Goal: Task Accomplishment & Management: Complete application form

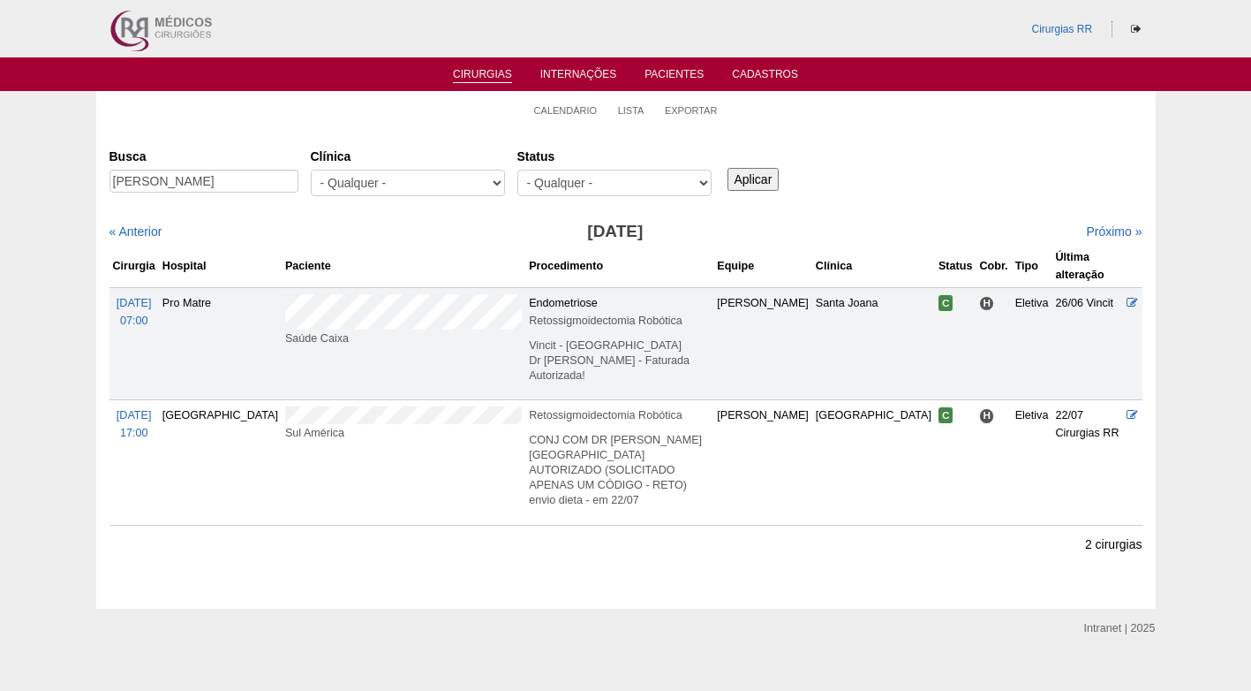
click at [282, 179] on div "Busca giovanna" at bounding box center [210, 171] width 201 height 60
click at [282, 179] on input "giovanna" at bounding box center [204, 181] width 189 height 23
drag, startPoint x: 282, startPoint y: 179, endPoint x: 120, endPoint y: 191, distance: 162.0
click at [120, 191] on input "giovanna" at bounding box center [204, 181] width 189 height 23
paste input "CINTIA PERES BACAXIXI"
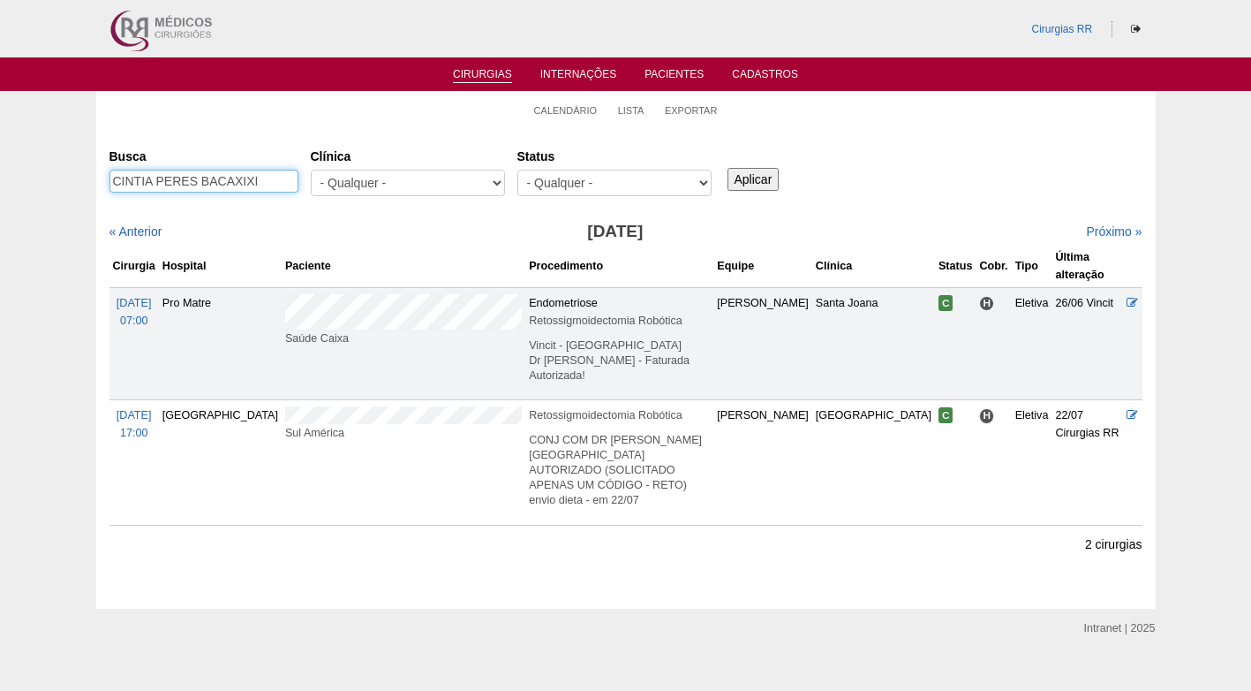
type input "CINTIA PERES BACAXIXI"
click at [748, 185] on input "Aplicar" at bounding box center [754, 179] width 52 height 23
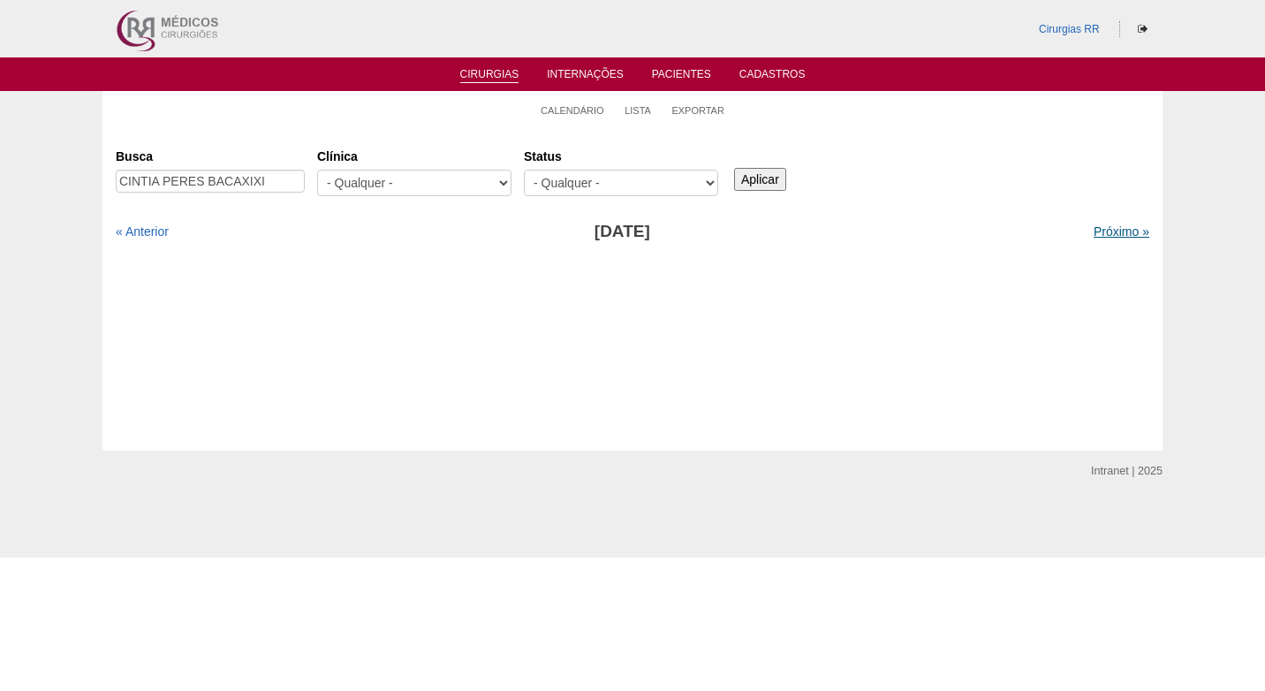
click at [1093, 227] on link "Próximo »" at bounding box center [1121, 231] width 56 height 14
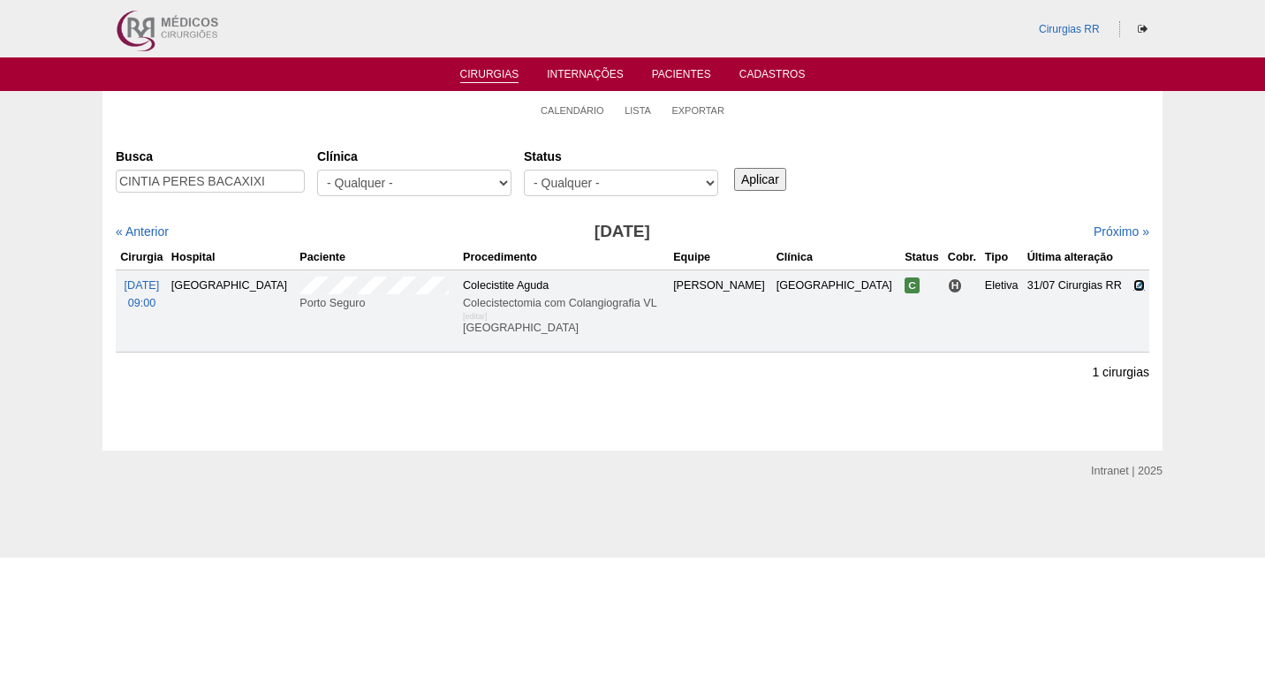
drag, startPoint x: 1136, startPoint y: 284, endPoint x: 1025, endPoint y: 290, distance: 110.5
click at [1135, 284] on icon at bounding box center [1138, 284] width 11 height 11
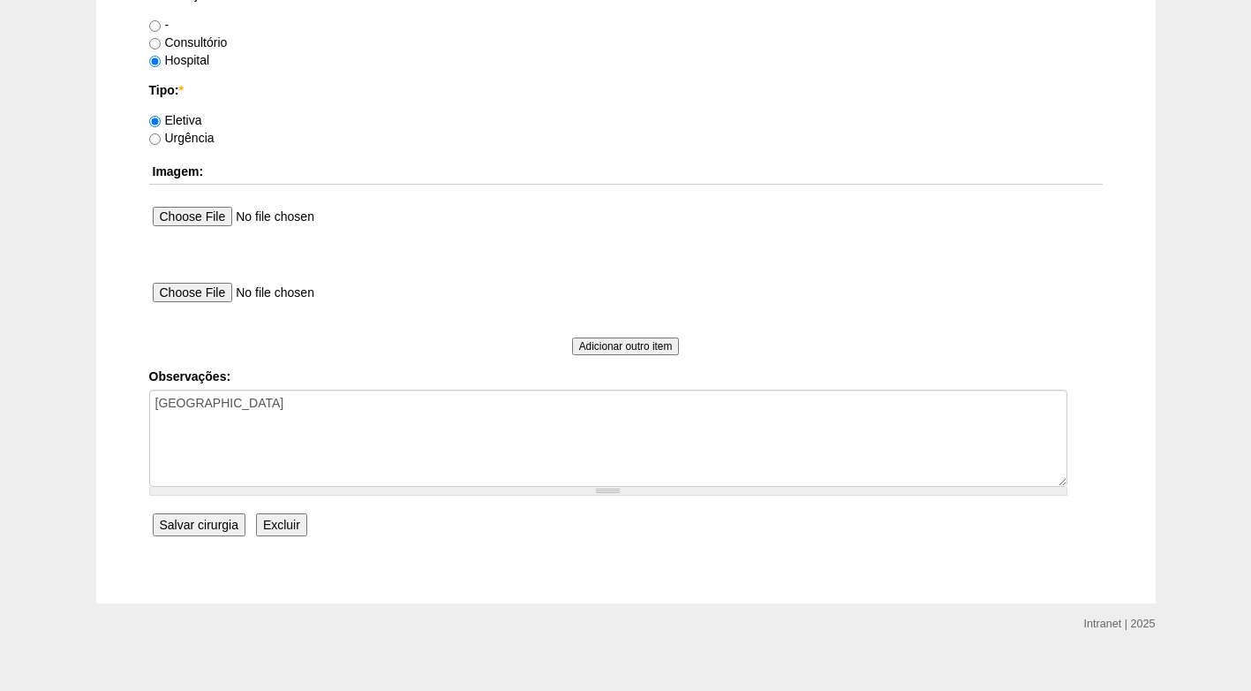
scroll to position [1585, 0]
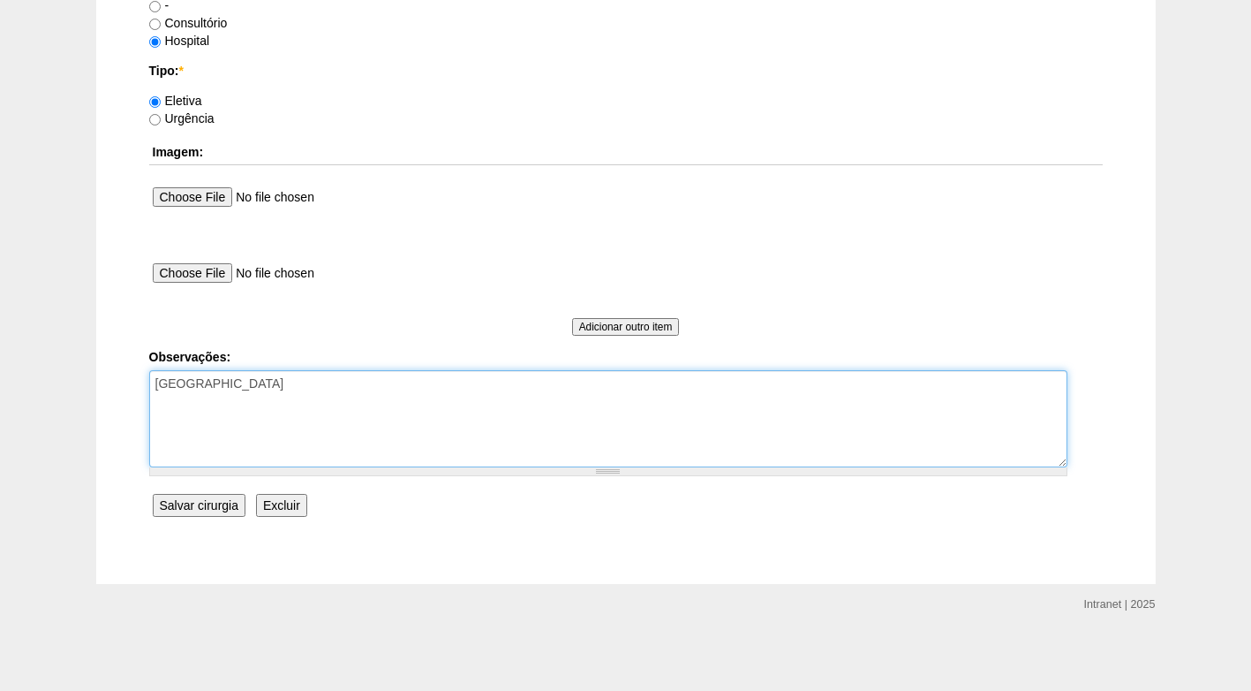
click at [389, 397] on textarea "[GEOGRAPHIC_DATA]" at bounding box center [608, 418] width 918 height 97
type textarea "COBRANÇA HOSPITAL AUTORIZADO"
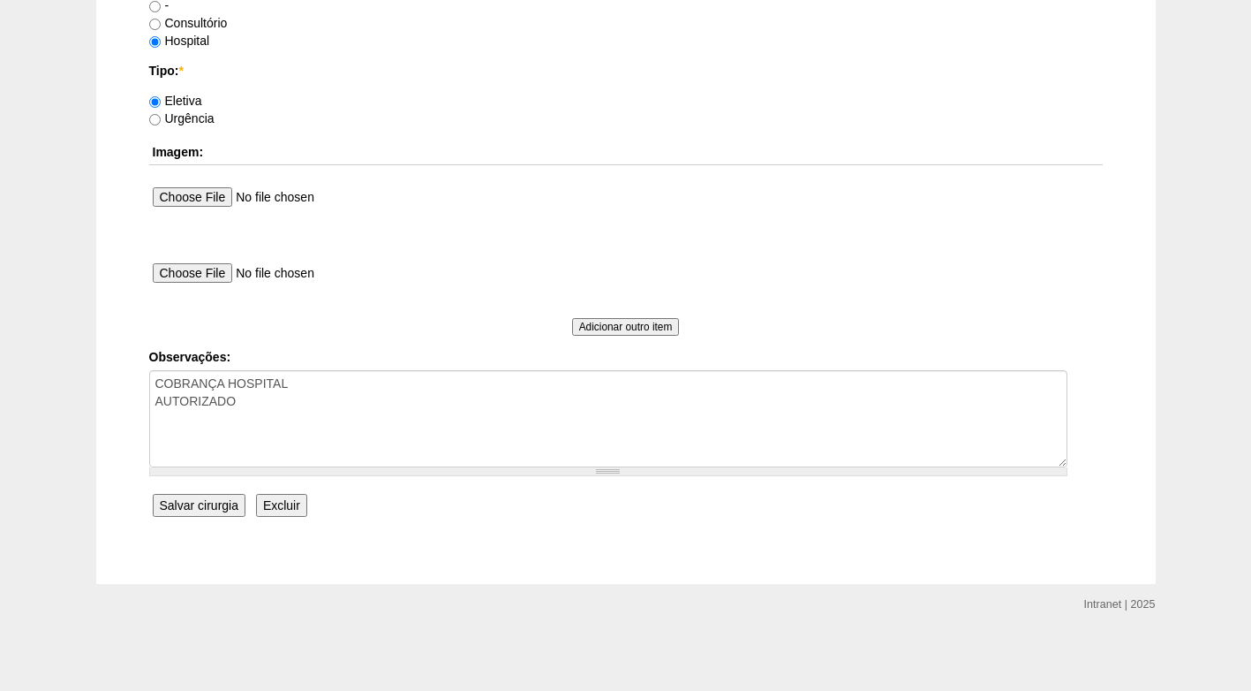
click at [211, 505] on input "Salvar cirurgia" at bounding box center [199, 505] width 93 height 23
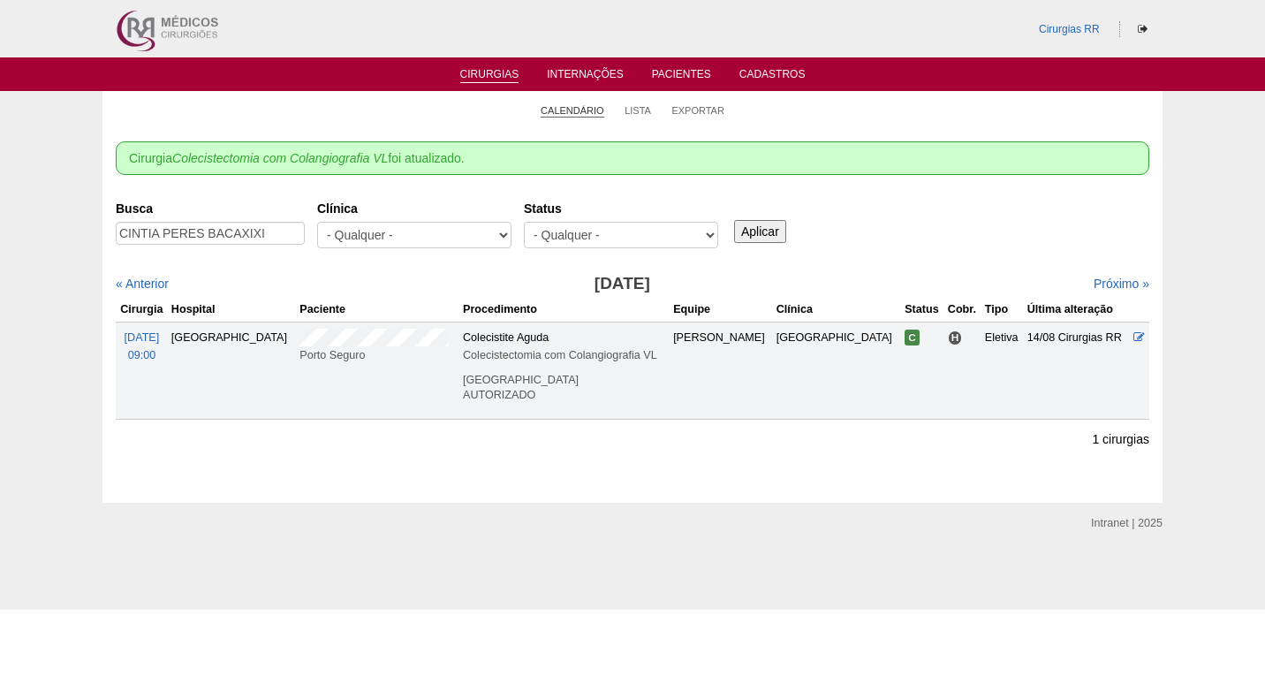
click at [600, 112] on link "Calendário" at bounding box center [573, 110] width 64 height 13
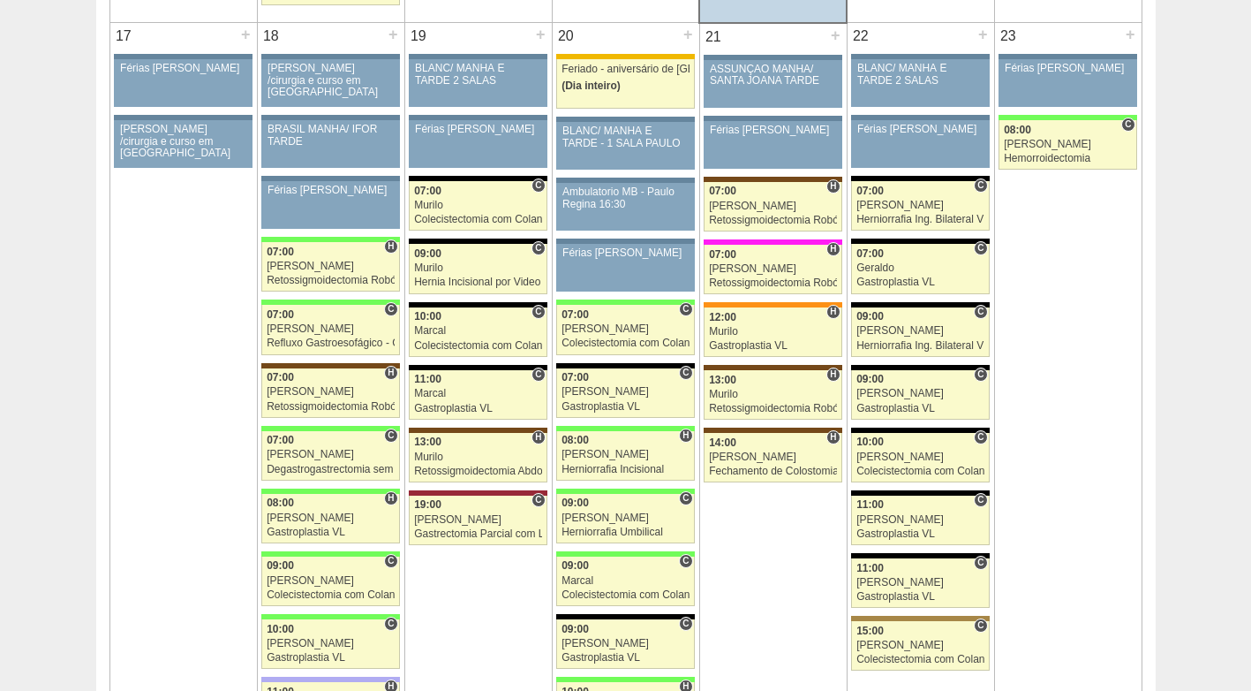
scroll to position [2826, 0]
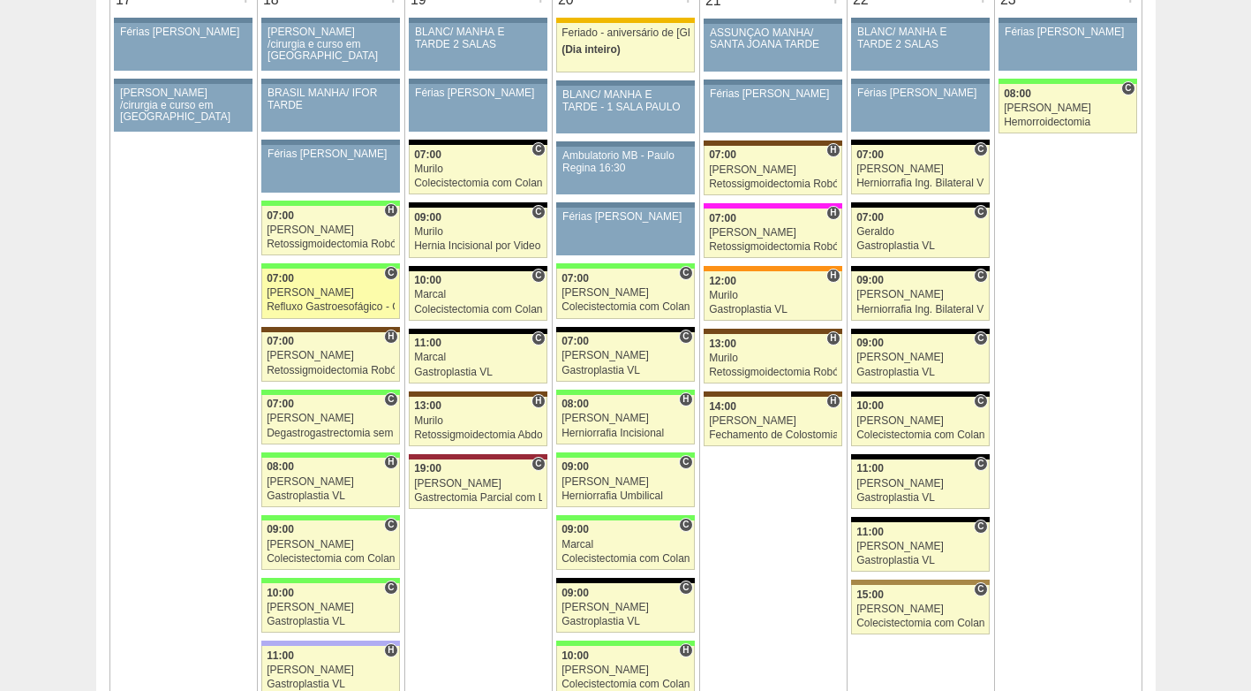
click at [312, 305] on div "Refluxo Gastroesofágico - Cirurgia VL" at bounding box center [331, 306] width 128 height 11
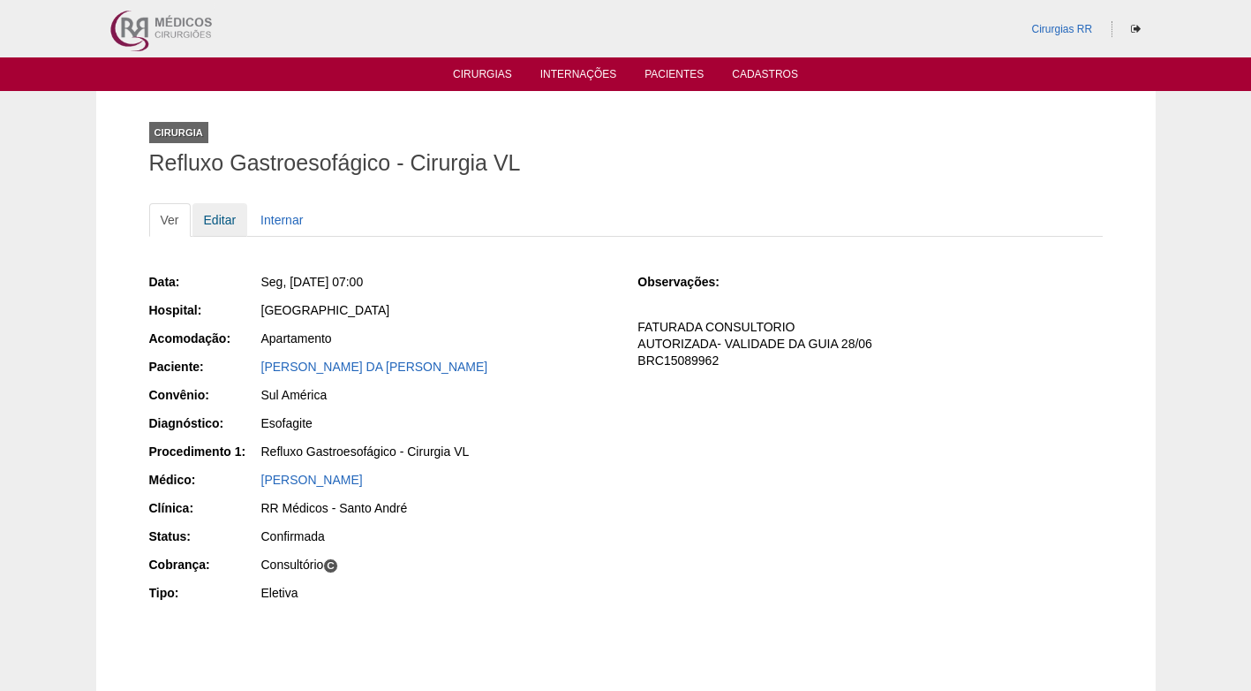
click at [208, 216] on link "Editar" at bounding box center [221, 220] width 56 height 34
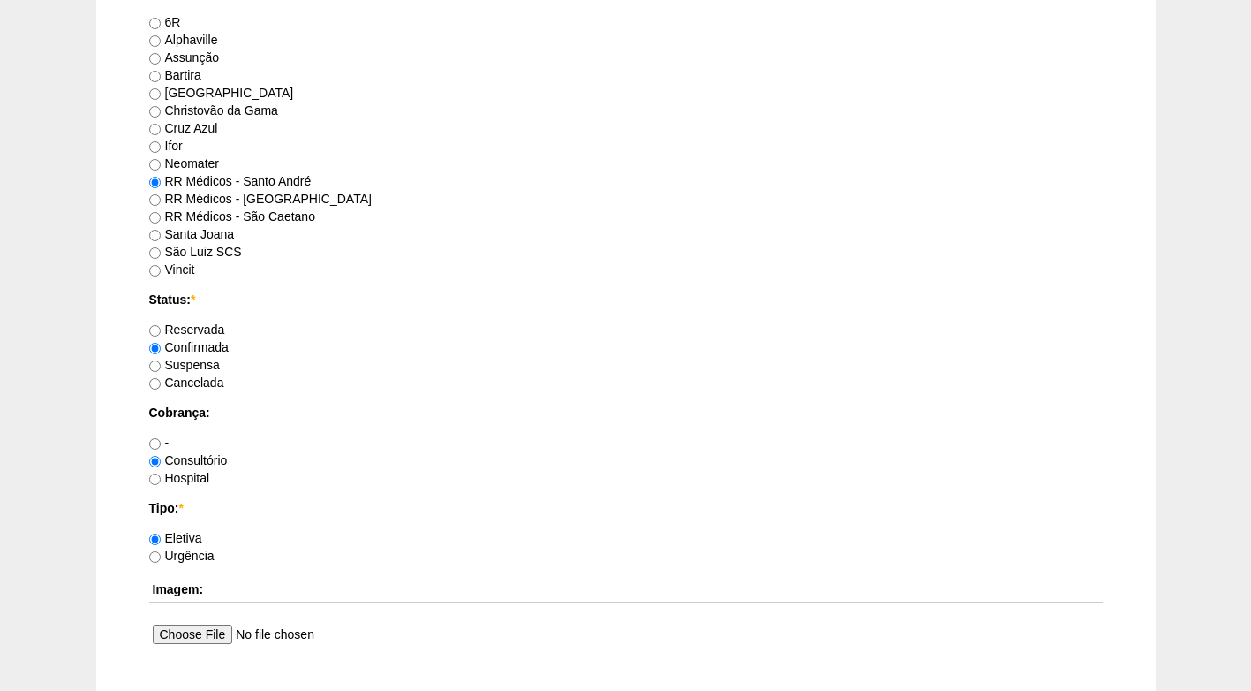
scroll to position [1585, 0]
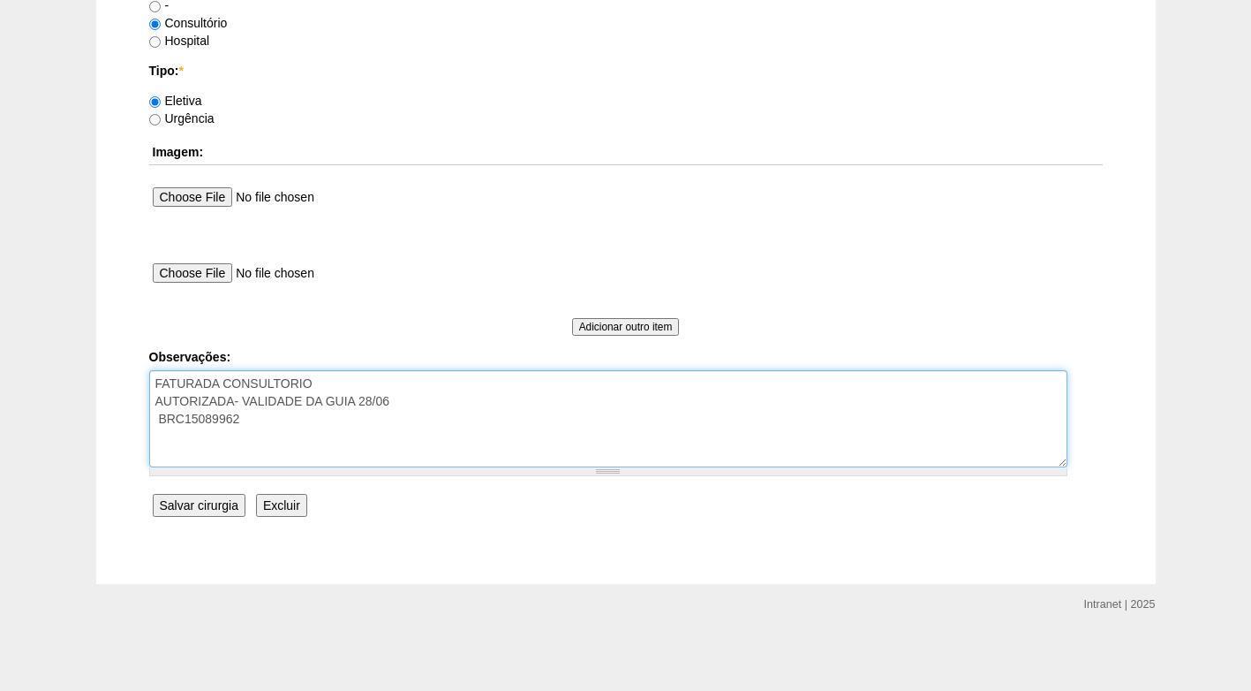
click at [409, 406] on textarea "FATURADA CONSULTORIO AUTORIZADA- VALIDADE DA GUIA 28/06 BRC15089962" at bounding box center [608, 418] width 918 height 97
click at [427, 402] on textarea "FATURADA CONSULTORIO AUTORIZADA- VALIDADE DA GUIA 28/06 BRC15089962" at bounding box center [608, 418] width 918 height 97
click at [541, 396] on textarea "FATURADA CONSULTORIO AUTORIZADA- VALIDADE DA GUIA 28/06 BRC15089962" at bounding box center [608, 418] width 918 height 97
type textarea "FATURADA CONSULTORIO AUTORIZADA- VALIDADE DA GUIA 28/06 - AGUARDANDO REVALIDAÇÃ…"
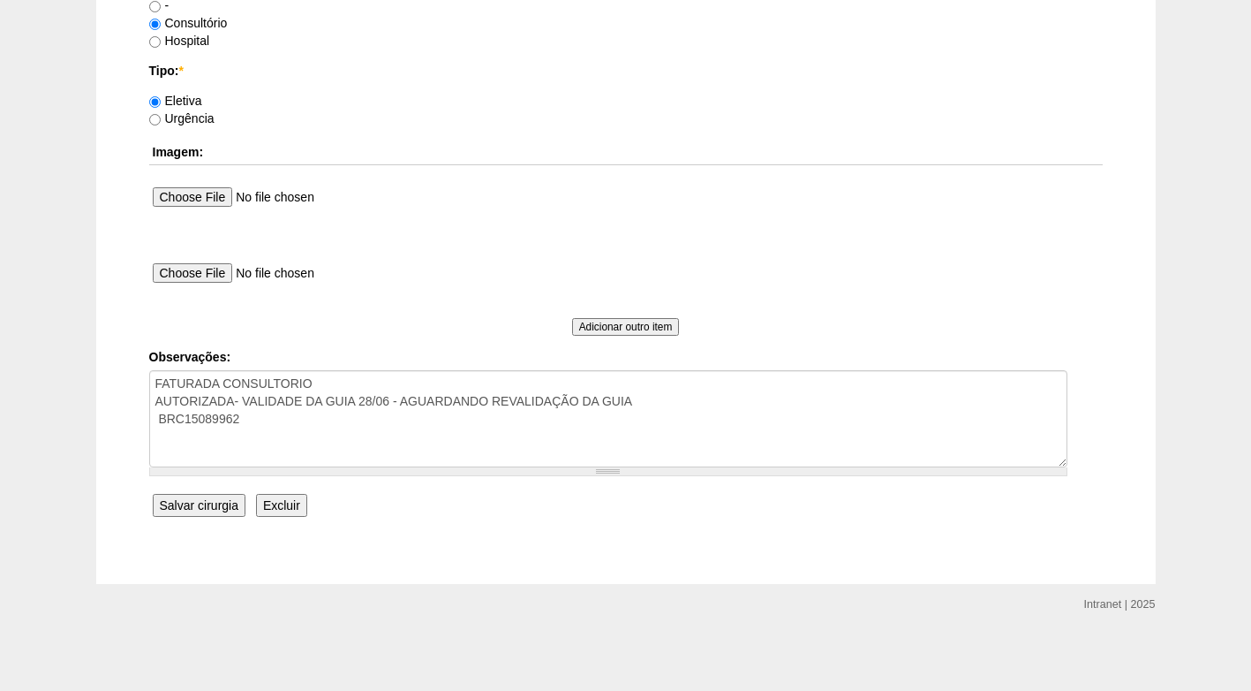
click at [182, 511] on input "Salvar cirurgia" at bounding box center [199, 505] width 93 height 23
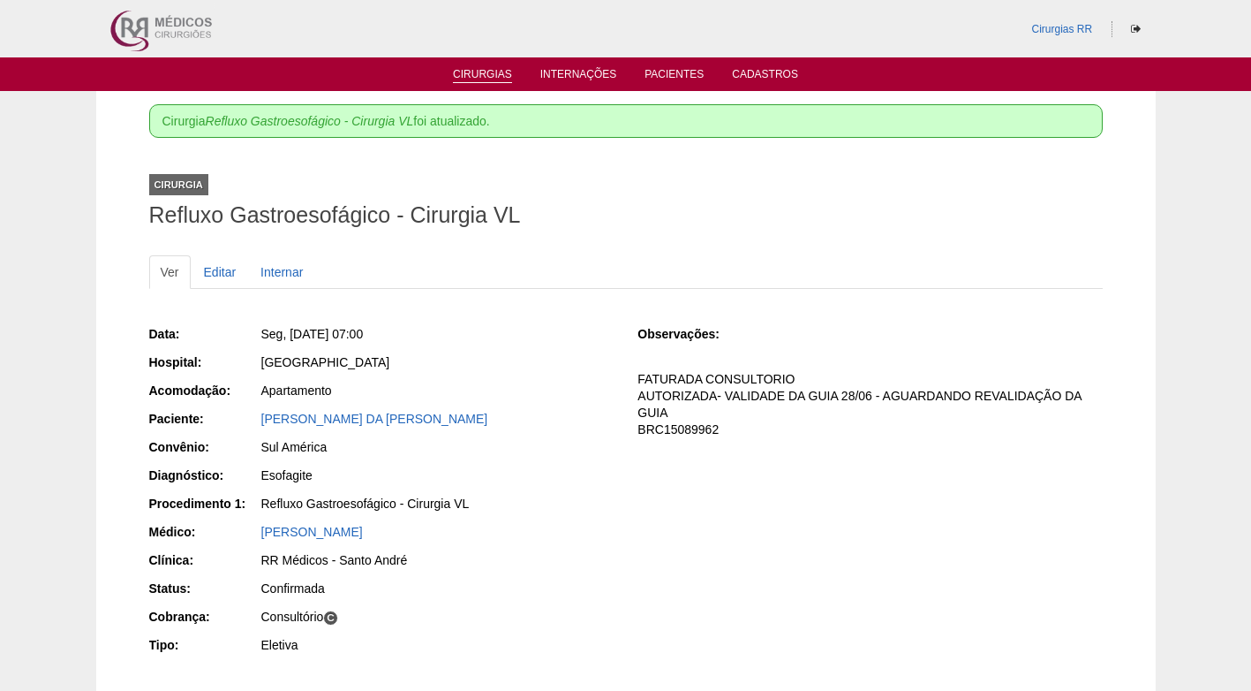
click at [485, 75] on link "Cirurgias" at bounding box center [482, 75] width 59 height 15
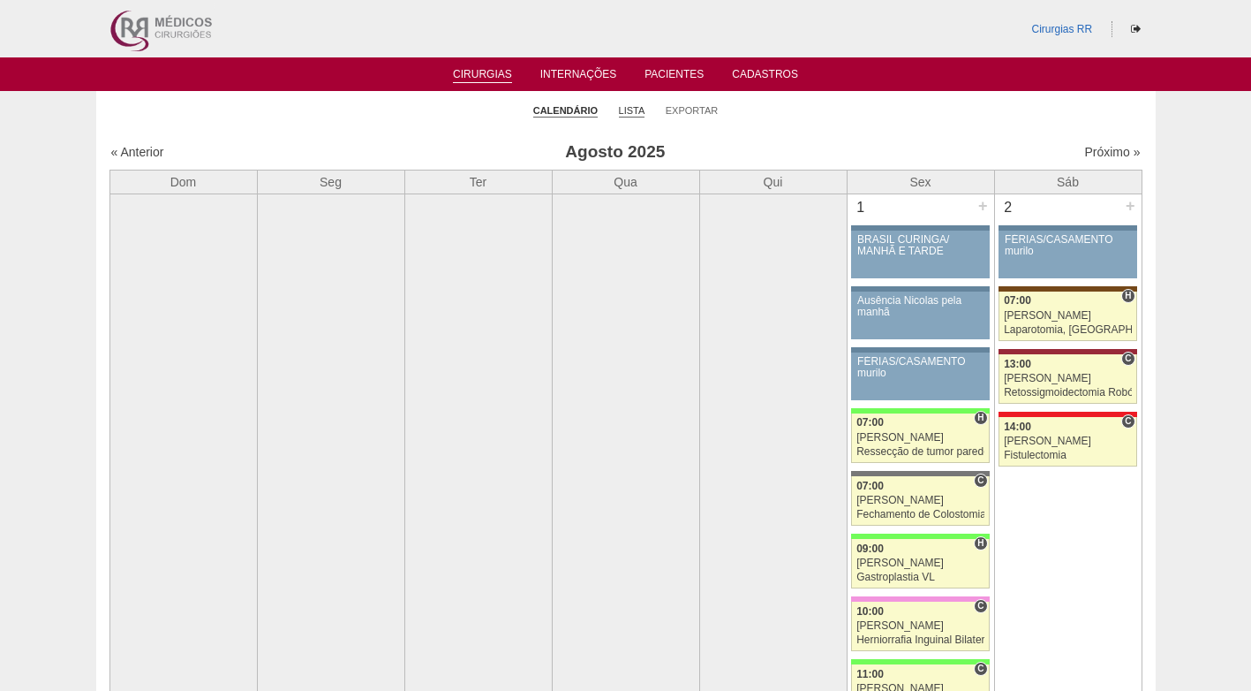
click at [634, 109] on link "Lista" at bounding box center [632, 110] width 26 height 13
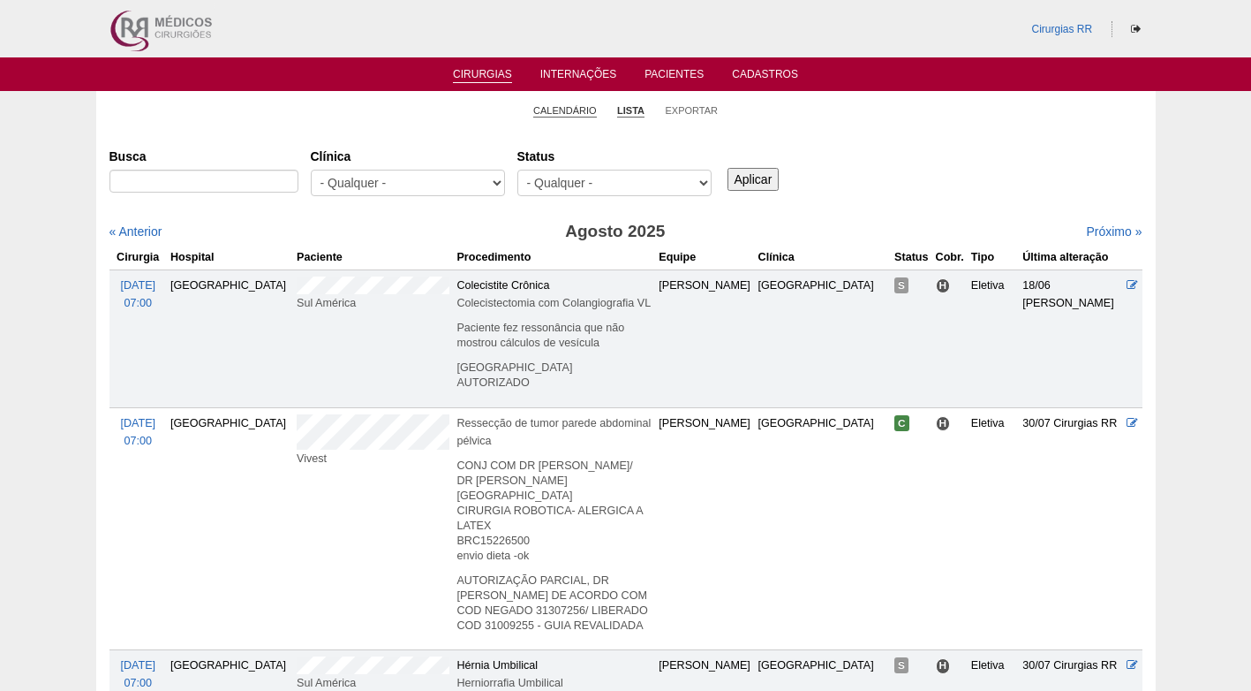
click at [572, 112] on link "Calendário" at bounding box center [565, 110] width 64 height 13
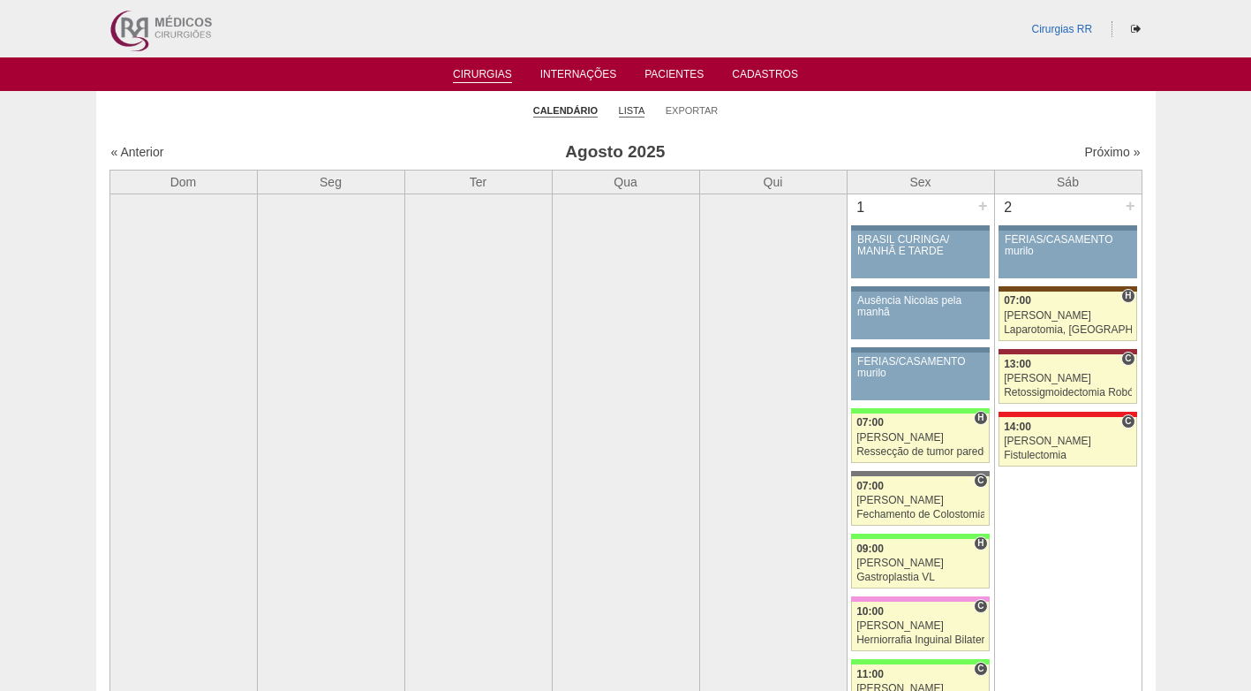
click at [631, 109] on link "Lista" at bounding box center [632, 110] width 26 height 13
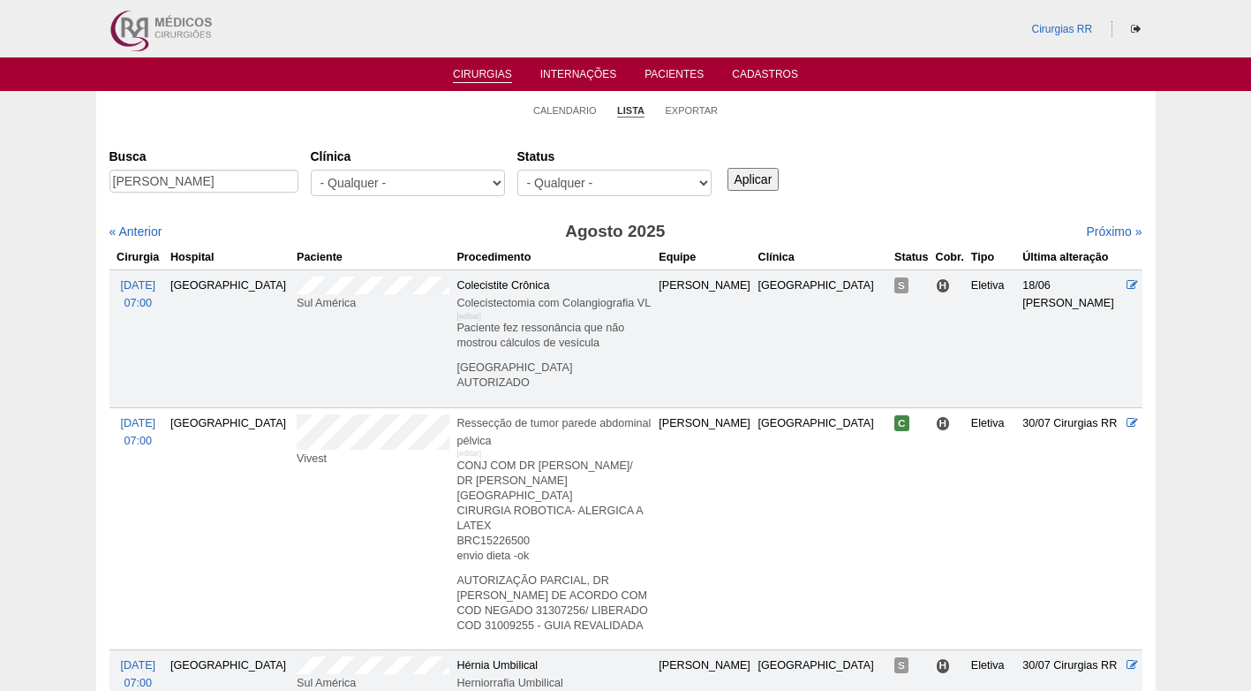
scroll to position [0, 13]
type input "[PERSON_NAME]"
click at [766, 175] on input "Aplicar" at bounding box center [754, 179] width 52 height 23
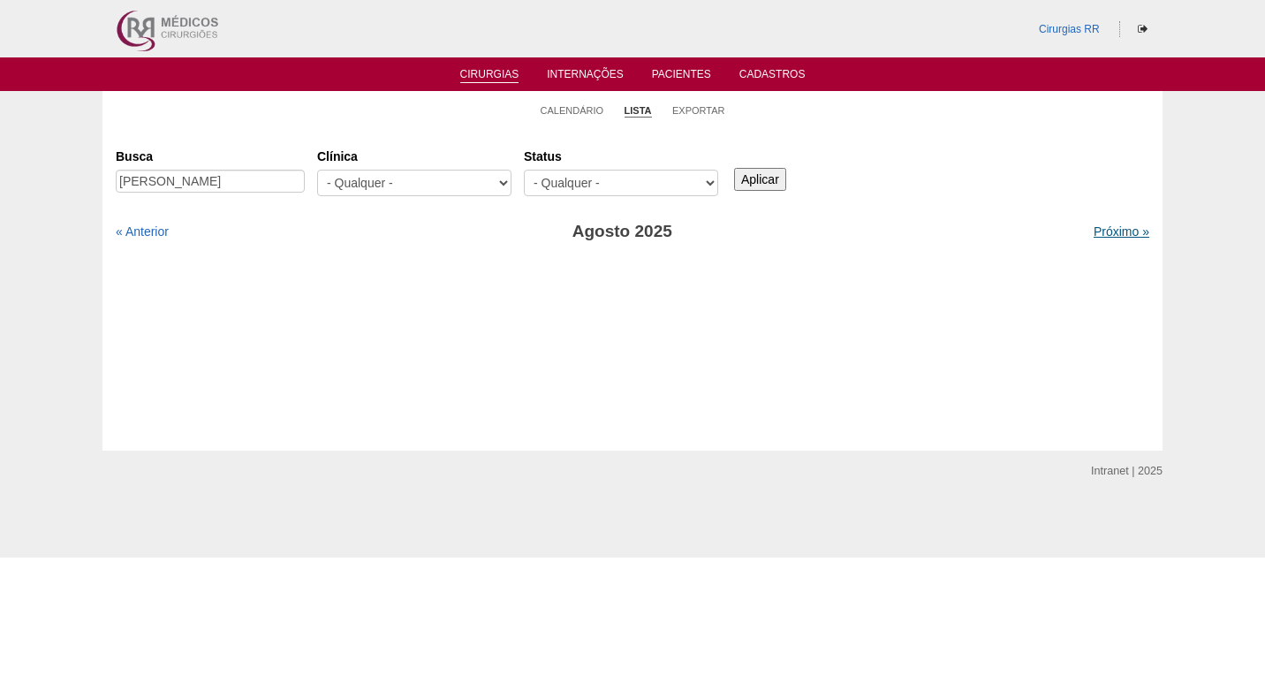
click at [1096, 225] on link "Próximo »" at bounding box center [1121, 231] width 56 height 14
drag, startPoint x: 267, startPoint y: 188, endPoint x: 325, endPoint y: 186, distance: 58.3
click at [325, 186] on div "Busca ISABELLA DE CARVALHO VALLIM Clínica - Qualquer - 6R Alphaville Assunção B…" at bounding box center [632, 173] width 1033 height 64
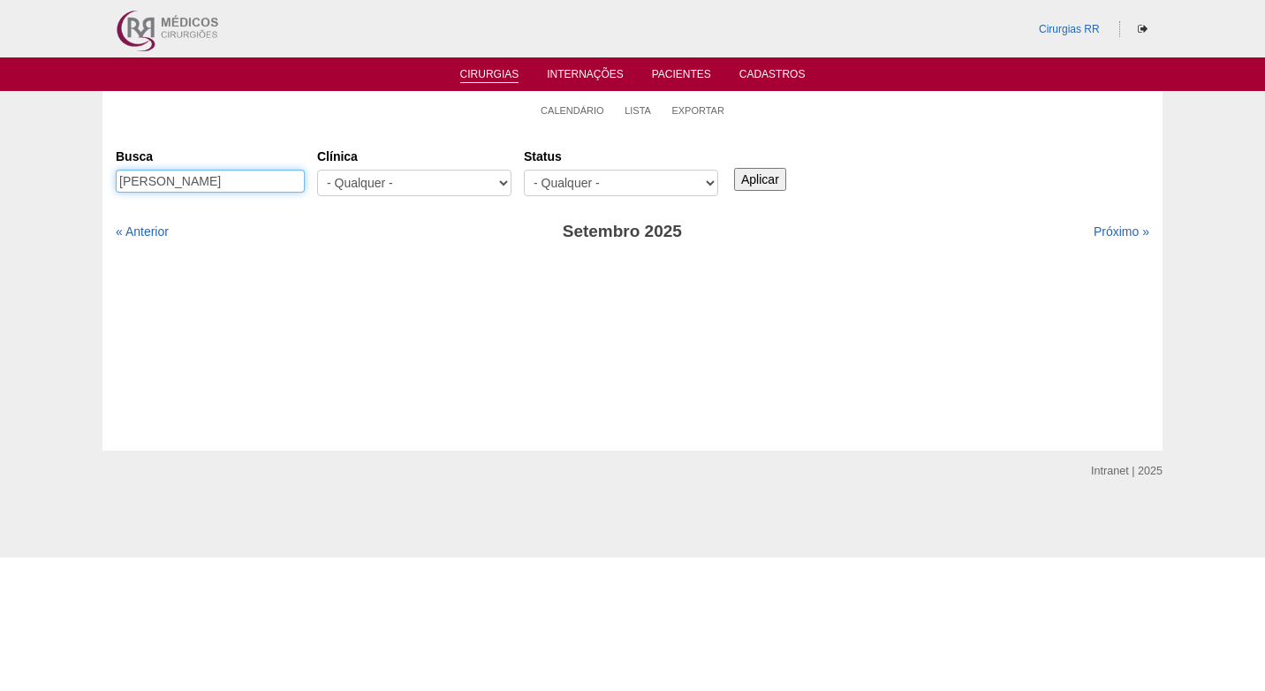
type input "ISABELLA DE CARVALHO"
click at [768, 177] on input "Aplicar" at bounding box center [760, 179] width 52 height 23
click at [1106, 230] on link "Próximo »" at bounding box center [1121, 231] width 56 height 14
click at [1101, 232] on link "Próximo »" at bounding box center [1121, 231] width 56 height 14
click at [131, 235] on link "« Anterior" at bounding box center [142, 231] width 53 height 14
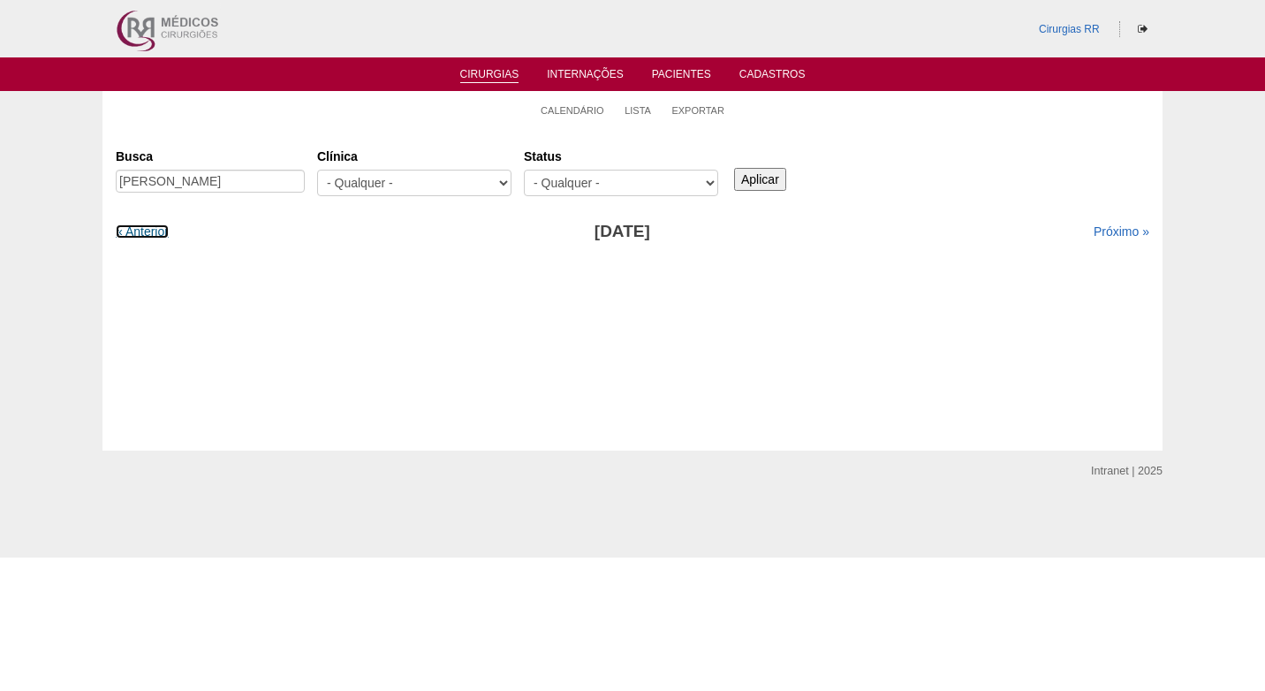
click at [132, 235] on link "« Anterior" at bounding box center [142, 231] width 53 height 14
click at [170, 178] on input "ISABELLA DE CARVALHO" at bounding box center [210, 181] width 189 height 23
type input "ISABELA DE CARVALHO"
click at [734, 168] on input "Aplicar" at bounding box center [760, 179] width 52 height 23
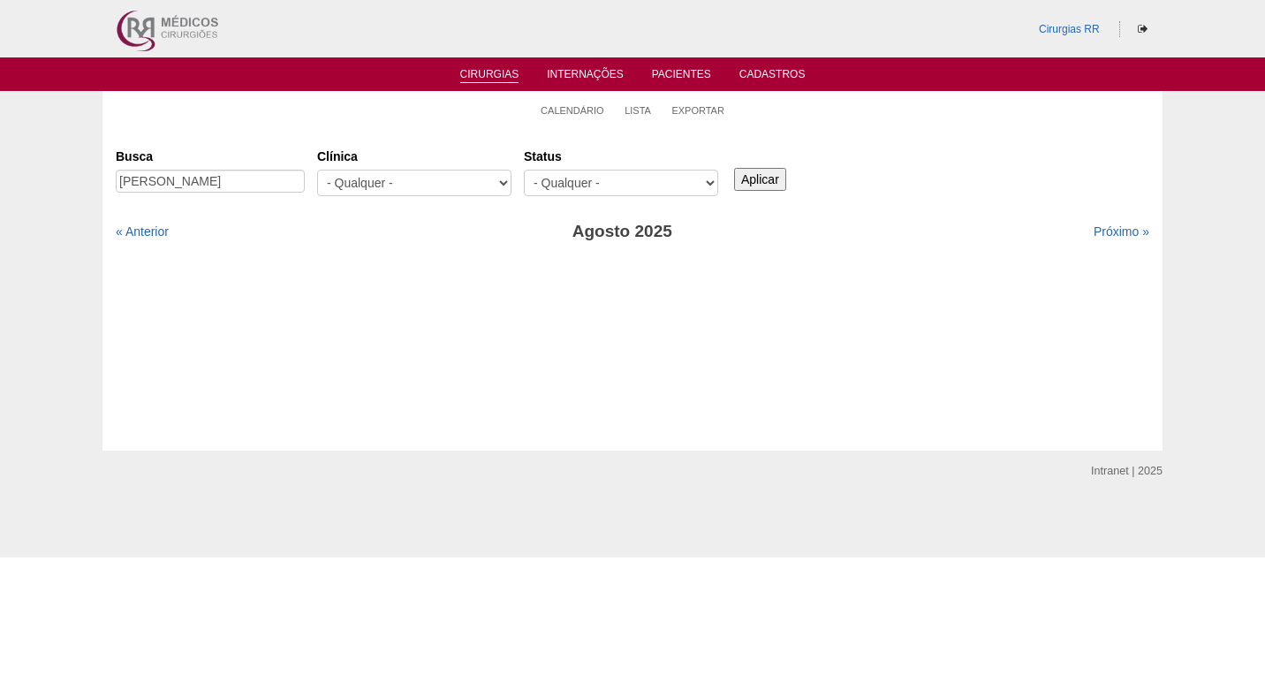
click at [764, 173] on input "Aplicar" at bounding box center [760, 179] width 52 height 23
click at [1115, 231] on link "Próximo »" at bounding box center [1121, 231] width 56 height 14
drag, startPoint x: 697, startPoint y: 147, endPoint x: 664, endPoint y: 136, distance: 34.6
click at [698, 147] on label "Status" at bounding box center [621, 156] width 194 height 18
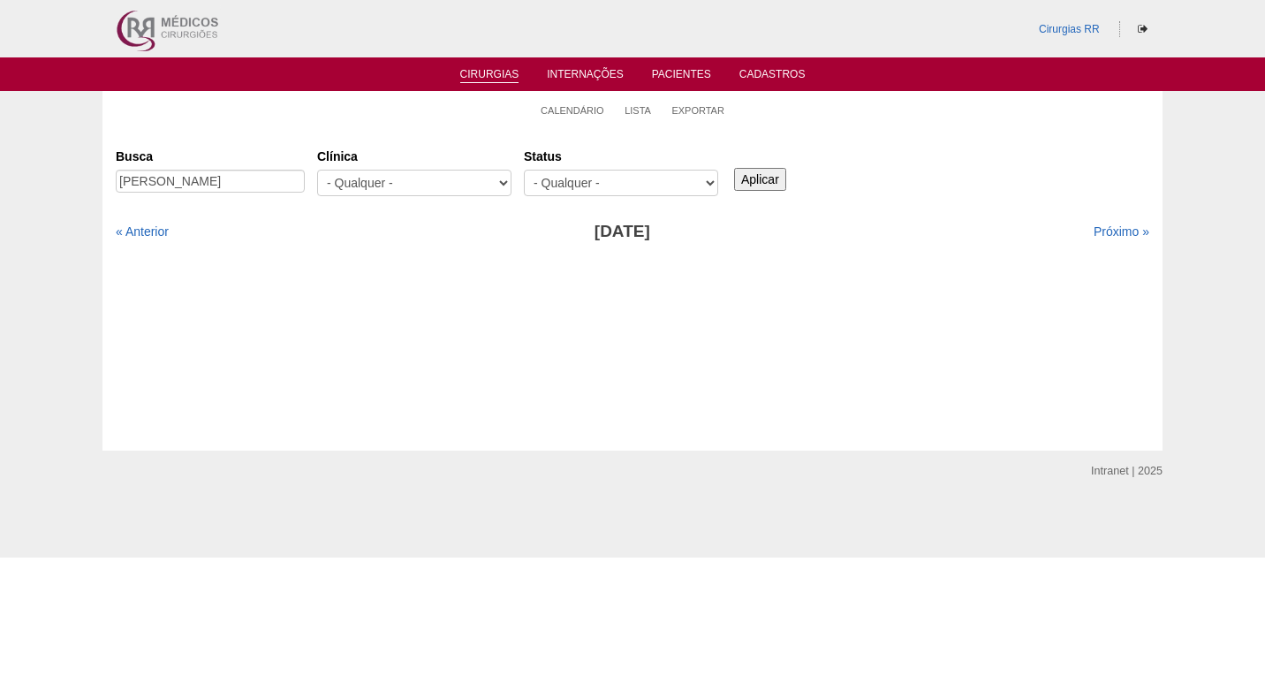
click at [698, 170] on select "- Qualquer - Reservada Confirmada Suspensa Cancelada" at bounding box center [621, 183] width 194 height 26
click at [557, 108] on link "Calendário" at bounding box center [573, 110] width 64 height 13
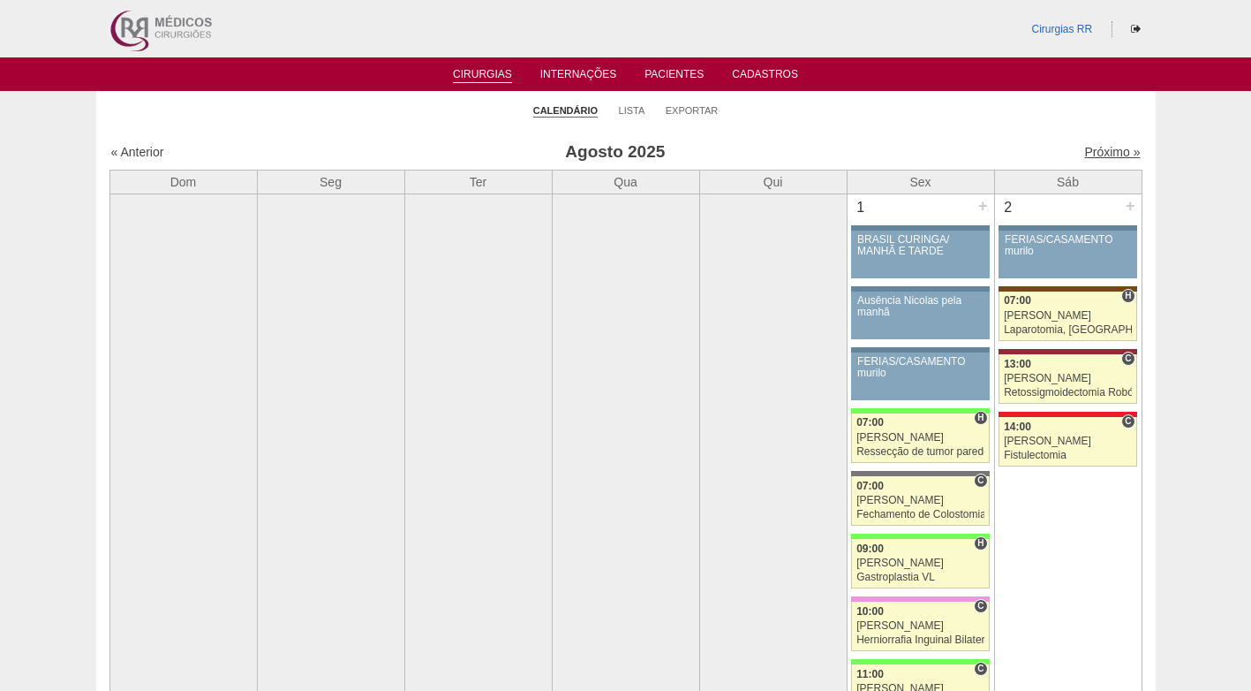
click at [1098, 149] on link "Próximo »" at bounding box center [1113, 152] width 56 height 14
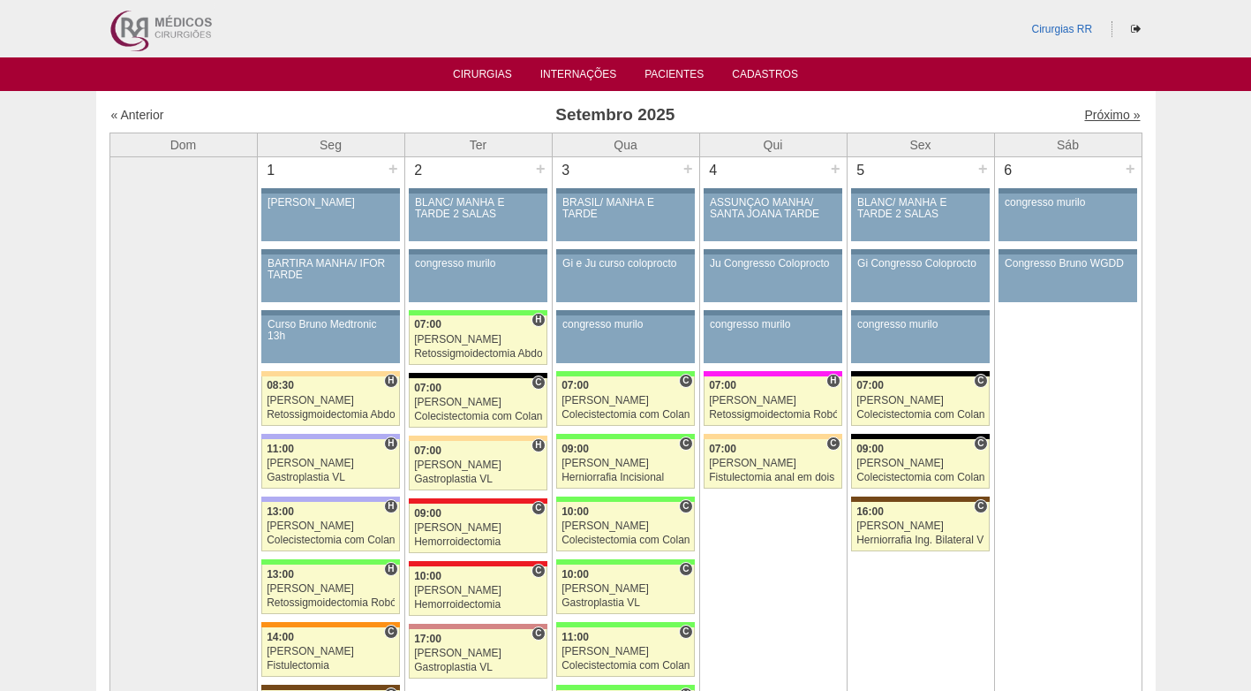
click at [1095, 111] on link "Próximo »" at bounding box center [1113, 115] width 56 height 14
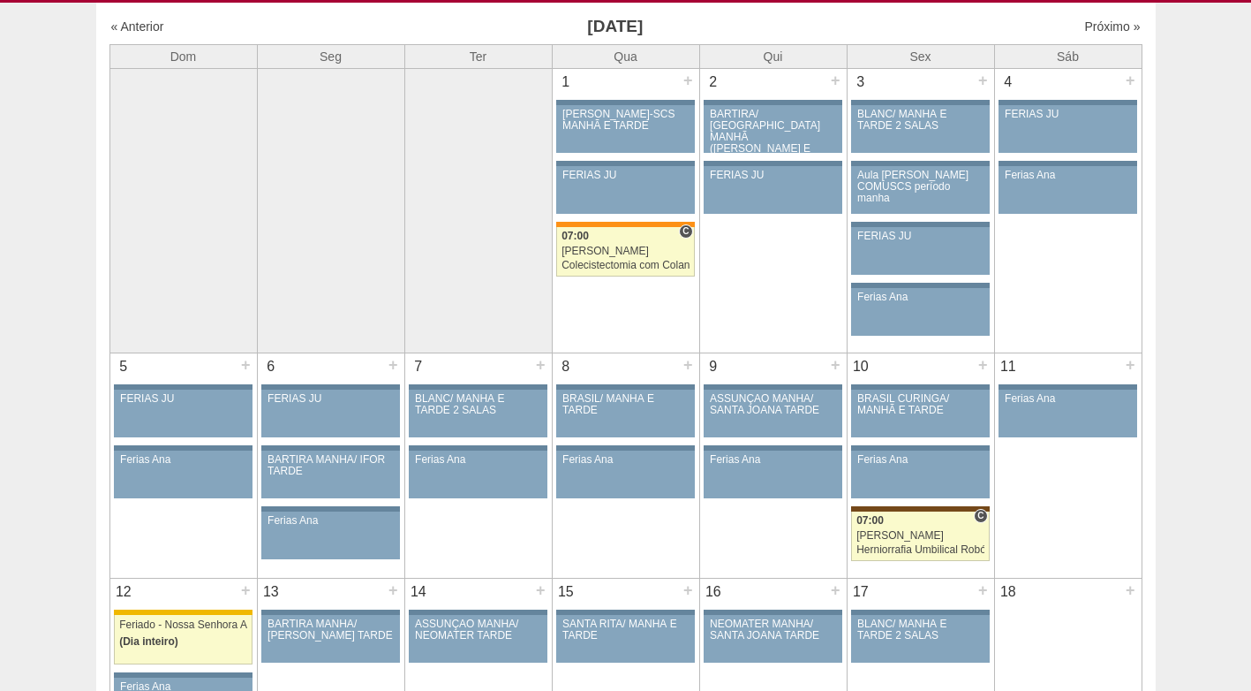
scroll to position [177, 0]
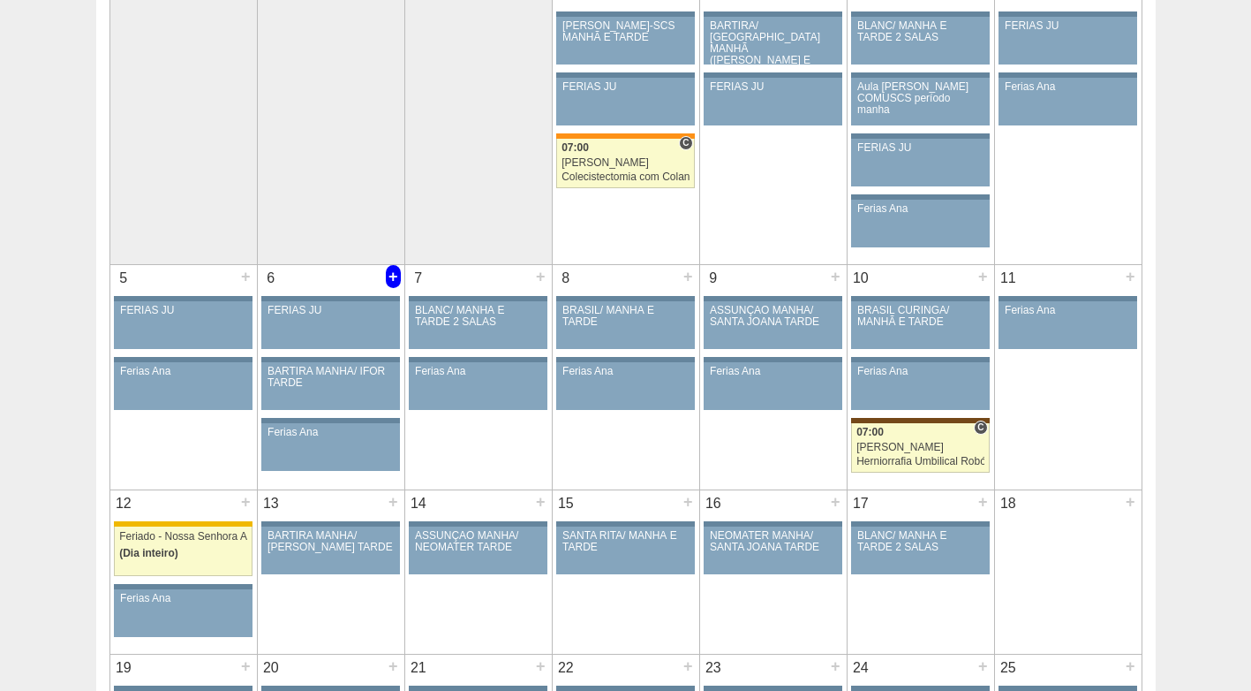
click at [392, 276] on div "+" at bounding box center [393, 276] width 15 height 23
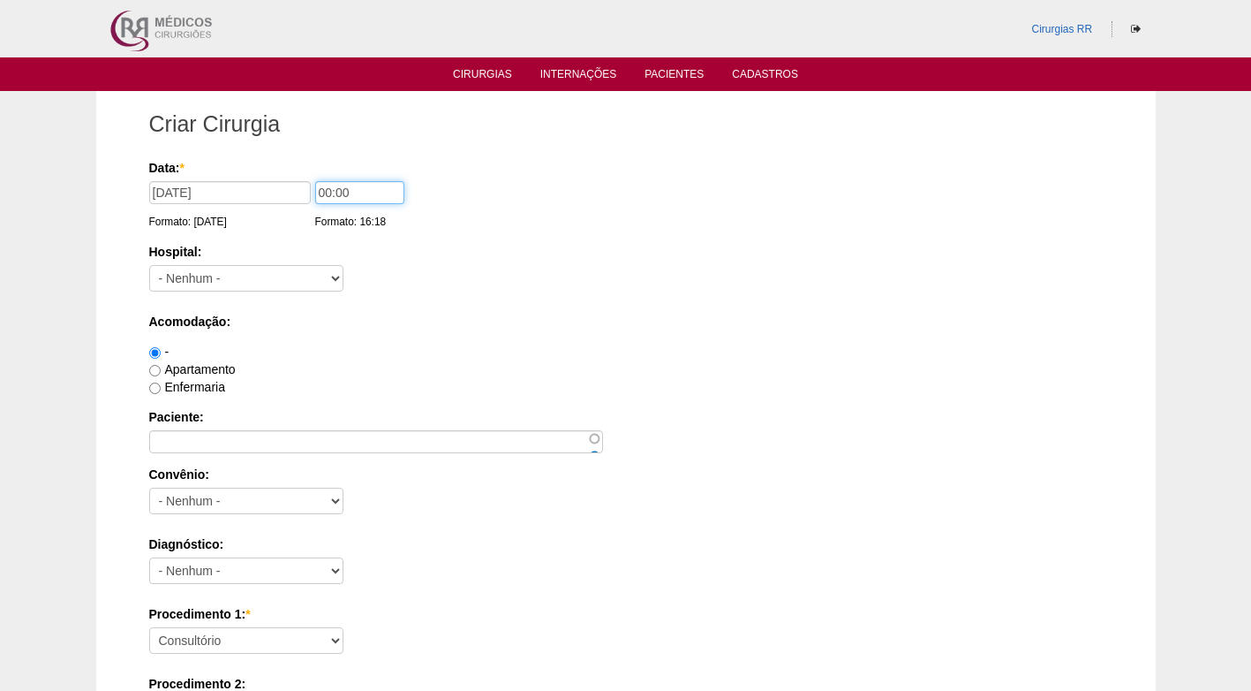
drag, startPoint x: 347, startPoint y: 193, endPoint x: 268, endPoint y: 200, distance: 79.8
click at [268, 177] on div "Data: * 06/10/2025 Formato: 14/08/2025 00:00 Formato: 16:18" at bounding box center [623, 168] width 948 height 18
click at [351, 189] on input "07" at bounding box center [359, 192] width 89 height 23
type input "07:00"
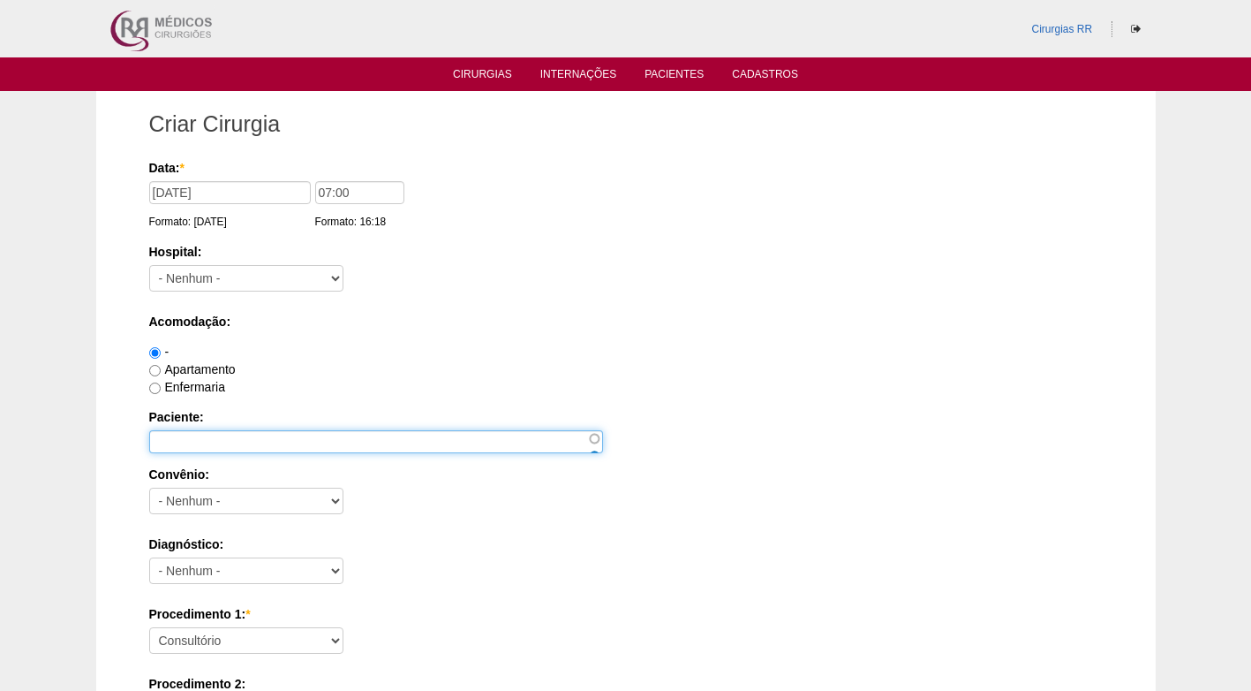
type input "MARCOS VINICIUS DA SILVA DOMINGUES [nid:87164]"
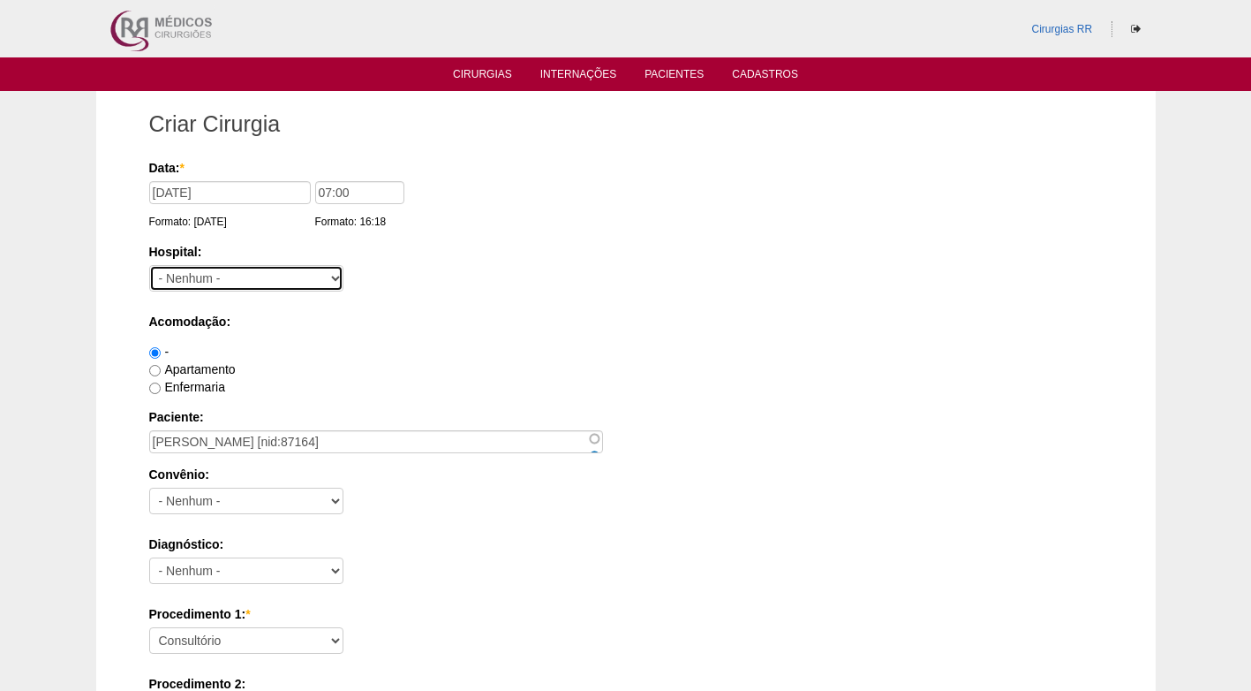
click at [263, 278] on select "- Nenhum - 9 de Julho Albert Einstein Alvorada América Assunção Bartira Benefic…" at bounding box center [246, 278] width 194 height 26
select select "8"
click at [149, 265] on select "- Nenhum - 9 de Julho Albert Einstein Alvorada América Assunção Bartira Benefic…" at bounding box center [246, 278] width 194 height 26
click at [209, 373] on label "Apartamento" at bounding box center [192, 369] width 87 height 14
click at [161, 373] on input "Apartamento" at bounding box center [154, 370] width 11 height 11
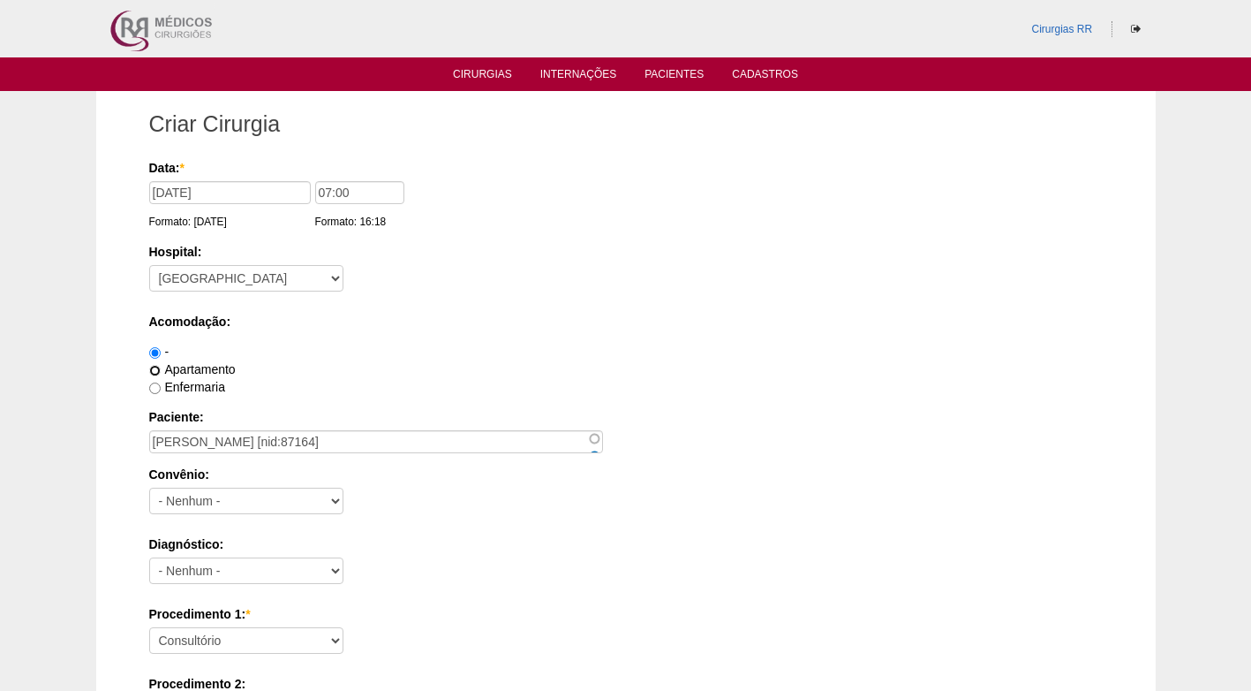
radio input "true"
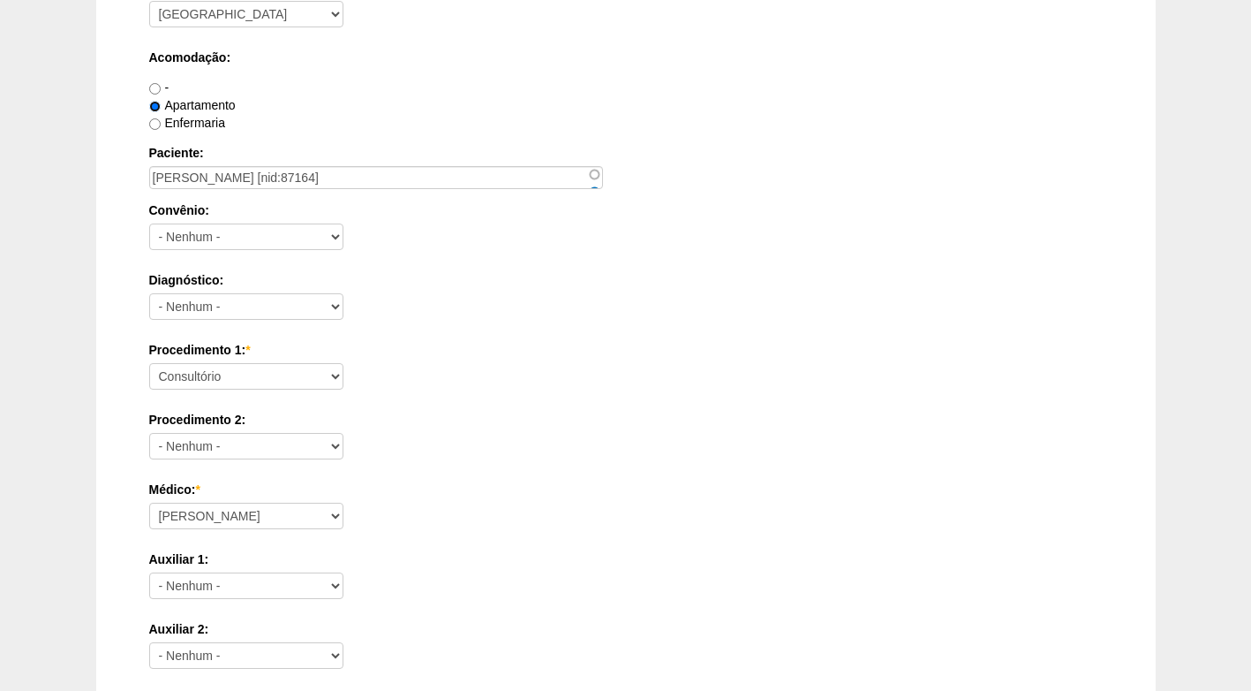
scroll to position [265, 0]
click at [302, 231] on select "- Nenhum - Abet Afresp Allianz Amil Blue Life Caasp Cabesp Caixa de Pensões Car…" at bounding box center [246, 236] width 194 height 26
click at [249, 240] on select "- Nenhum - Abet Afresp Allianz Amil Blue Life Caasp Cabesp Caixa de Pensões Car…" at bounding box center [246, 236] width 194 height 26
select select "25"
click at [149, 223] on select "- Nenhum - Abet Afresp Allianz Amil Blue Life Caasp Cabesp Caixa de Pensões Car…" at bounding box center [246, 236] width 194 height 26
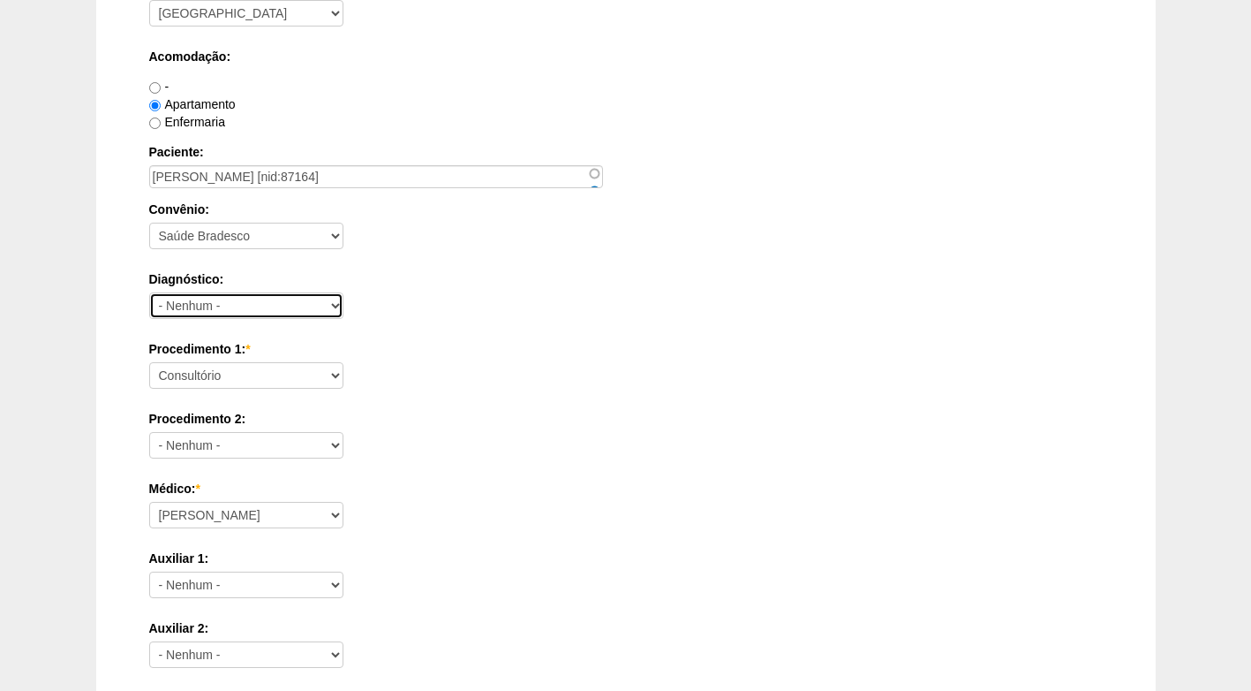
click at [215, 299] on select "- Nenhum - Abdome Agudo Abscesso Hepático Abscesso Perianal Abscesso Peritoneal…" at bounding box center [246, 305] width 194 height 26
click at [480, 451] on div "Procedimento 2: - Nenhum - Consultório Abscesso Hepático - Drenagem Abscesso pe…" at bounding box center [626, 438] width 954 height 57
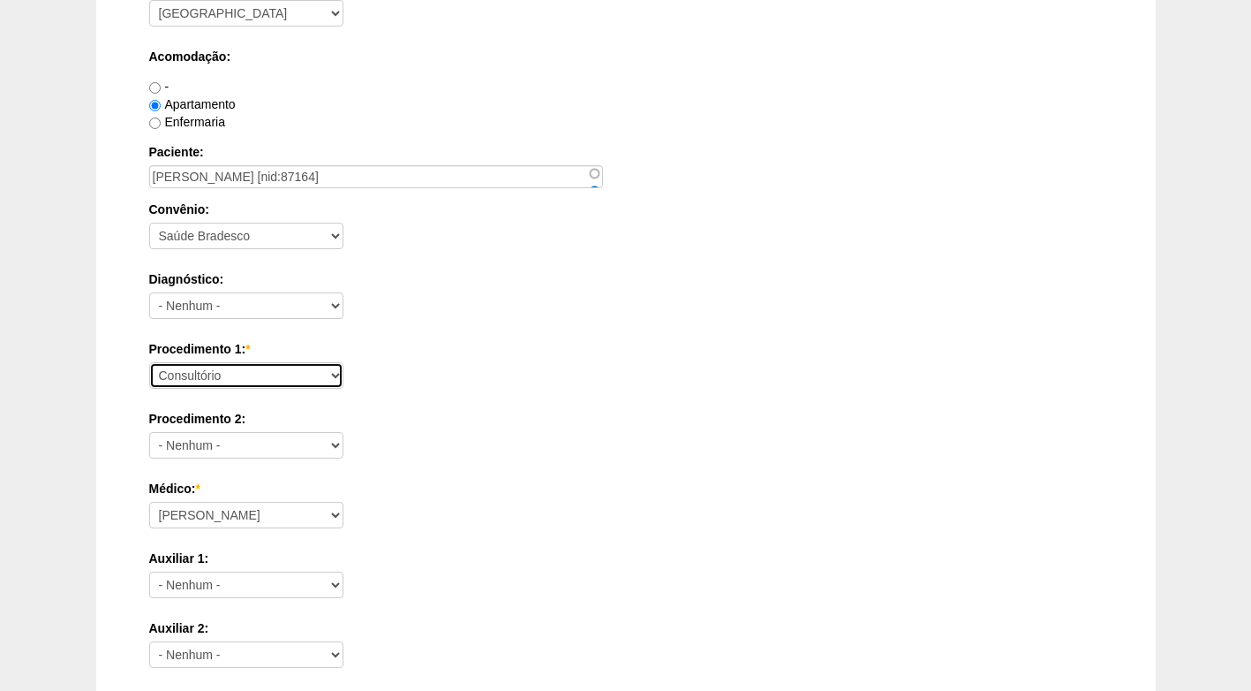
click at [253, 370] on select "Consultório Abscesso Hepático - Drenagem Abscesso perianal Amputação Abdômino P…" at bounding box center [246, 375] width 194 height 26
click at [149, 362] on select "Consultório Abscesso Hepático - Drenagem Abscesso perianal Amputação Abdômino P…" at bounding box center [246, 375] width 194 height 26
click at [320, 368] on select "Consultório Abscesso Hepático - Drenagem Abscesso perianal Amputação Abdômino P…" at bounding box center [246, 375] width 194 height 26
select select "31203"
click at [149, 362] on select "Consultório Abscesso Hepático - Drenagem Abscesso perianal Amputação Abdômino P…" at bounding box center [246, 375] width 194 height 26
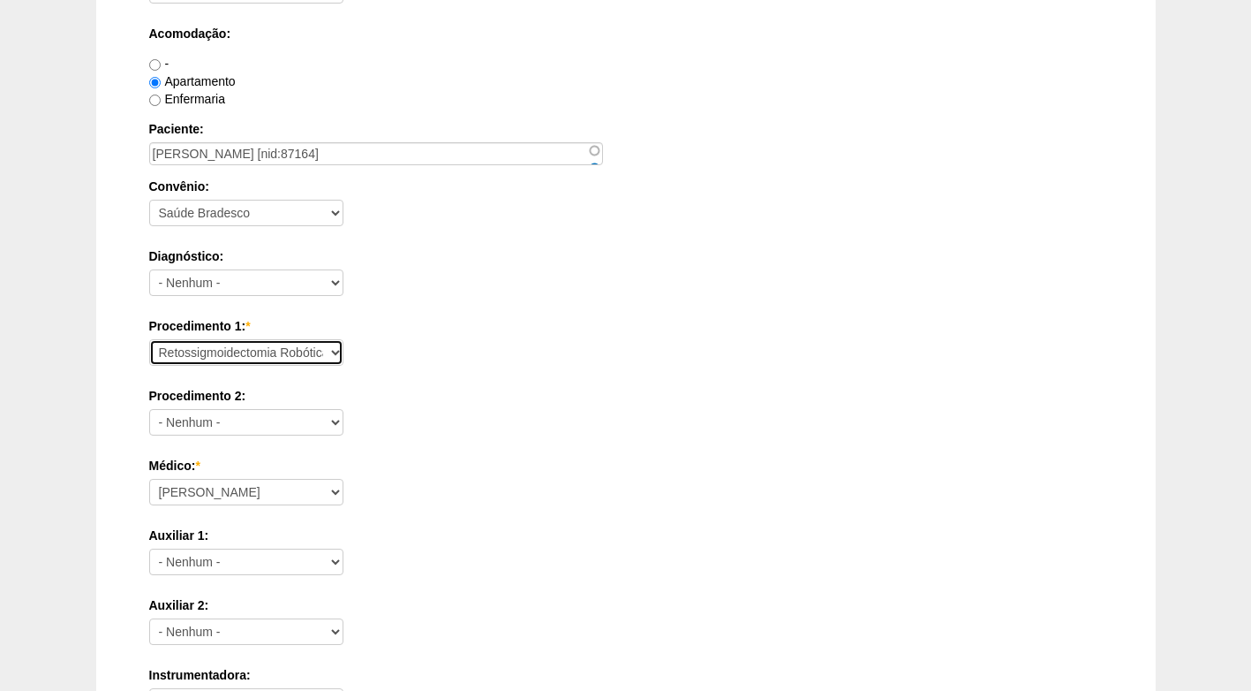
scroll to position [442, 0]
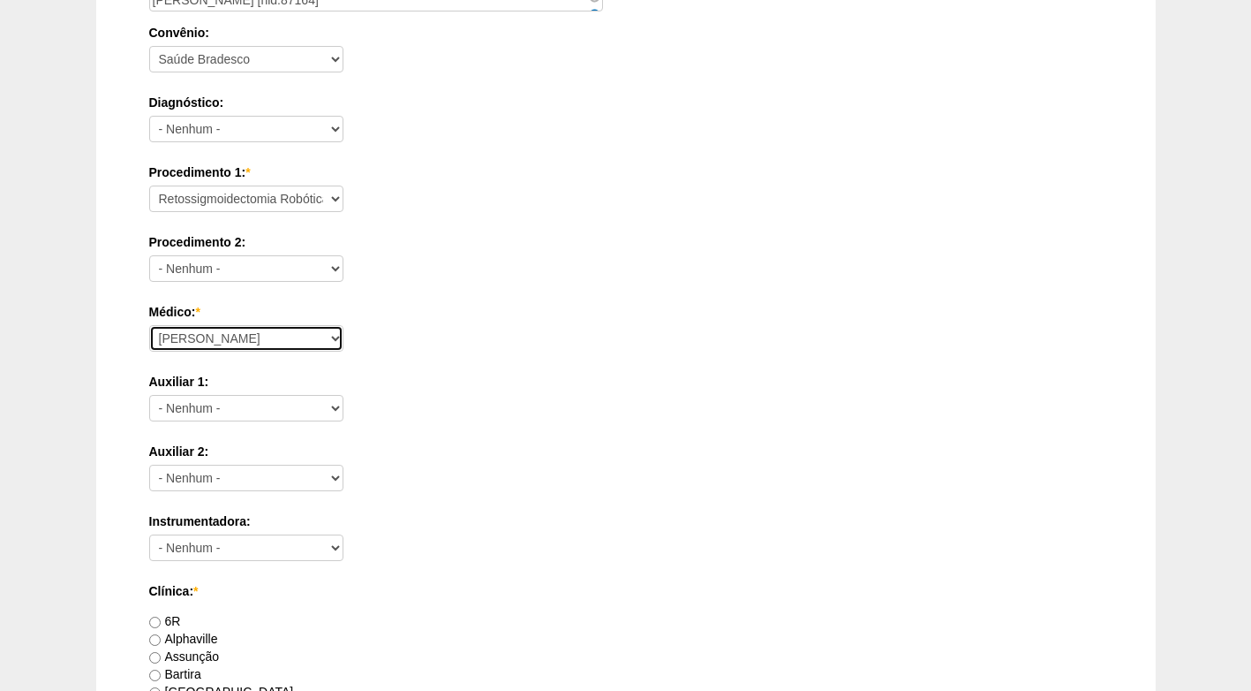
click at [300, 342] on select "Ana Paula Bruno Felipe Rossi Geraldo Igor Benevides Isabella Juliana Luiz Guilh…" at bounding box center [246, 338] width 194 height 26
select select "43"
click at [149, 325] on select "Ana Paula Bruno Felipe Rossi Geraldo Igor Benevides Isabella Juliana Luiz Guilh…" at bounding box center [246, 338] width 194 height 26
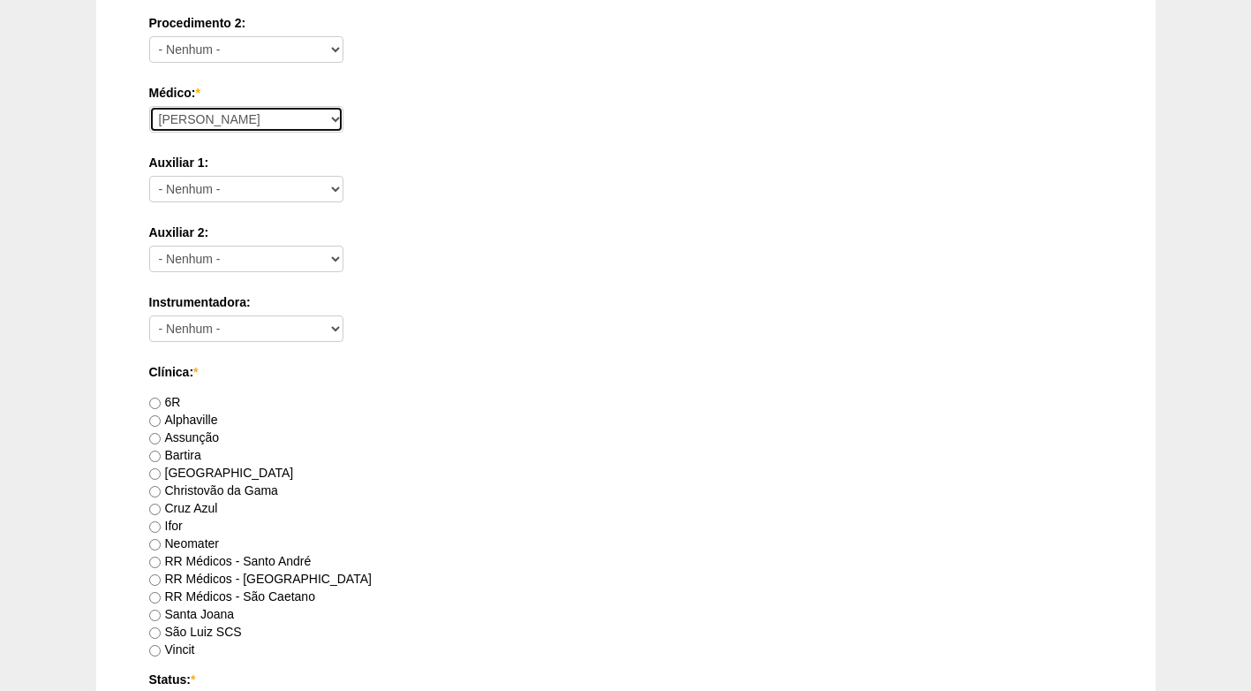
scroll to position [707, 0]
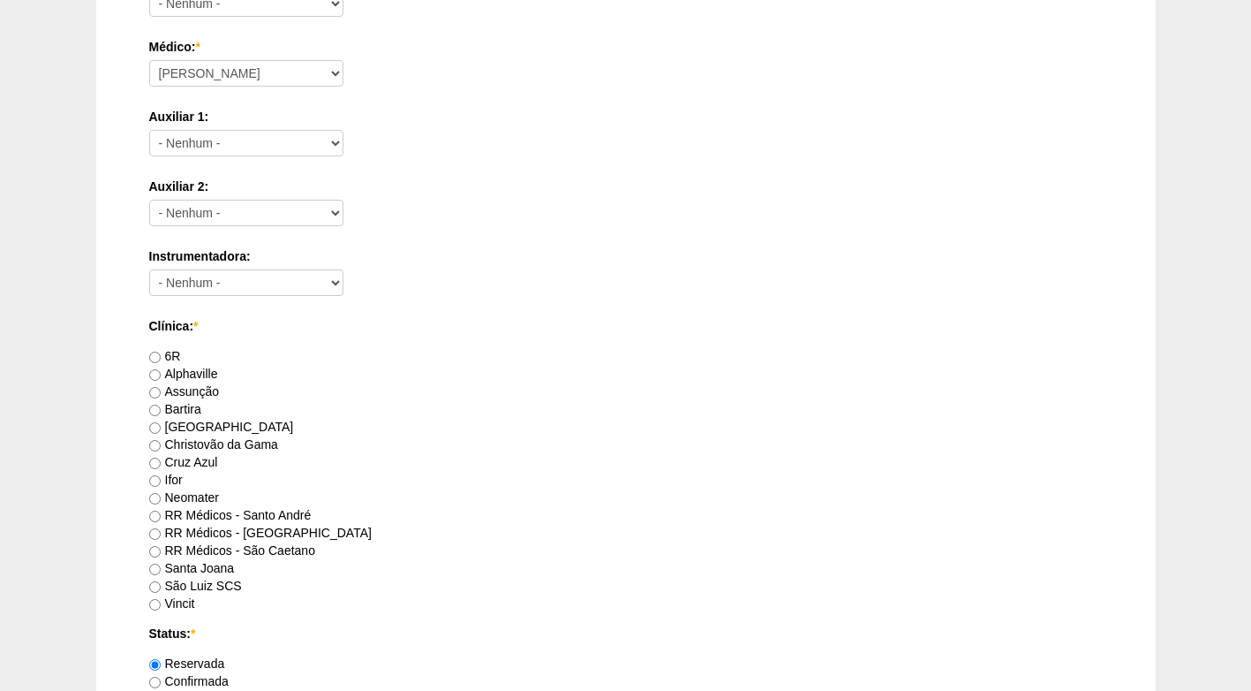
click at [293, 510] on label "RR Médicos - Santo André" at bounding box center [230, 515] width 163 height 14
click at [161, 510] on input "RR Médicos - Santo André" at bounding box center [154, 515] width 11 height 11
radio input "true"
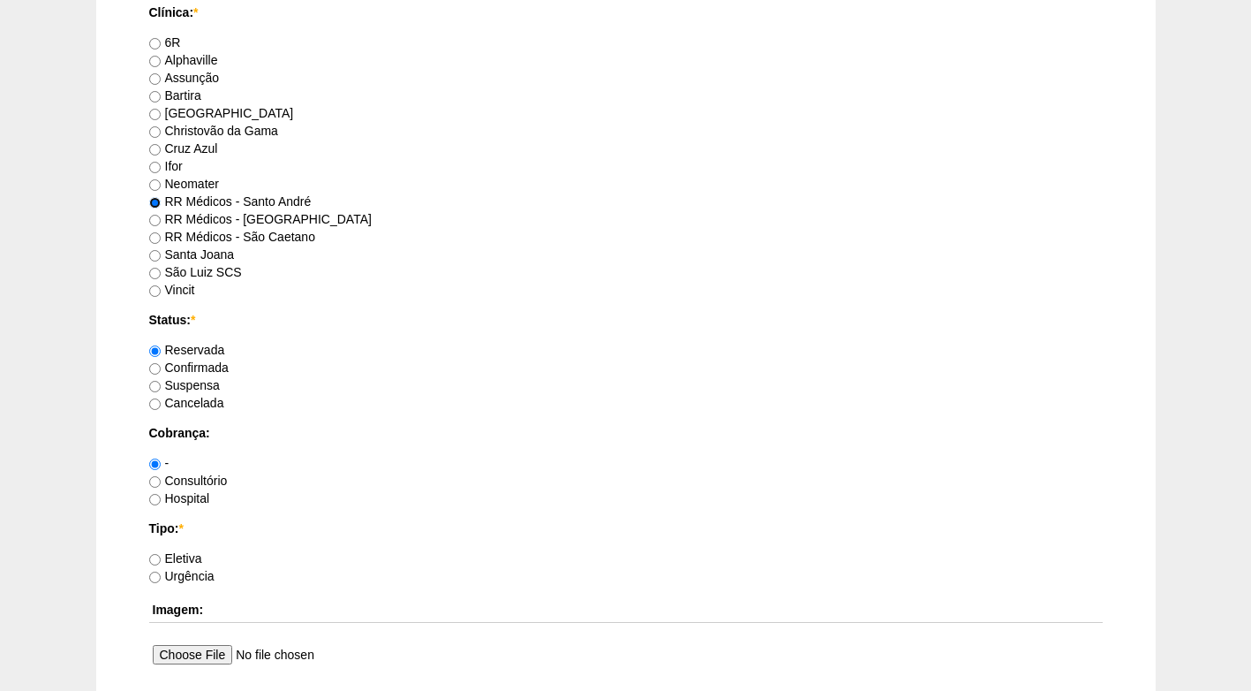
scroll to position [1060, 0]
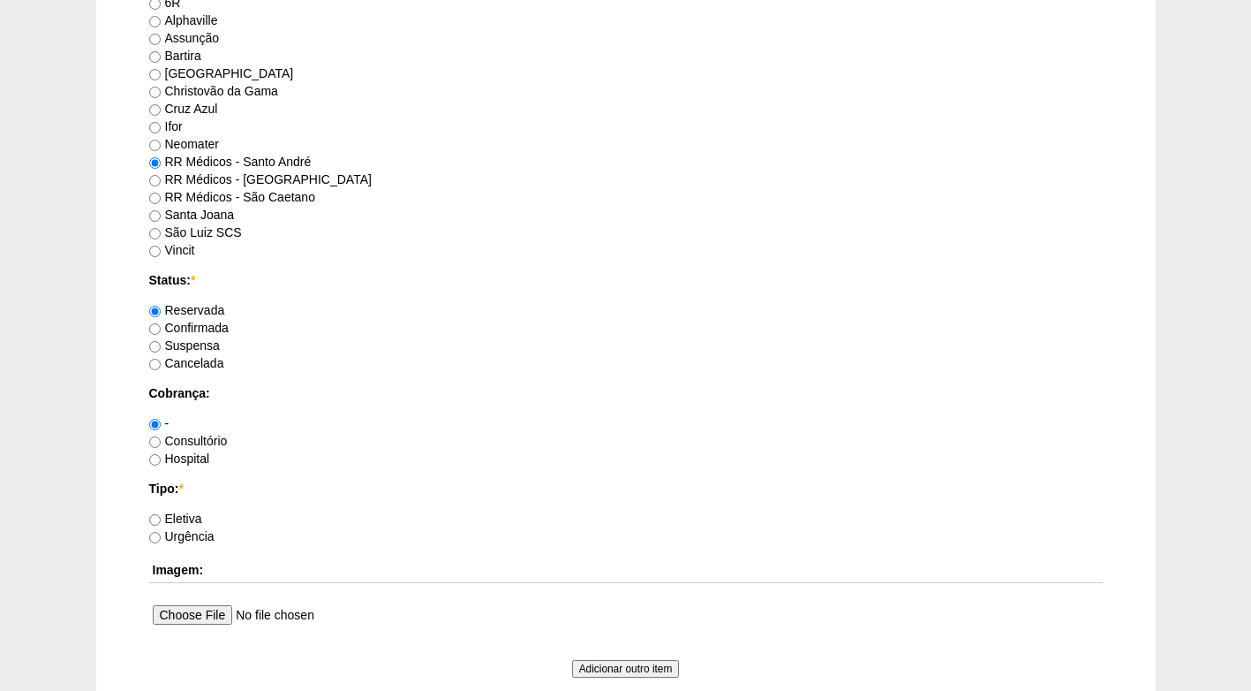
click at [213, 327] on label "Confirmada" at bounding box center [188, 328] width 79 height 14
click at [161, 327] on input "Confirmada" at bounding box center [154, 328] width 11 height 11
radio input "true"
click at [203, 441] on label "Consultório" at bounding box center [188, 441] width 79 height 14
click at [161, 441] on input "Consultório" at bounding box center [154, 441] width 11 height 11
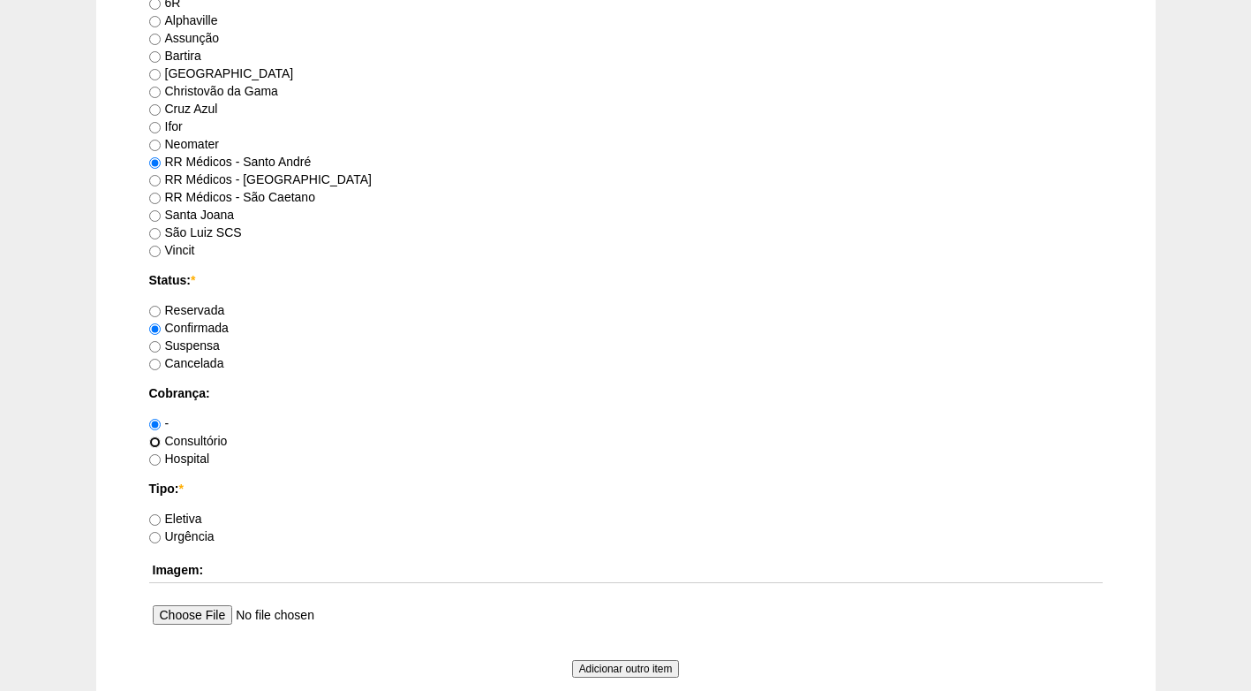
radio input "true"
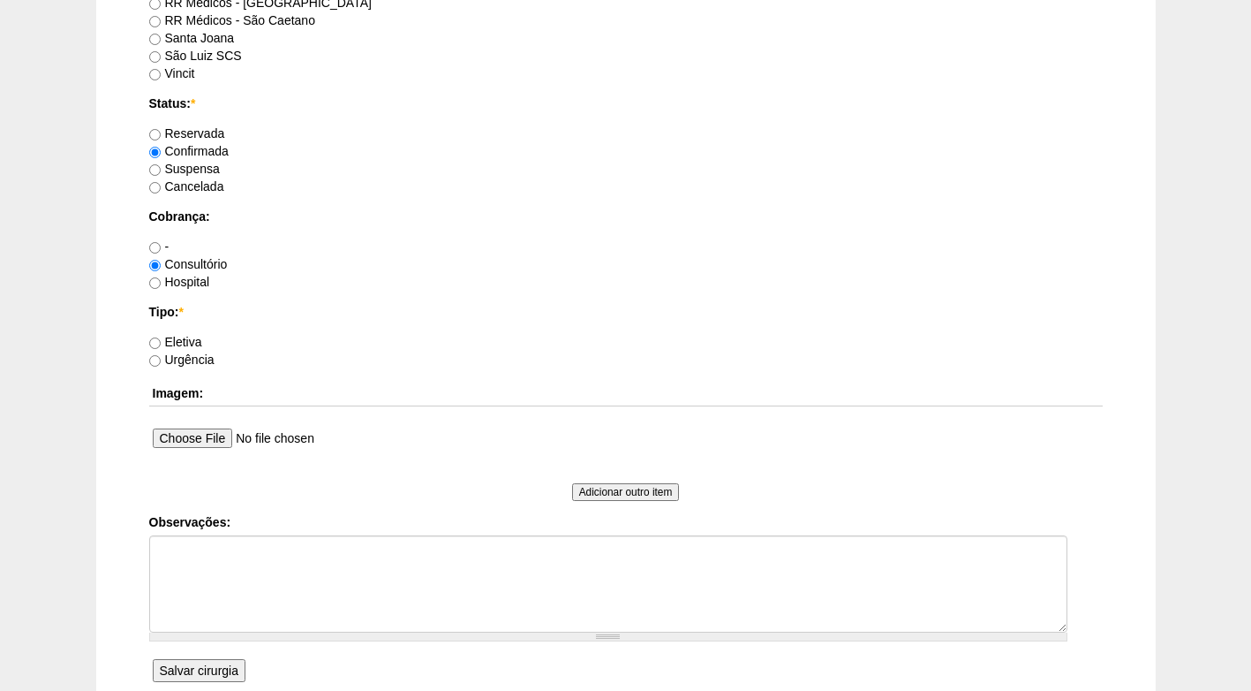
click at [178, 342] on label "Eletiva" at bounding box center [175, 342] width 53 height 14
click at [161, 342] on input "Eletiva" at bounding box center [154, 342] width 11 height 11
radio input "true"
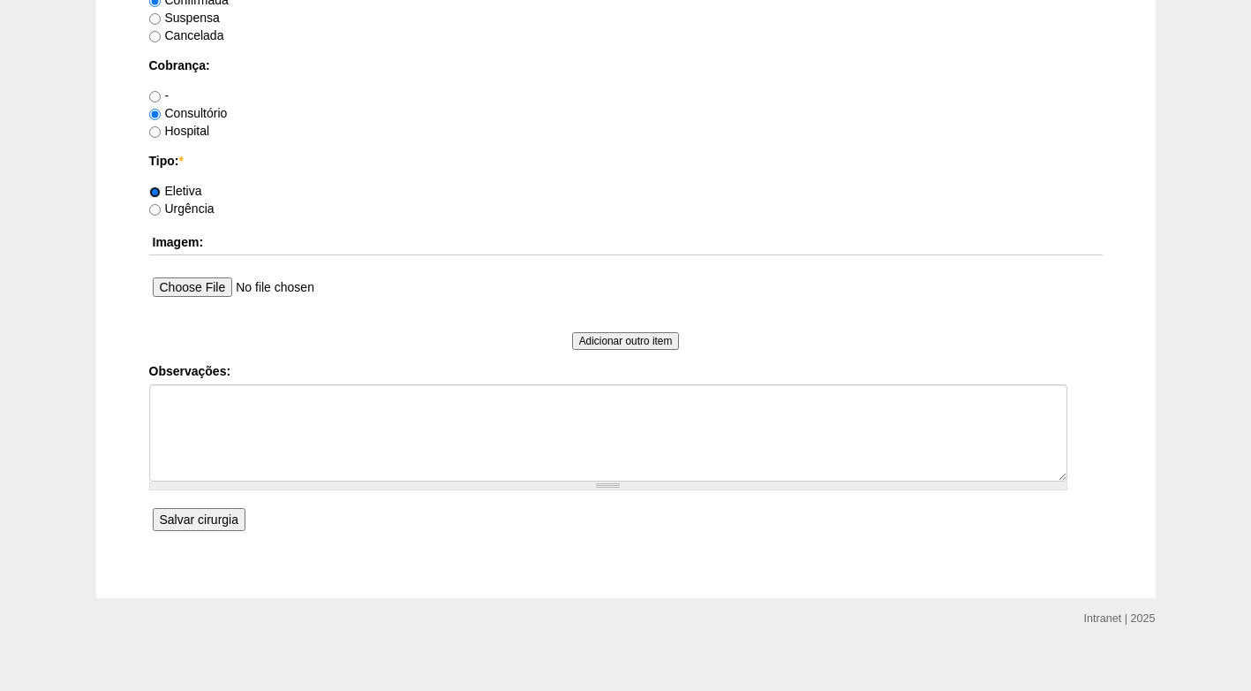
scroll to position [1402, 0]
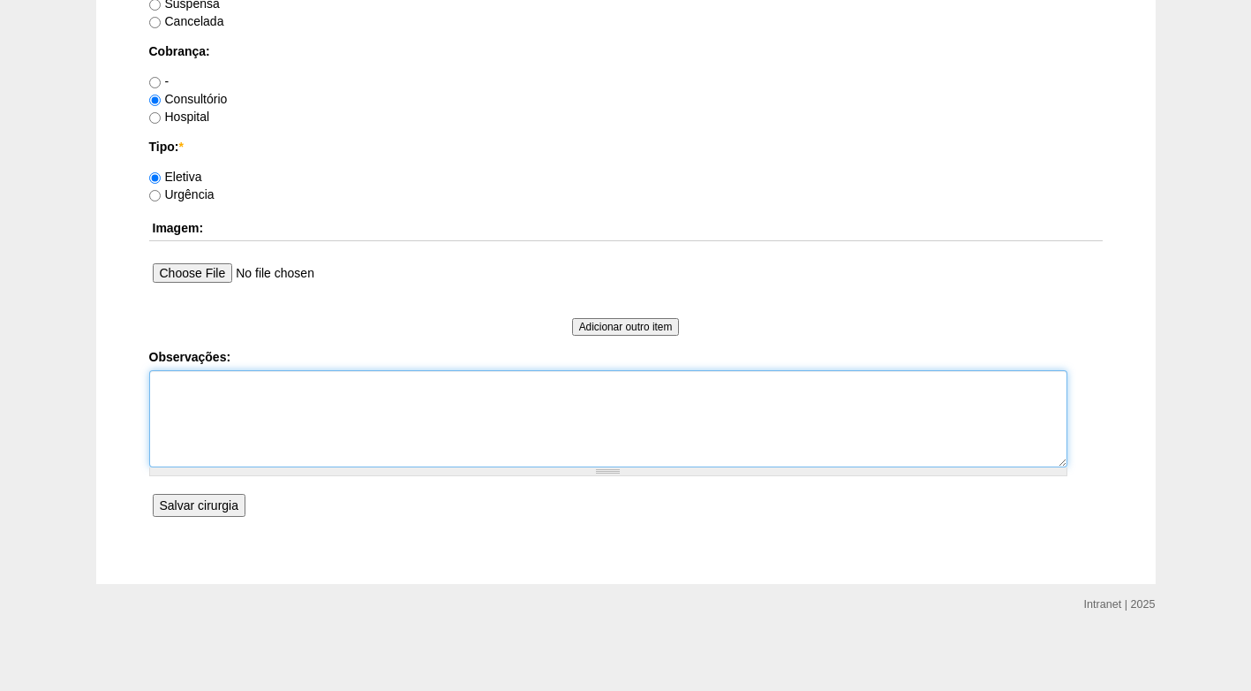
click at [226, 392] on textarea "Observações:" at bounding box center [608, 418] width 918 height 97
paste textarea "BRC15762365"
type textarea "FATURADO CONSULTÓRIO CONJ DR ROGERS - ROBÔ BRC15762365"
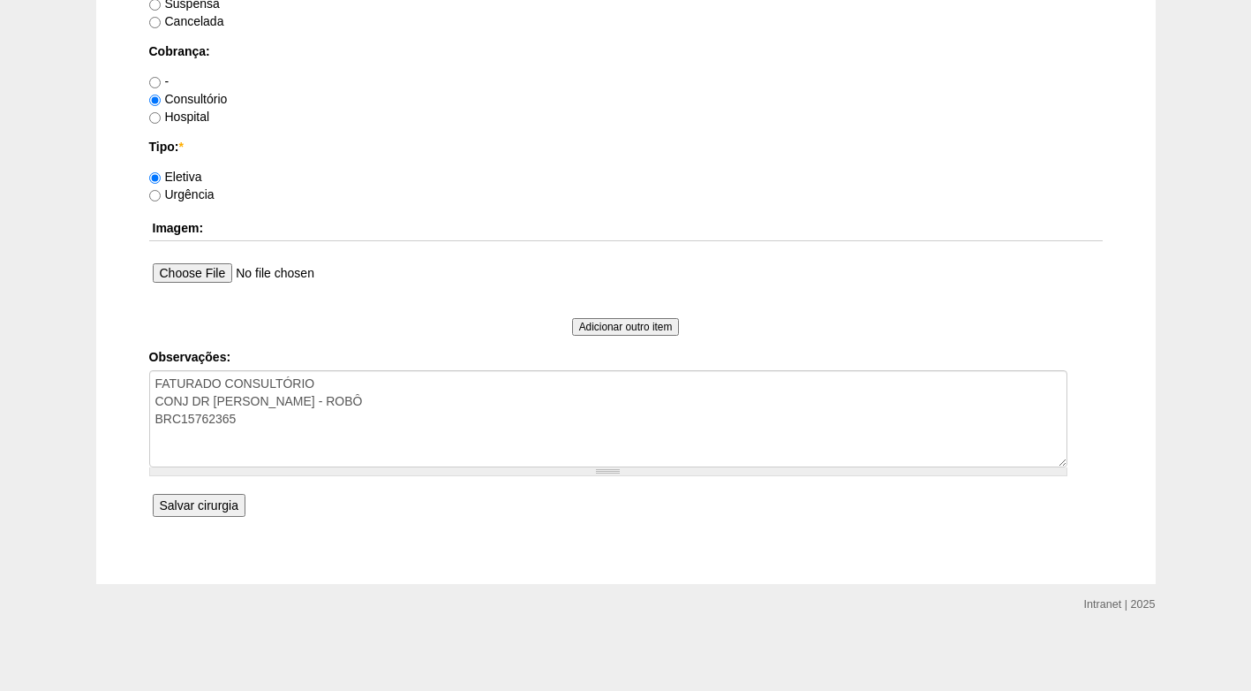
click at [210, 510] on input "Salvar cirurgia" at bounding box center [199, 505] width 93 height 23
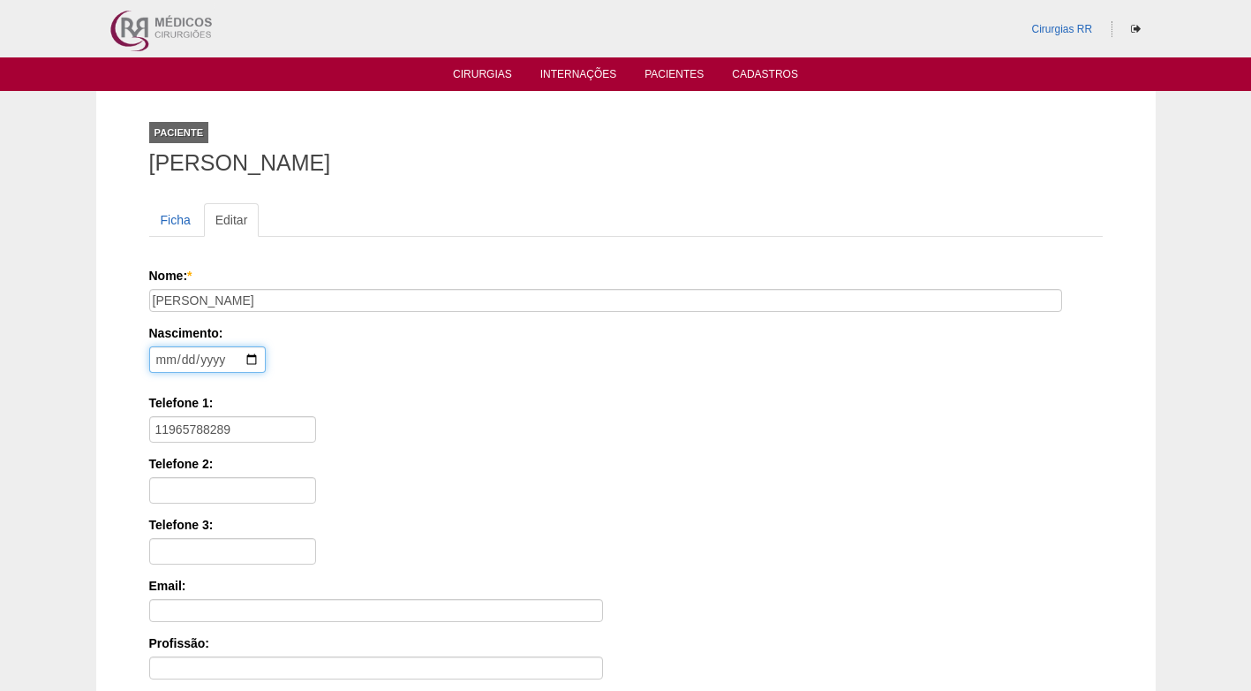
click at [161, 356] on input "date" at bounding box center [207, 359] width 117 height 26
type input "0202-09-01"
type input "2001-09-01"
click at [491, 368] on div "Nascimento: 2001-09-01 Formato: 2025-08-14" at bounding box center [623, 352] width 948 height 57
drag, startPoint x: 272, startPoint y: 430, endPoint x: 120, endPoint y: 435, distance: 152.0
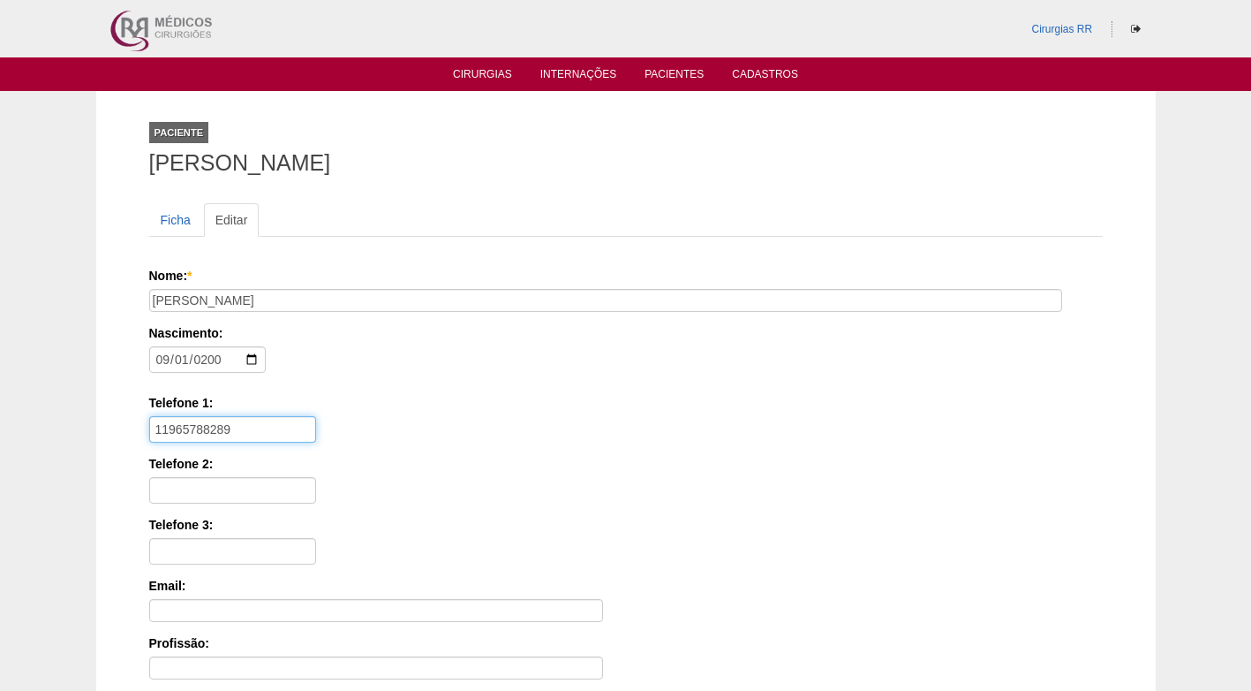
click at [120, 435] on div "Paciente MARCOS VINICIUS DA SILVA DOMINGUES Ficha Editar Nome: * MARCOS VINICIU…" at bounding box center [626, 531] width 1060 height 881
paste input "99739-4082"
type input "11 99739-4082"
click at [479, 440] on div "Telefone 1: 11 99739-4082" at bounding box center [626, 418] width 954 height 49
click at [188, 223] on link "Ficha" at bounding box center [175, 220] width 53 height 34
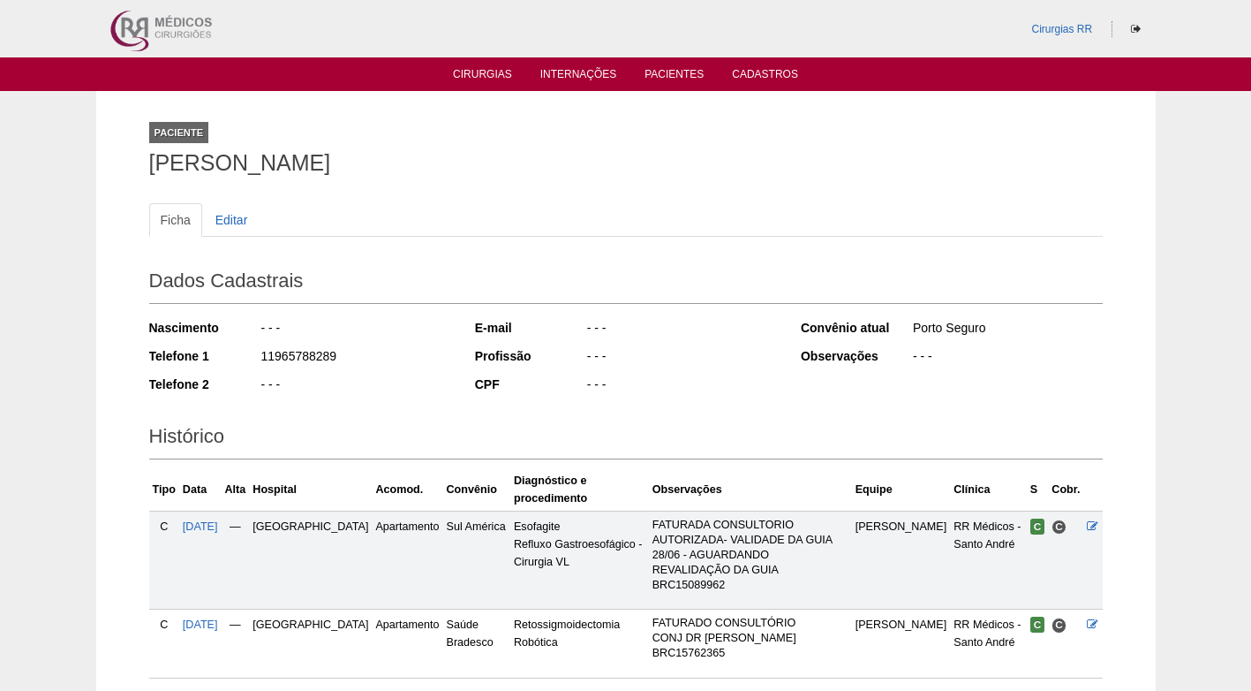
scroll to position [88, 0]
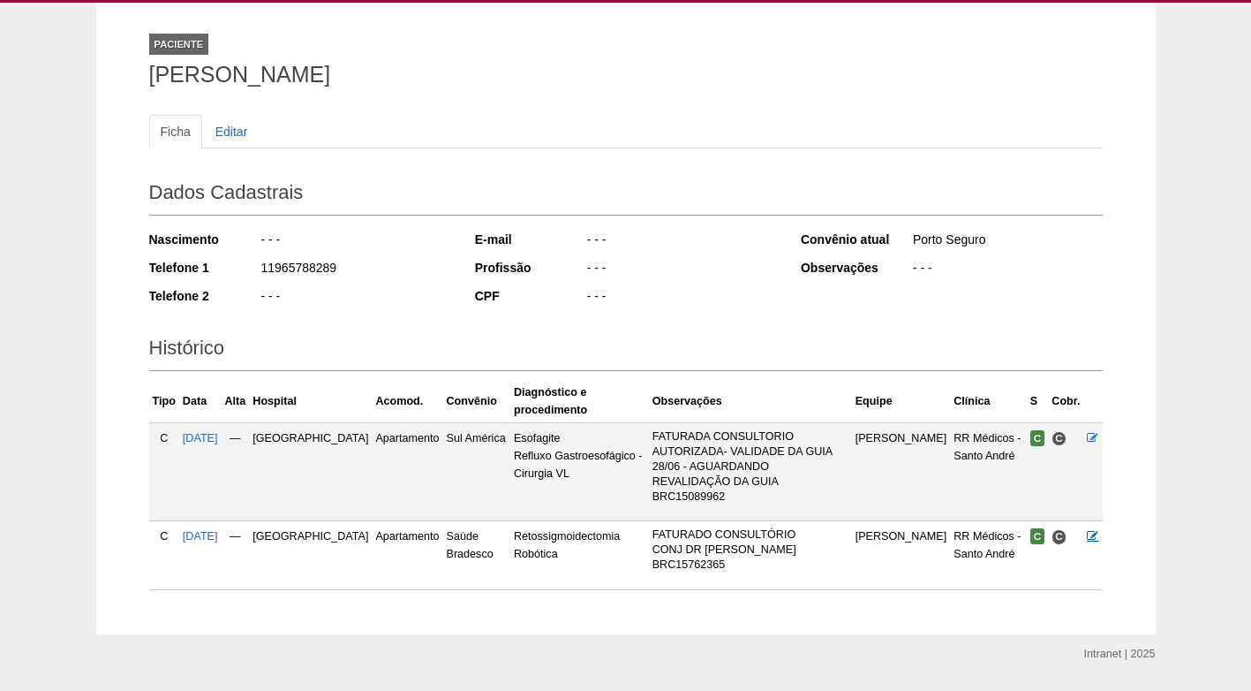
click at [1094, 530] on icon at bounding box center [1092, 535] width 11 height 11
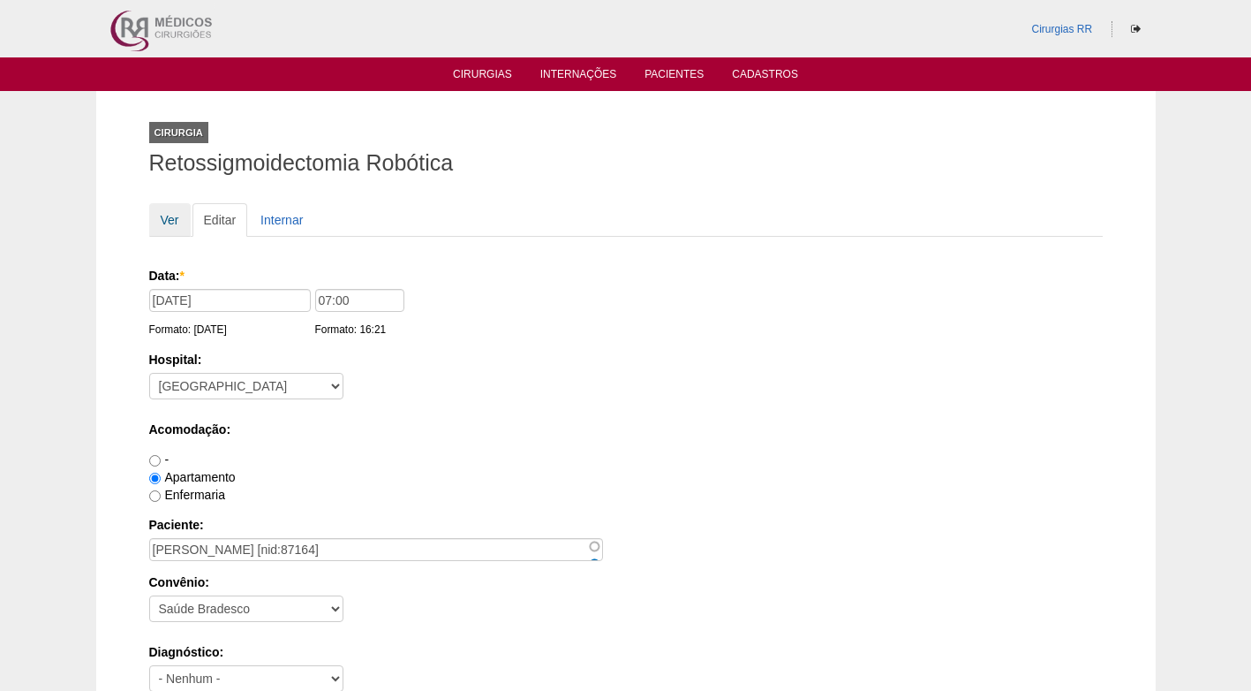
click at [168, 216] on link "Ver" at bounding box center [170, 220] width 42 height 34
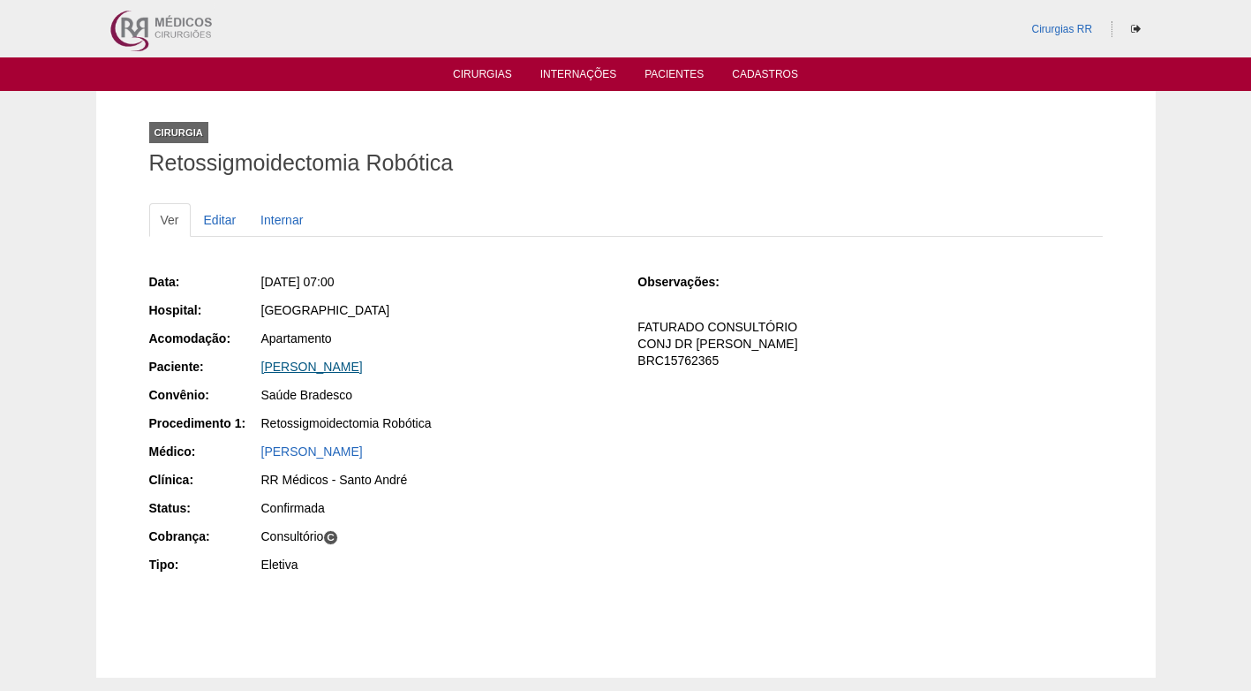
click at [355, 361] on link "[PERSON_NAME]" at bounding box center [312, 366] width 102 height 14
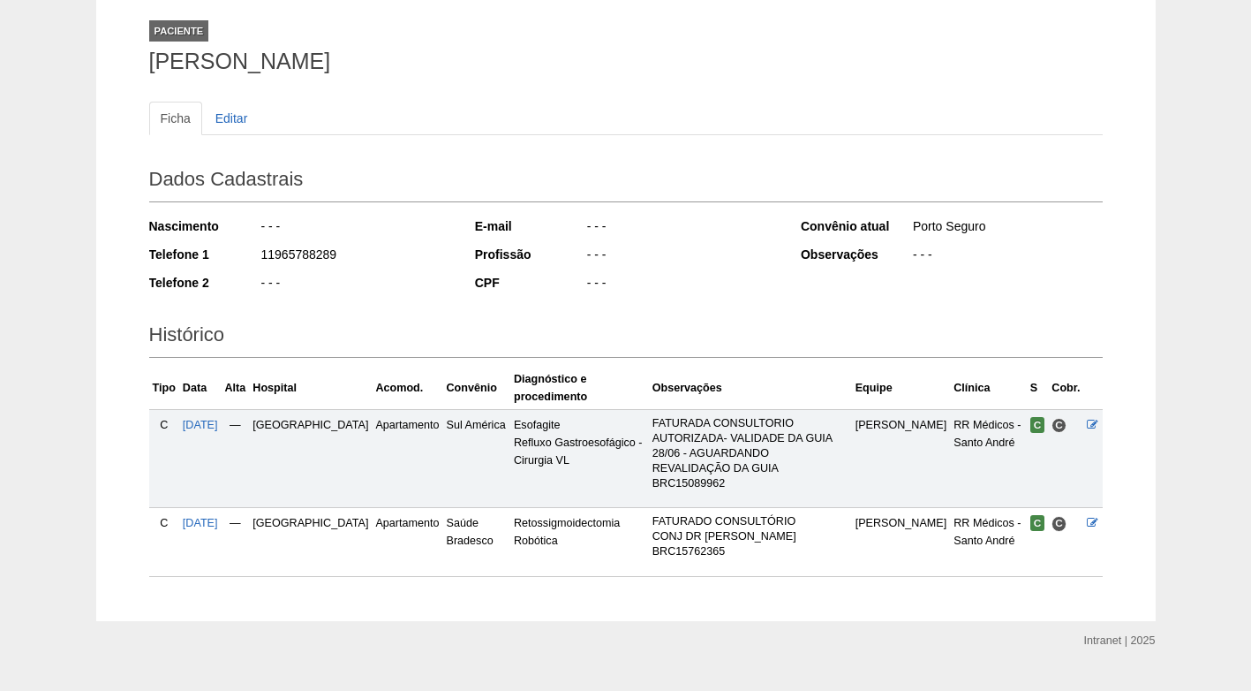
scroll to position [123, 0]
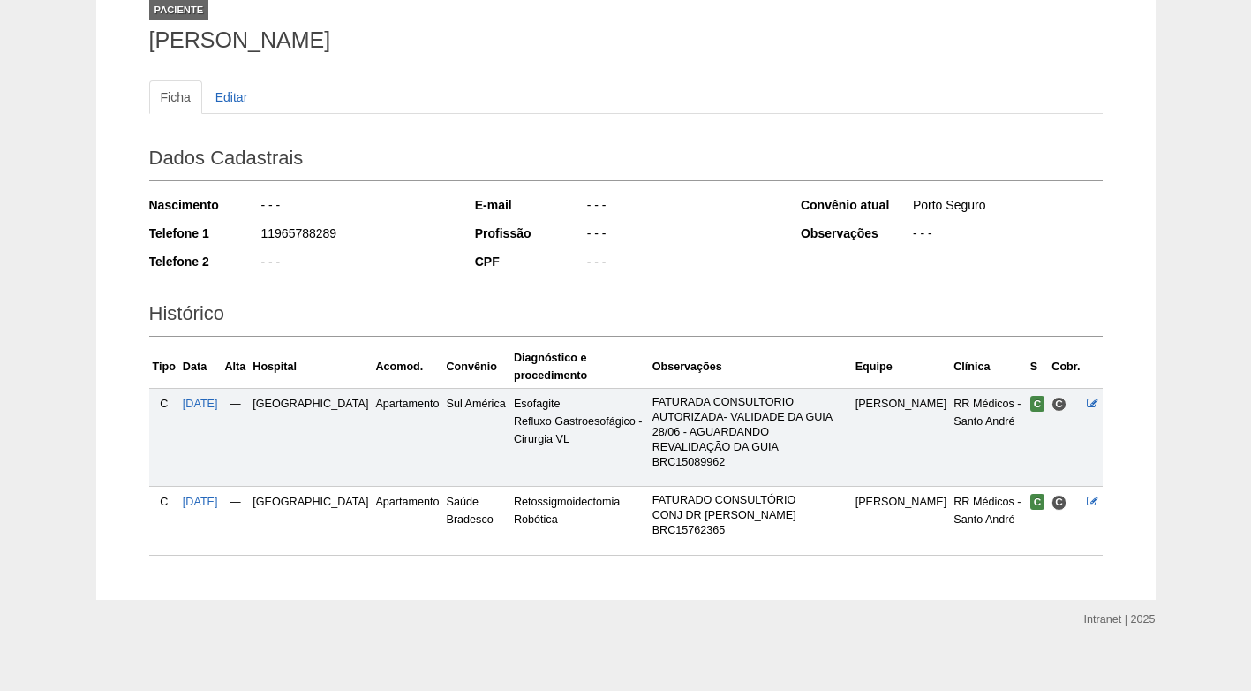
drag, startPoint x: 701, startPoint y: 511, endPoint x: 625, endPoint y: 480, distance: 82.0
click at [653, 493] on p "FATURADO CONSULTÓRIO CONJ DR [PERSON_NAME] - ROBÔ BRC15762365" at bounding box center [751, 515] width 196 height 45
copy p "FATURADO CONSULTÓRIO CONJ DR ROGERS - ROBÔ BRC15762365"
click at [626, 268] on div "- - -" at bounding box center [682, 264] width 192 height 22
click at [1087, 495] on icon at bounding box center [1092, 500] width 11 height 11
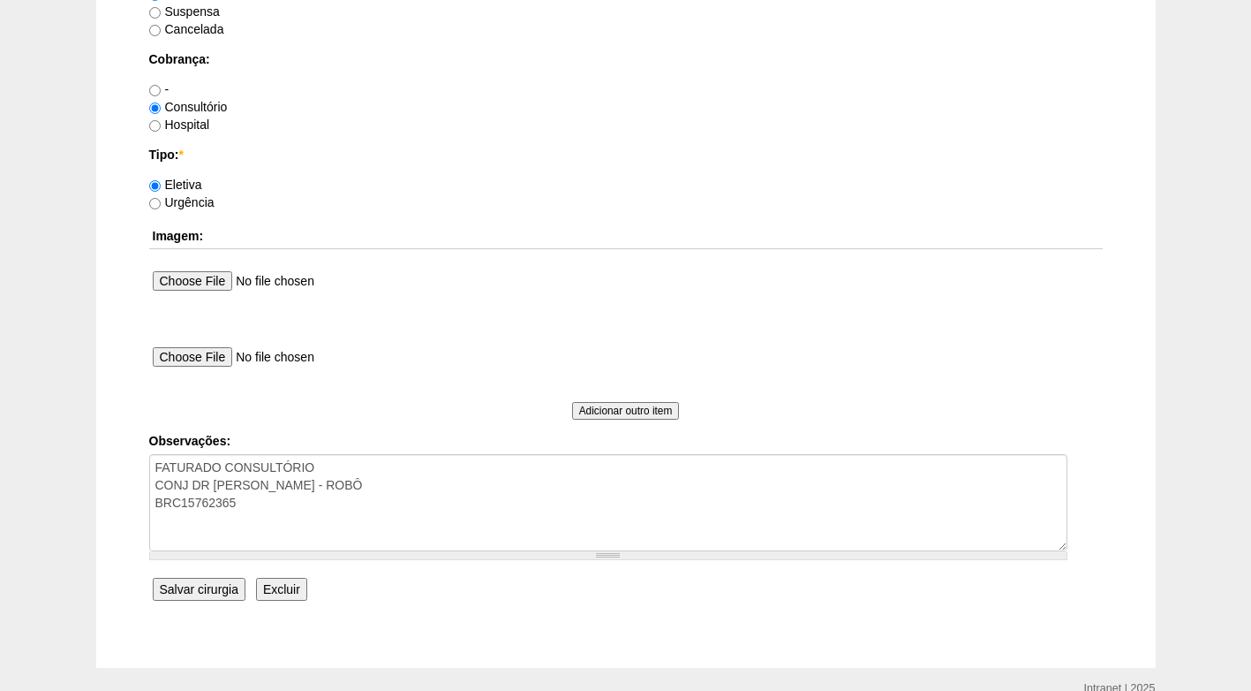
scroll to position [1585, 0]
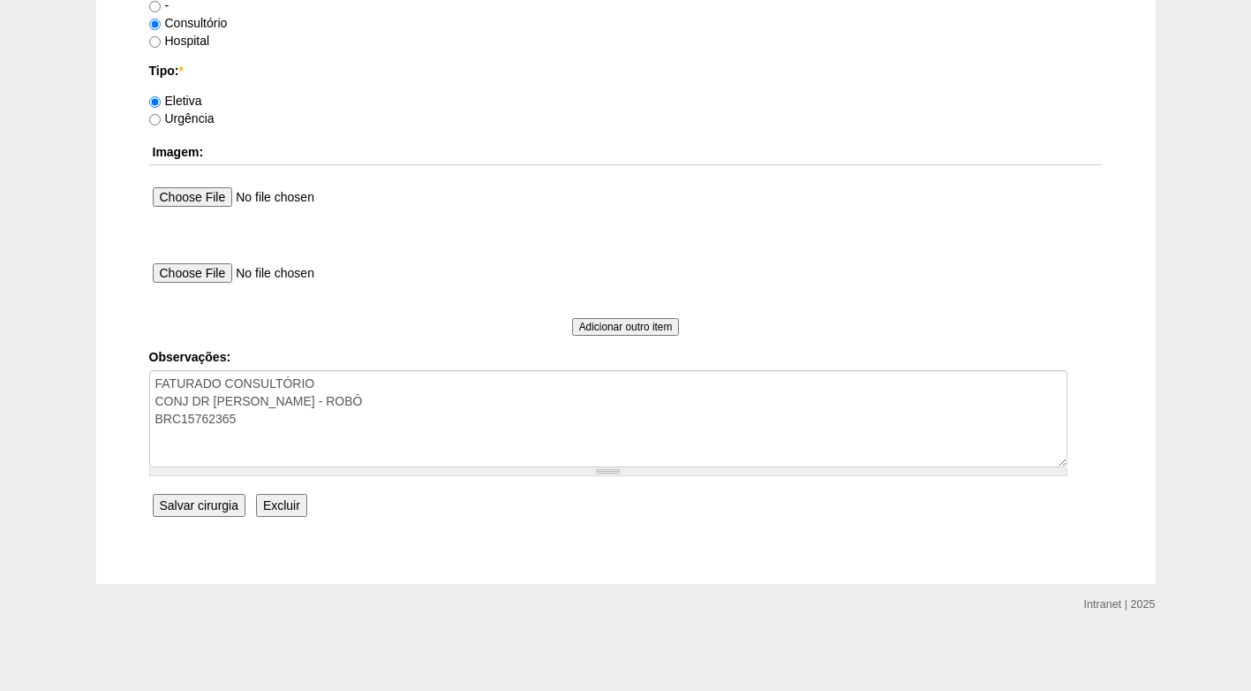
click at [268, 506] on input "Excluir" at bounding box center [281, 505] width 51 height 23
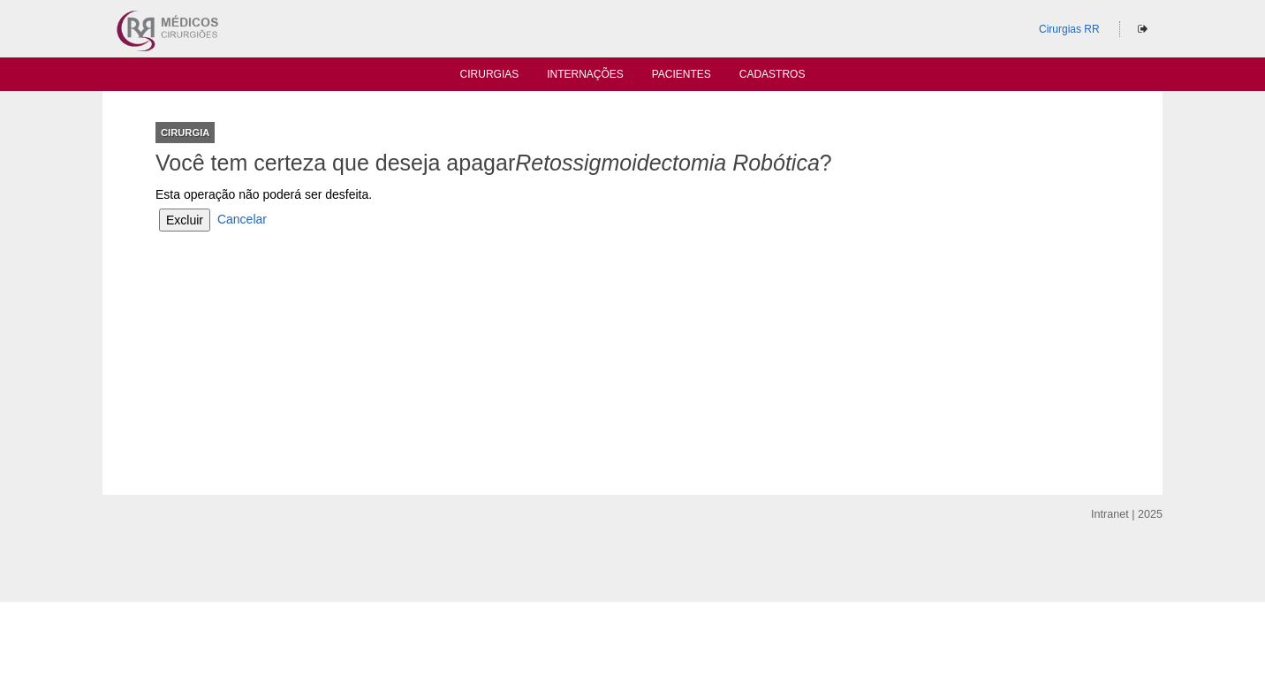
click at [194, 224] on input "Excluir" at bounding box center [184, 219] width 51 height 23
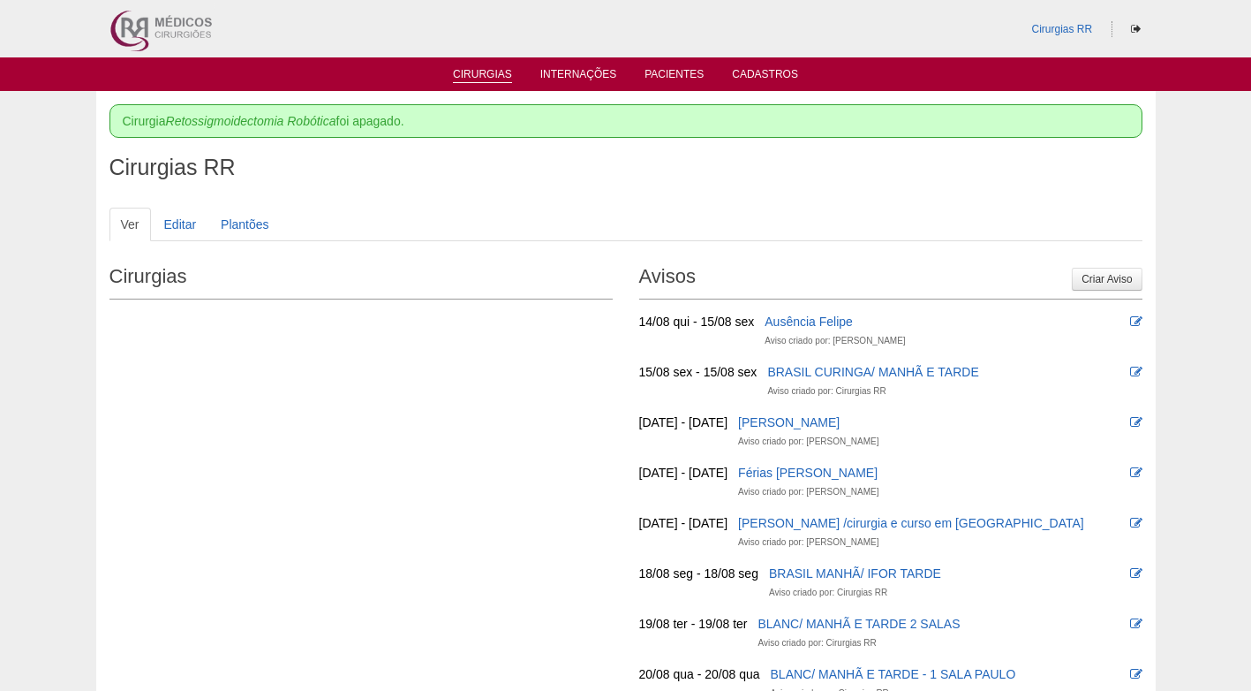
click at [460, 71] on link "Cirurgias" at bounding box center [482, 75] width 59 height 15
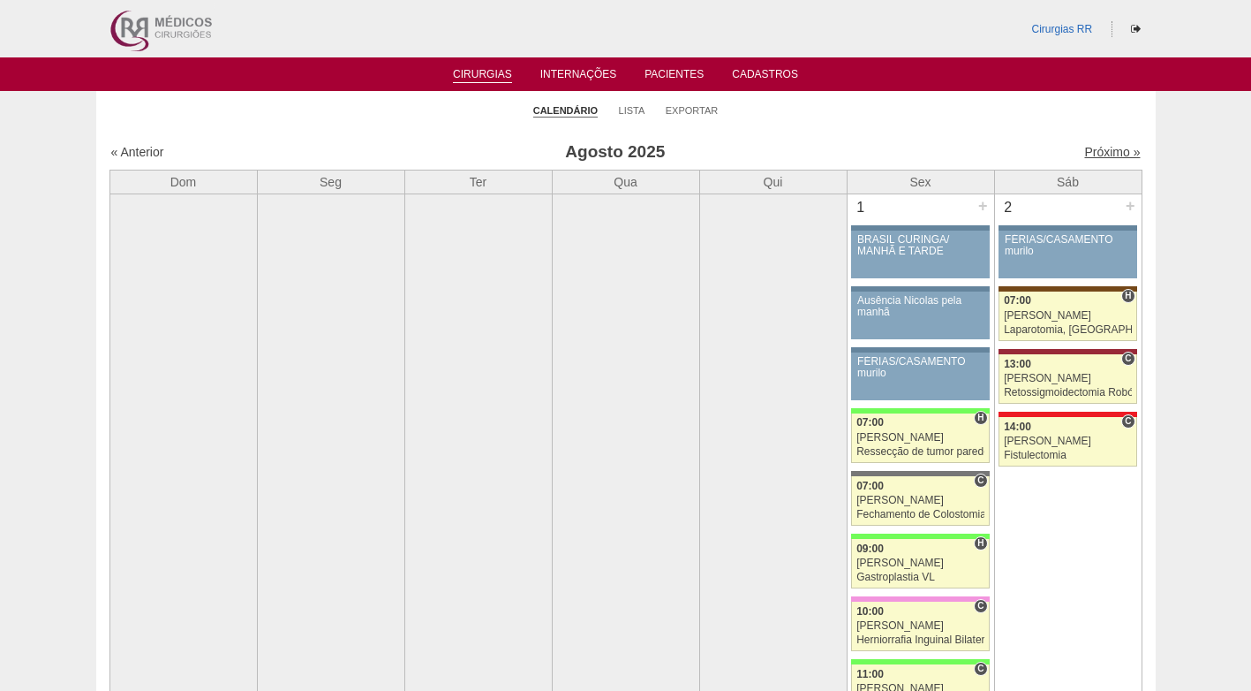
click at [1112, 154] on link "Próximo »" at bounding box center [1113, 152] width 56 height 14
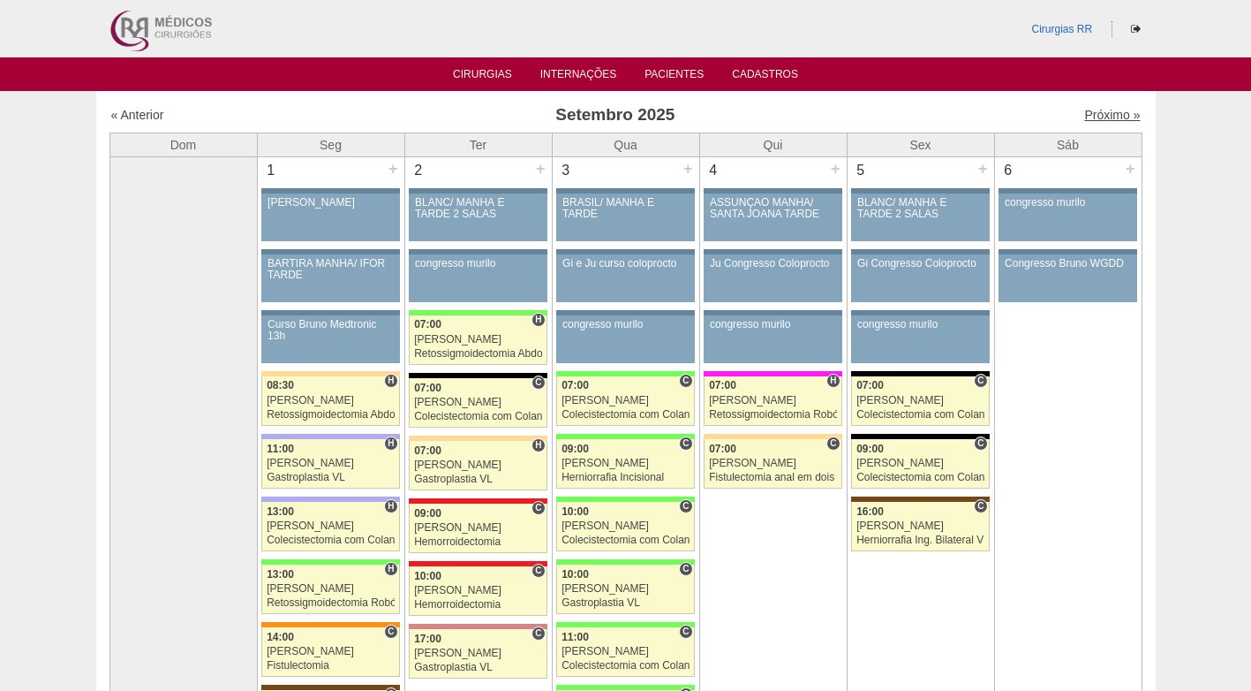
click at [1087, 111] on link "Próximo »" at bounding box center [1113, 115] width 56 height 14
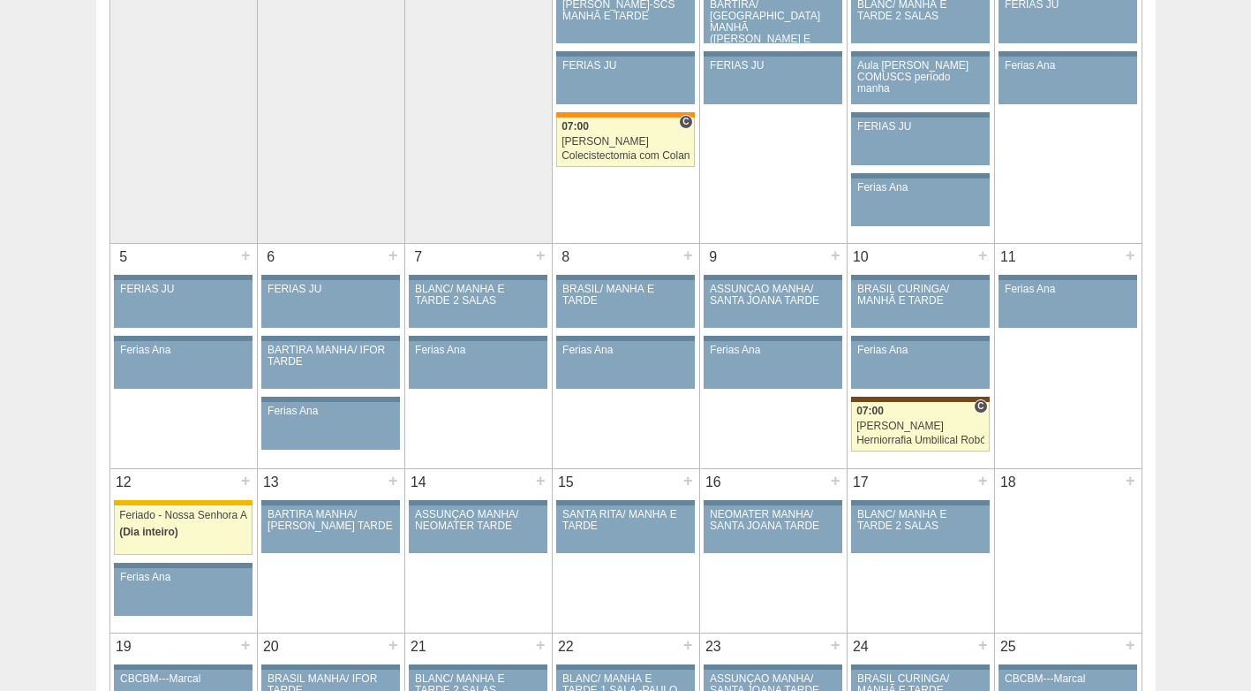
scroll to position [265, 0]
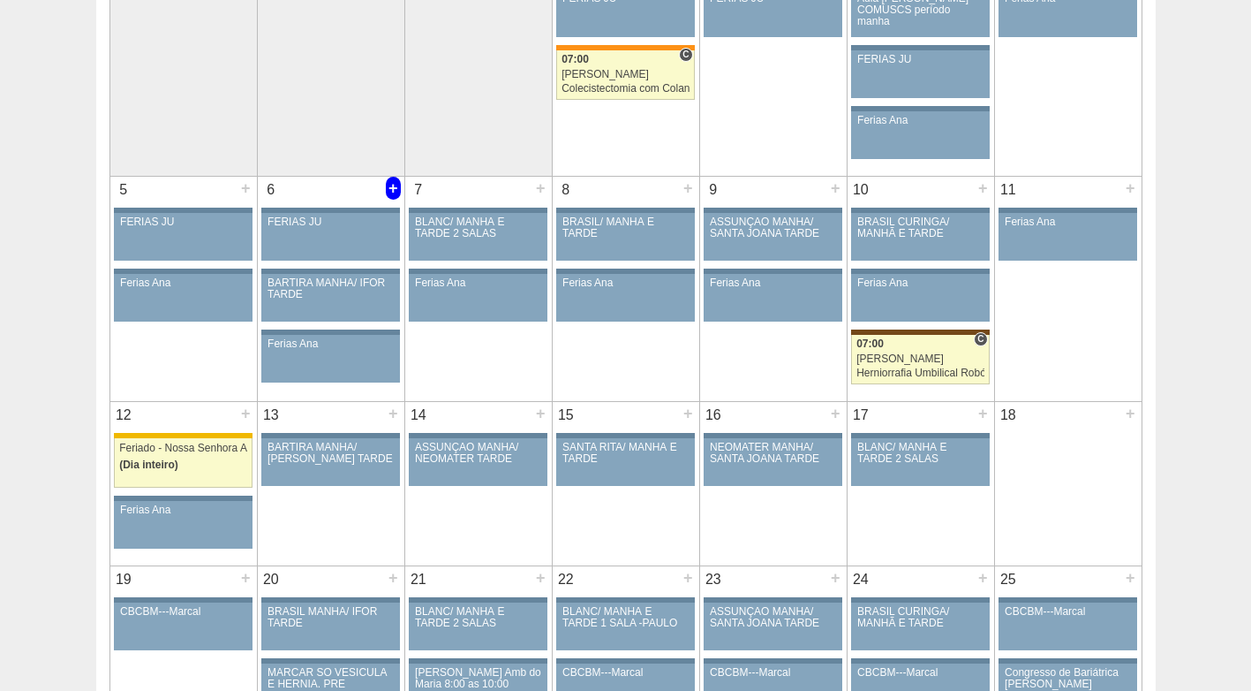
click at [391, 185] on div "+" at bounding box center [393, 188] width 15 height 23
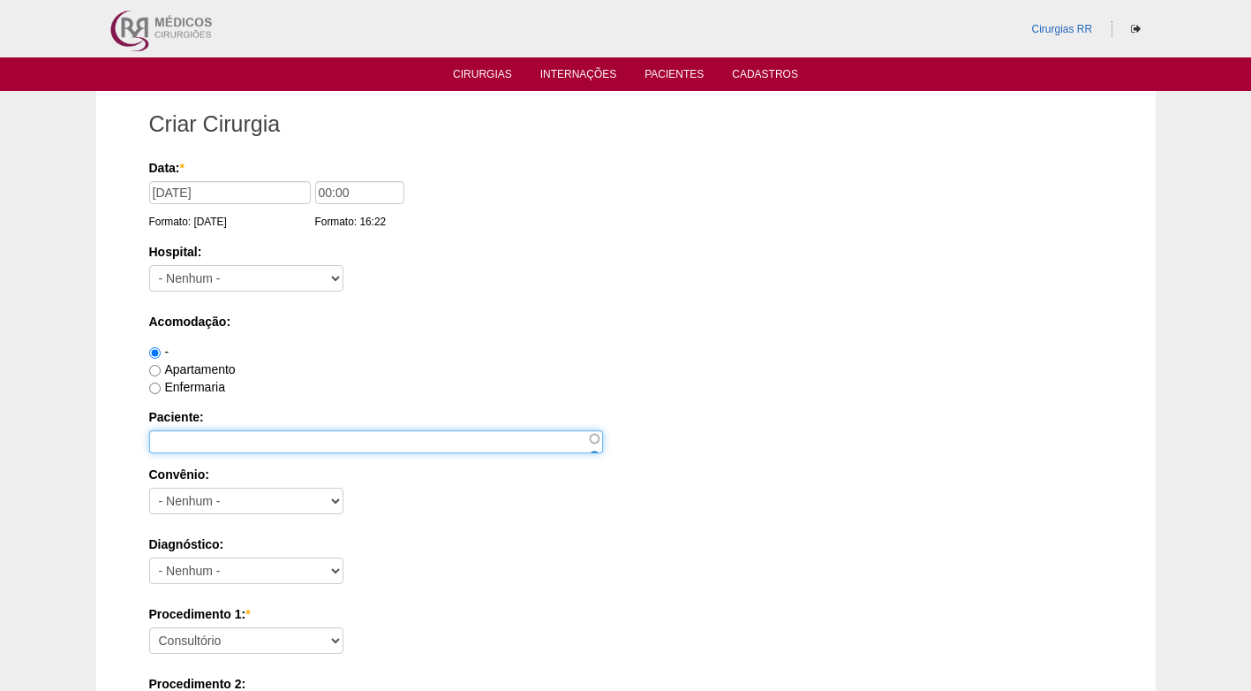
click at [308, 443] on input "Paciente:" at bounding box center [376, 441] width 454 height 23
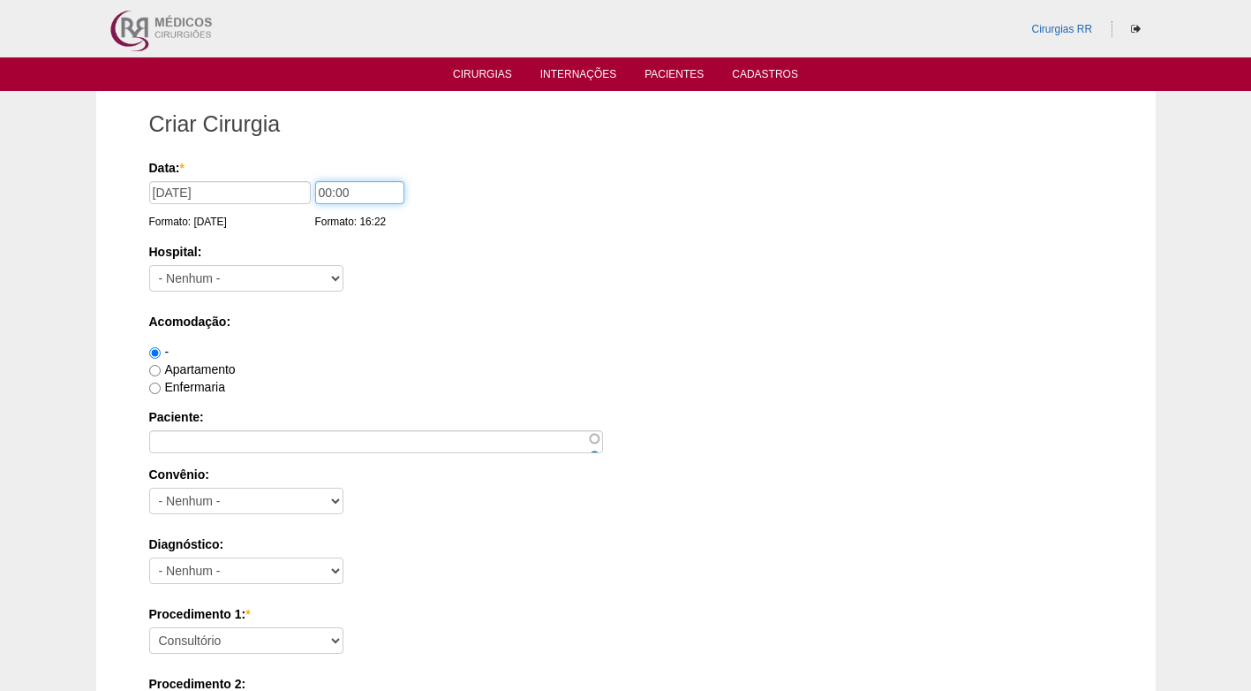
drag, startPoint x: 369, startPoint y: 185, endPoint x: 299, endPoint y: 189, distance: 69.9
click at [299, 177] on div "Data: * [DATE] Formato: [DATE] 00:00 Formato: 16:22" at bounding box center [623, 168] width 948 height 18
type input "07:00"
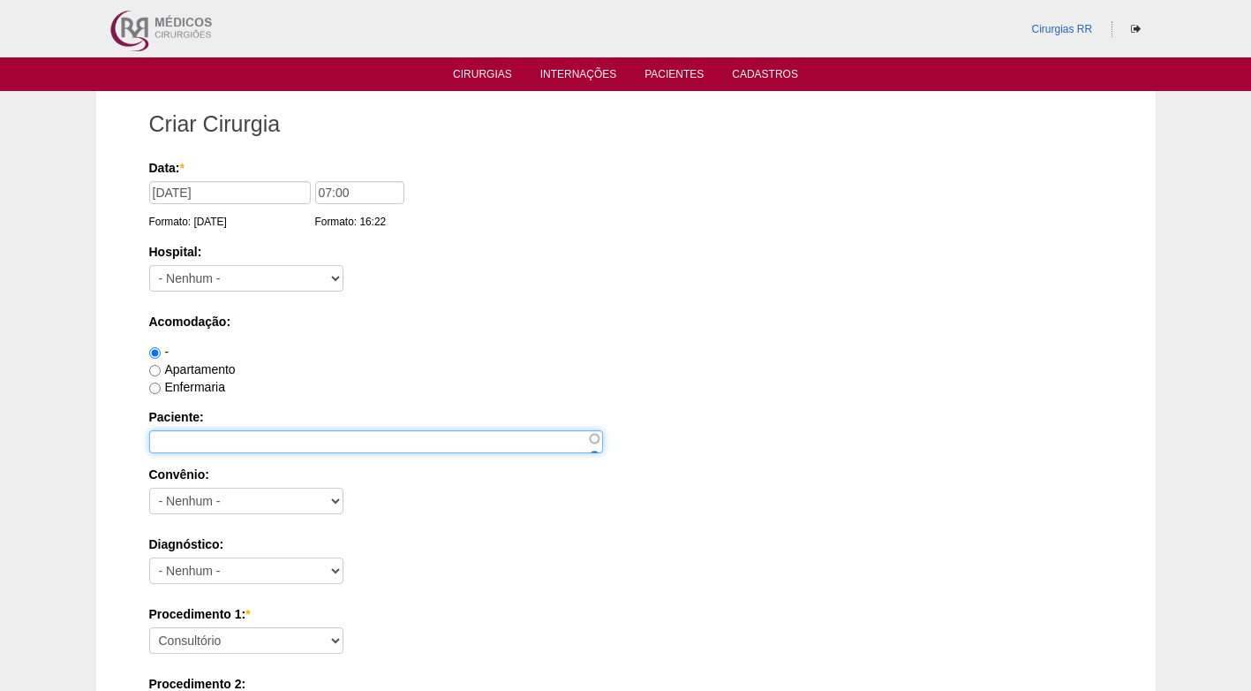
type input "MARCOS VINICIUS DA SILVA DOMINGUES [nid:87164]"
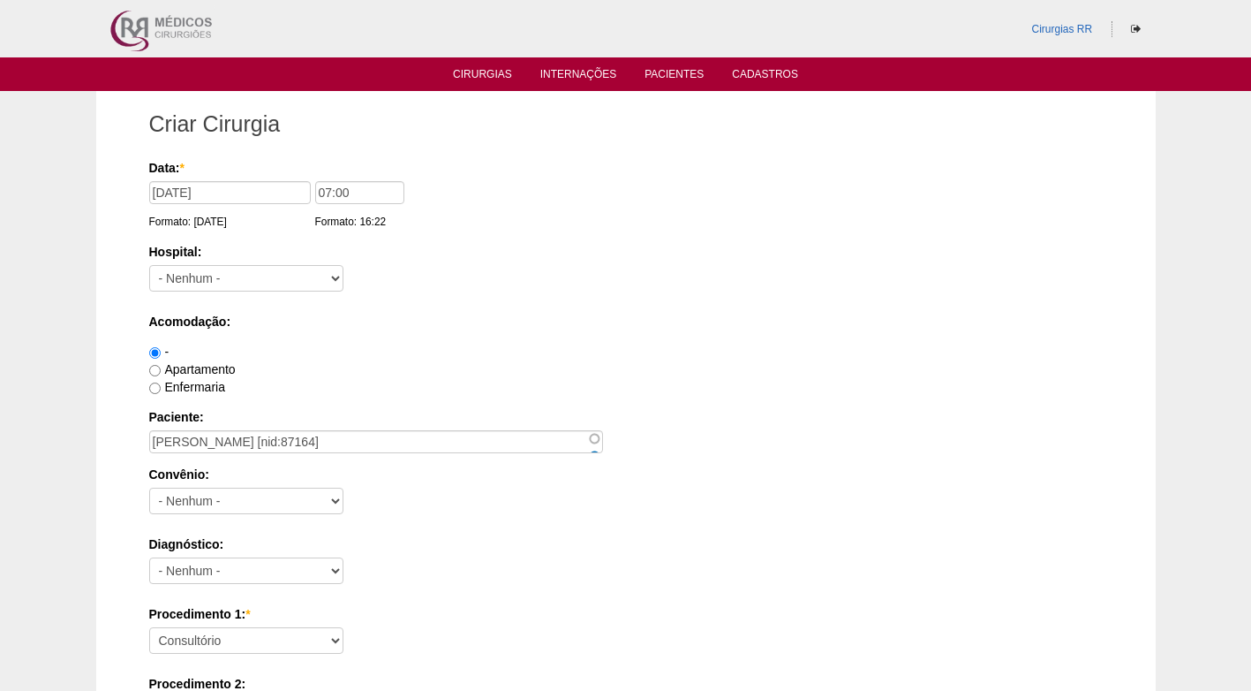
click at [355, 353] on div "-" at bounding box center [626, 352] width 954 height 18
click at [236, 280] on select "- Nenhum - 9 de Julho Albert Einstein Alvorada América Assunção Bartira Benefic…" at bounding box center [246, 278] width 194 height 26
select select "8"
click at [149, 265] on select "- Nenhum - 9 de Julho Albert Einstein Alvorada América Assunção Bartira Benefic…" at bounding box center [246, 278] width 194 height 26
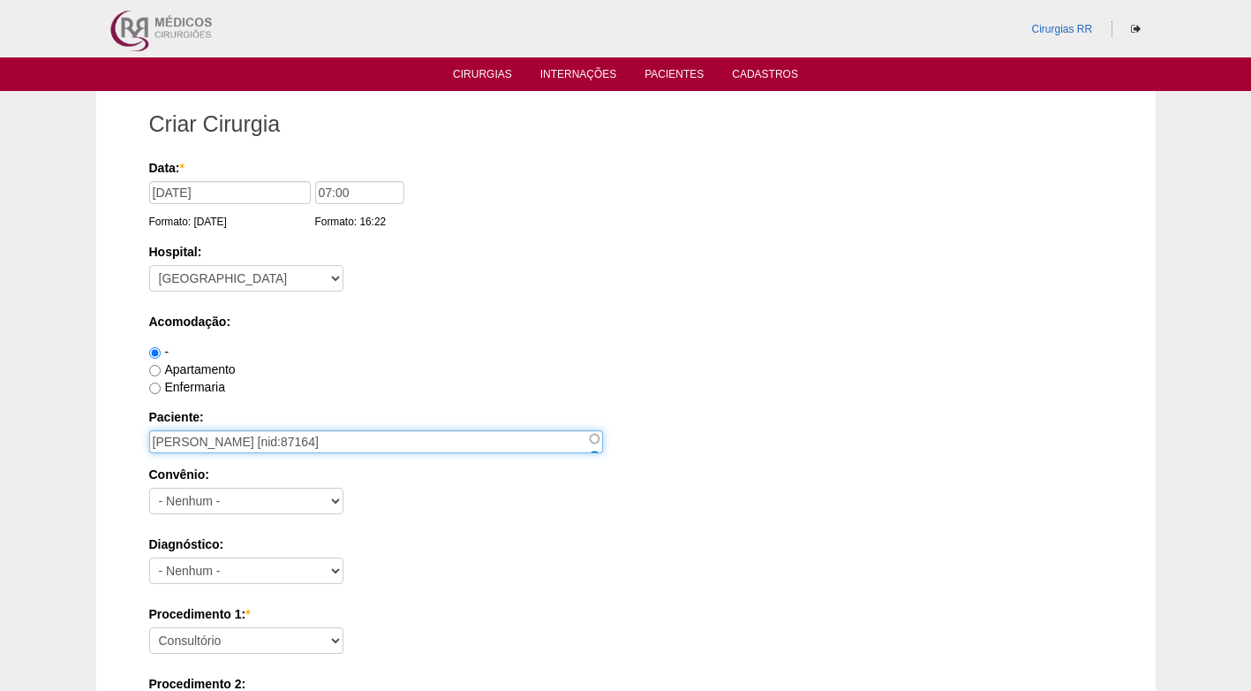
click at [503, 442] on input "MARCOS VINICIUS DA SILVA DOMINGUES [nid:87164]" at bounding box center [376, 441] width 454 height 23
drag, startPoint x: 503, startPoint y: 442, endPoint x: 109, endPoint y: 437, distance: 393.9
paste input "[PERSON_NAME]"
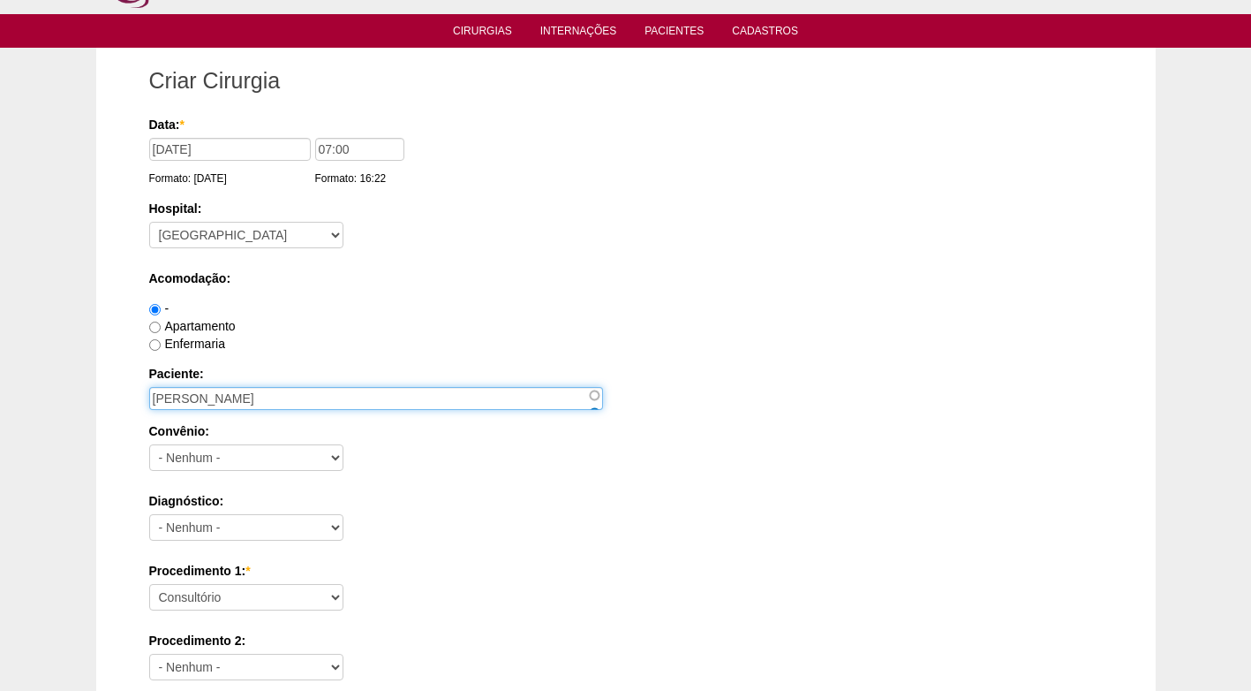
scroll to position [88, 0]
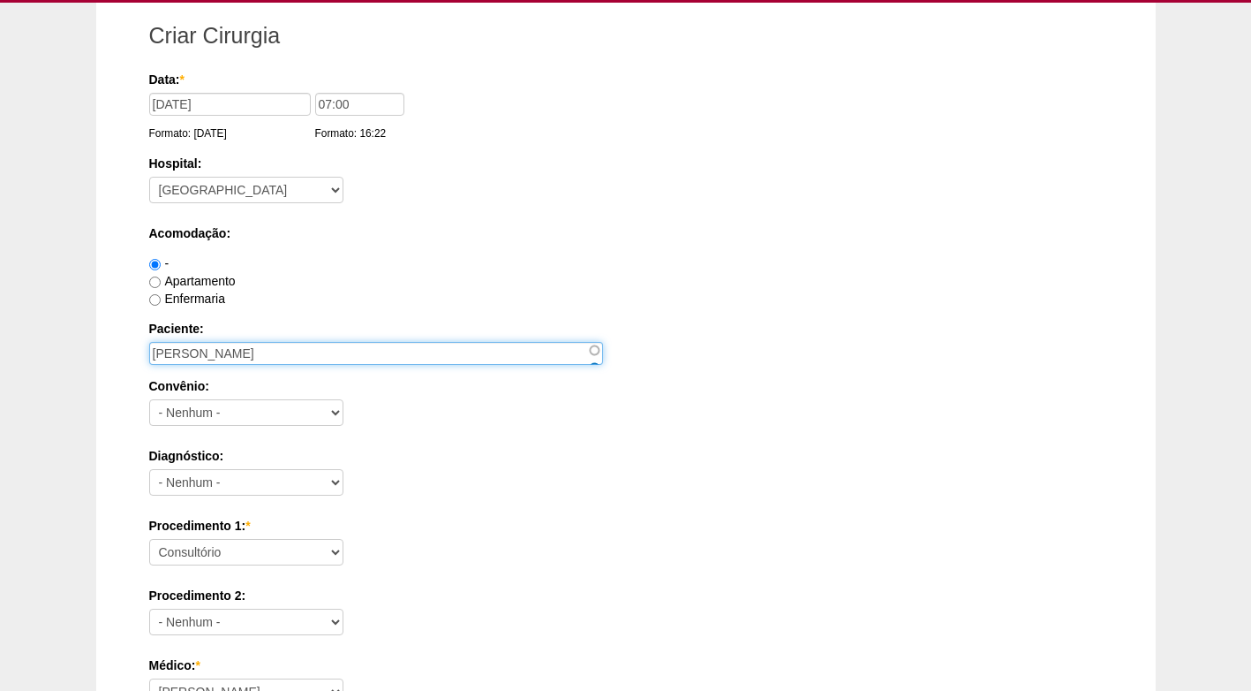
type input "[PERSON_NAME]"
click at [203, 276] on label "Apartamento" at bounding box center [192, 281] width 87 height 14
click at [161, 276] on input "Apartamento" at bounding box center [154, 281] width 11 height 11
radio input "true"
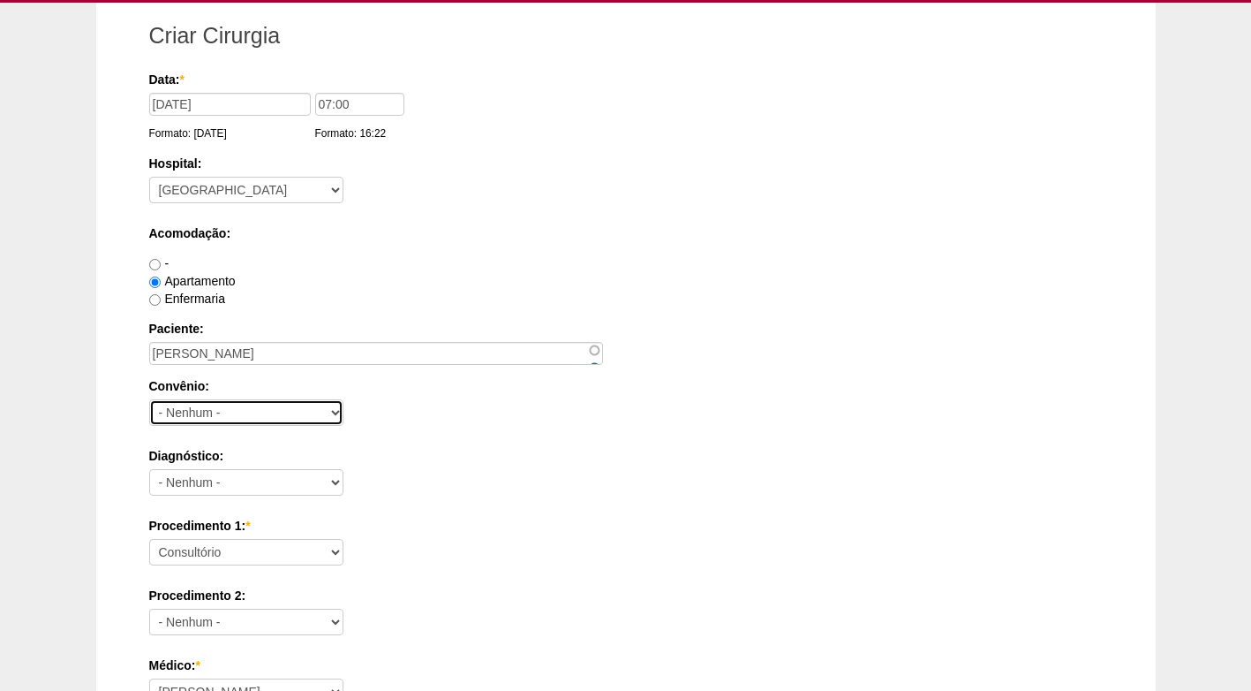
click at [236, 417] on select "- Nenhum - Abet Afresp Allianz Amil Blue Life Caasp Cabesp Caixa de Pensões Car…" at bounding box center [246, 412] width 194 height 26
select select "25"
click at [149, 399] on select "- Nenhum - Abet Afresp Allianz Amil Blue Life Caasp Cabesp Caixa de Pensões Car…" at bounding box center [246, 412] width 194 height 26
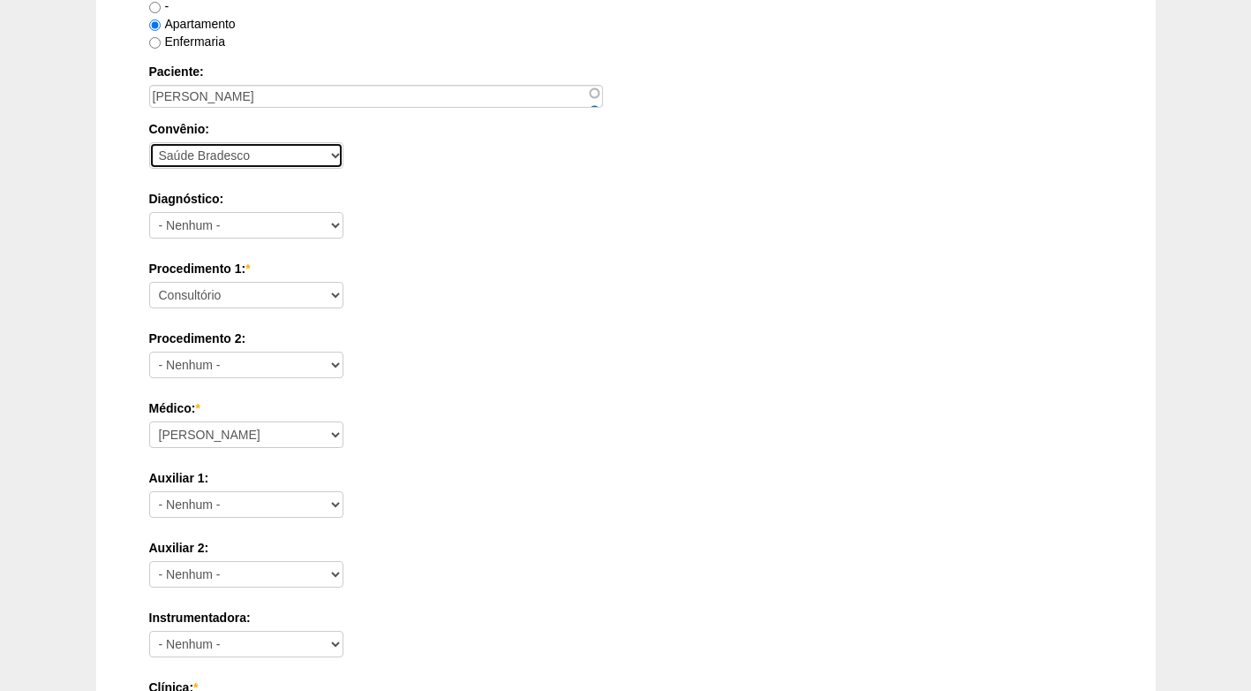
scroll to position [353, 0]
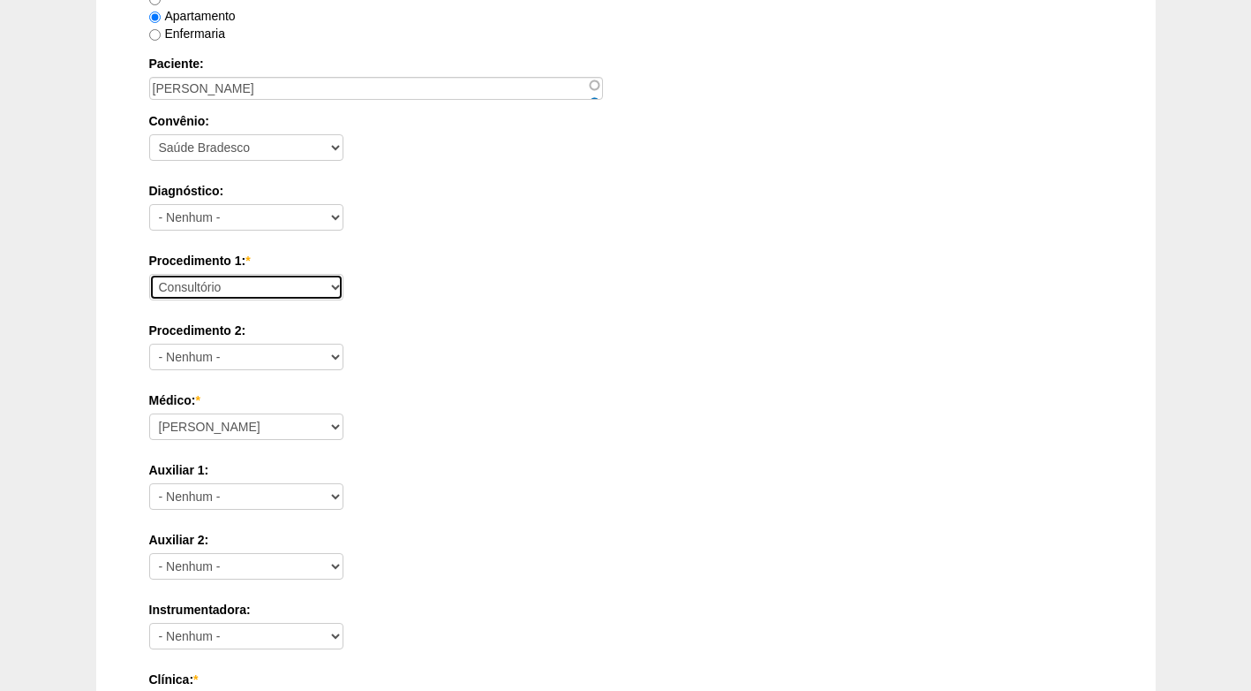
click at [240, 286] on select "Consultório Abscesso Hepático - Drenagem Abscesso perianal Amputação Abdômino P…" at bounding box center [246, 287] width 194 height 26
select select "31203"
click at [149, 274] on select "Consultório Abscesso Hepático - Drenagem Abscesso perianal Amputação Abdômino P…" at bounding box center [246, 287] width 194 height 26
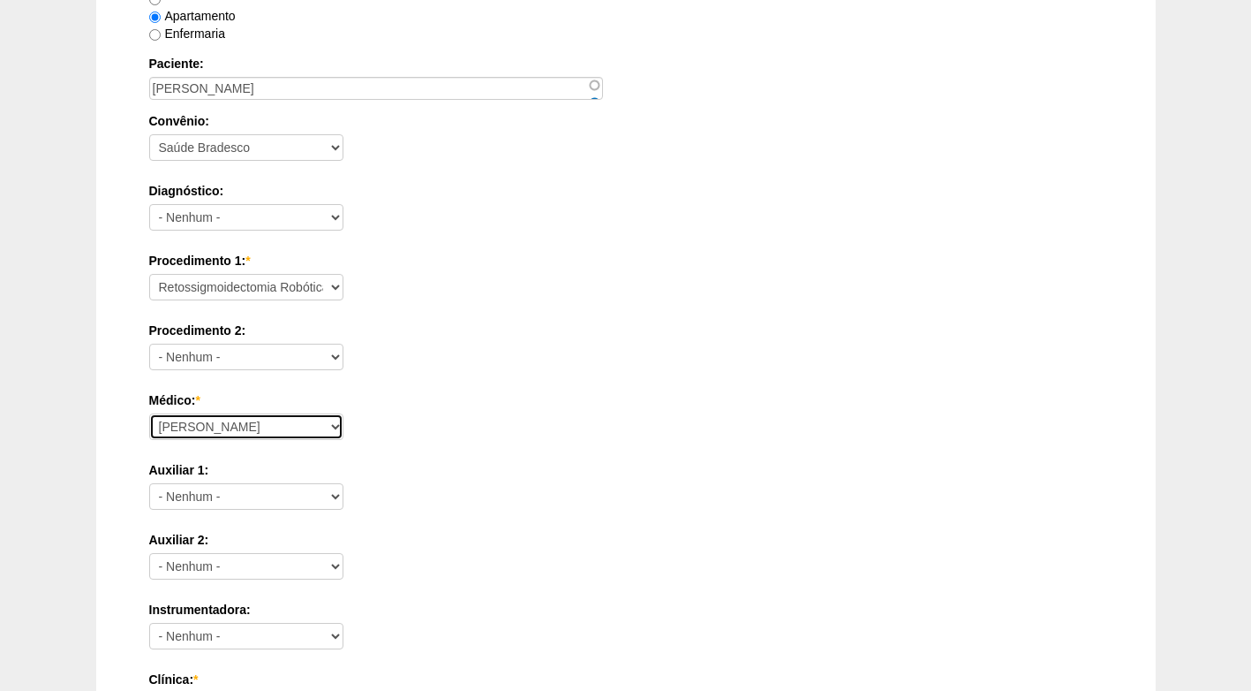
click at [220, 436] on select "Ana Paula Bruno Felipe Rossi Geraldo Igor Benevides Isabella Juliana Luiz Guilh…" at bounding box center [246, 426] width 194 height 26
select select "43"
click at [149, 413] on select "Ana Paula Bruno Felipe Rossi Geraldo Igor Benevides Isabella Juliana Luiz Guilh…" at bounding box center [246, 426] width 194 height 26
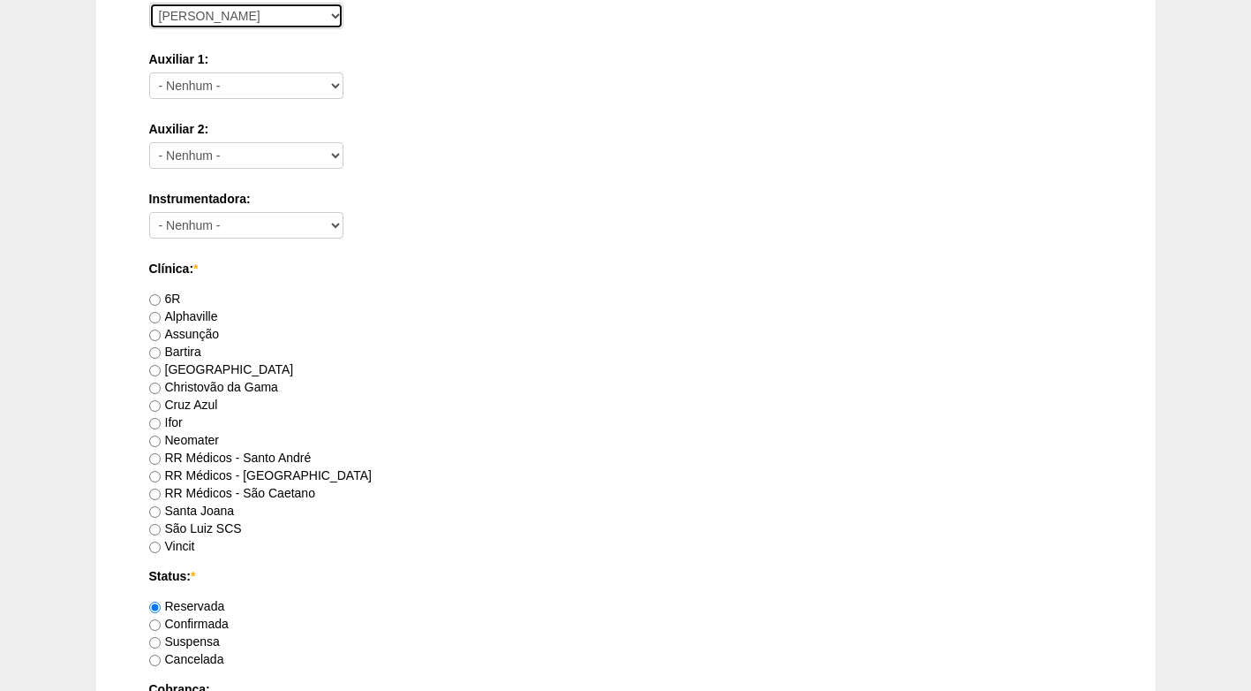
scroll to position [795, 0]
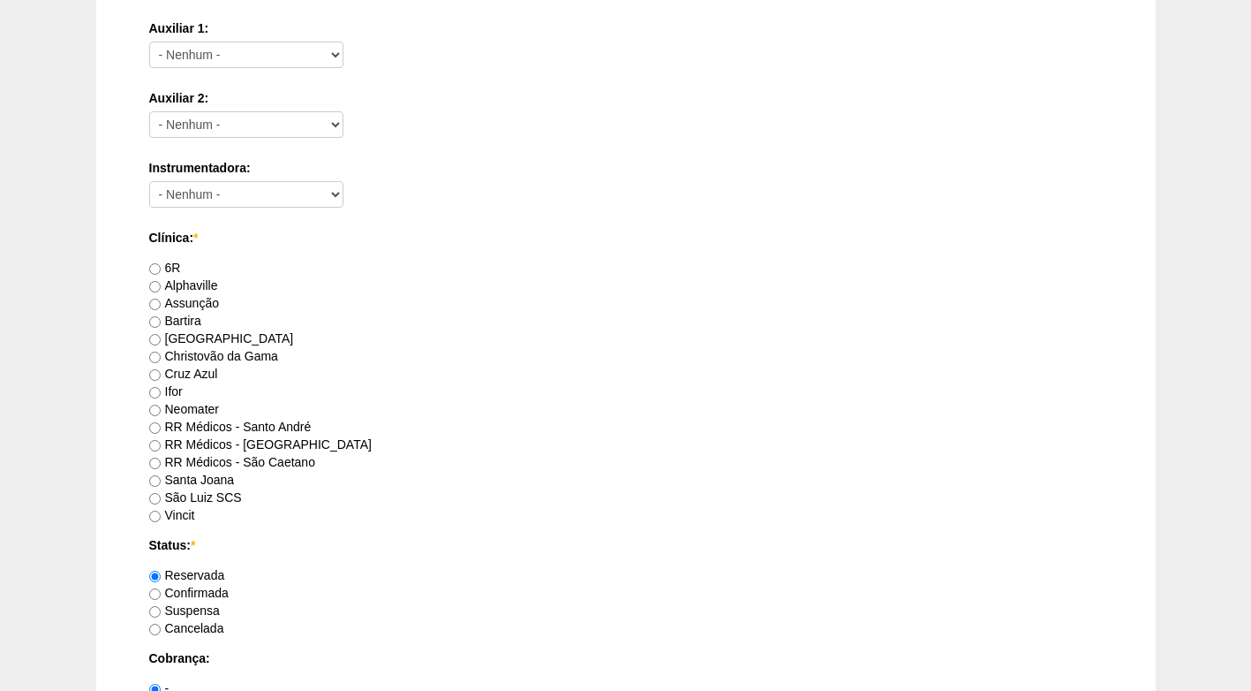
click at [245, 423] on label "RR Médicos - Santo André" at bounding box center [230, 427] width 163 height 14
click at [161, 423] on input "RR Médicos - Santo André" at bounding box center [154, 427] width 11 height 11
radio input "true"
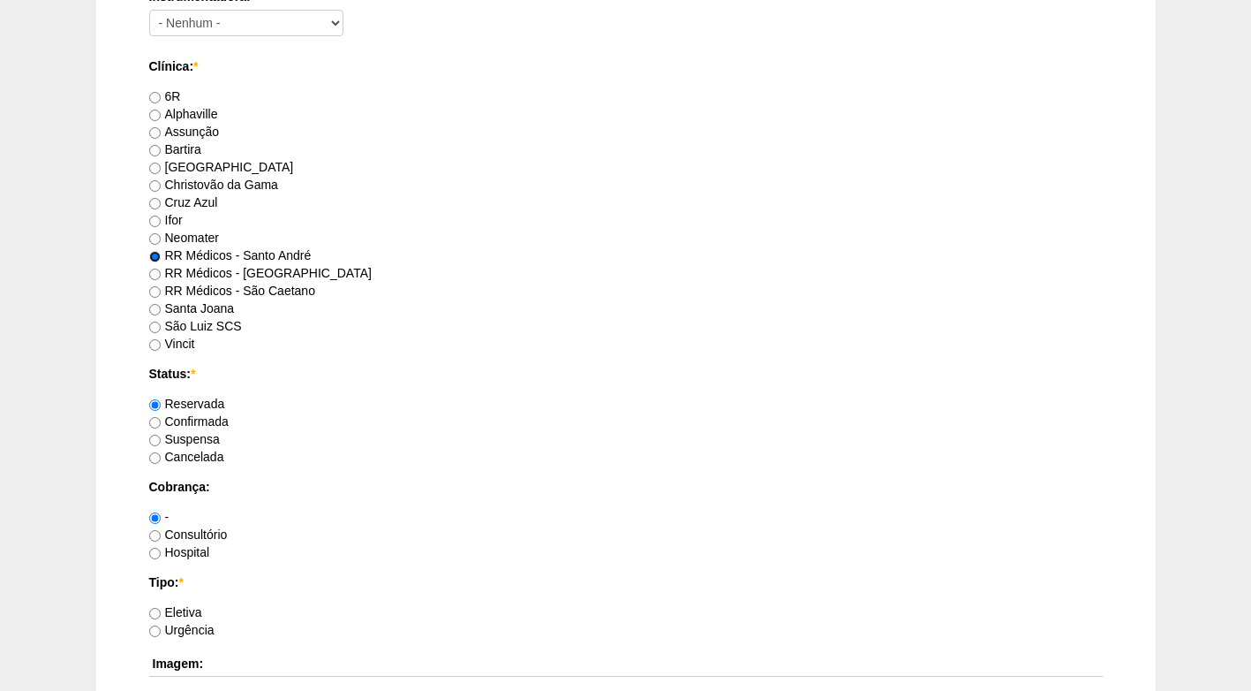
scroll to position [971, 0]
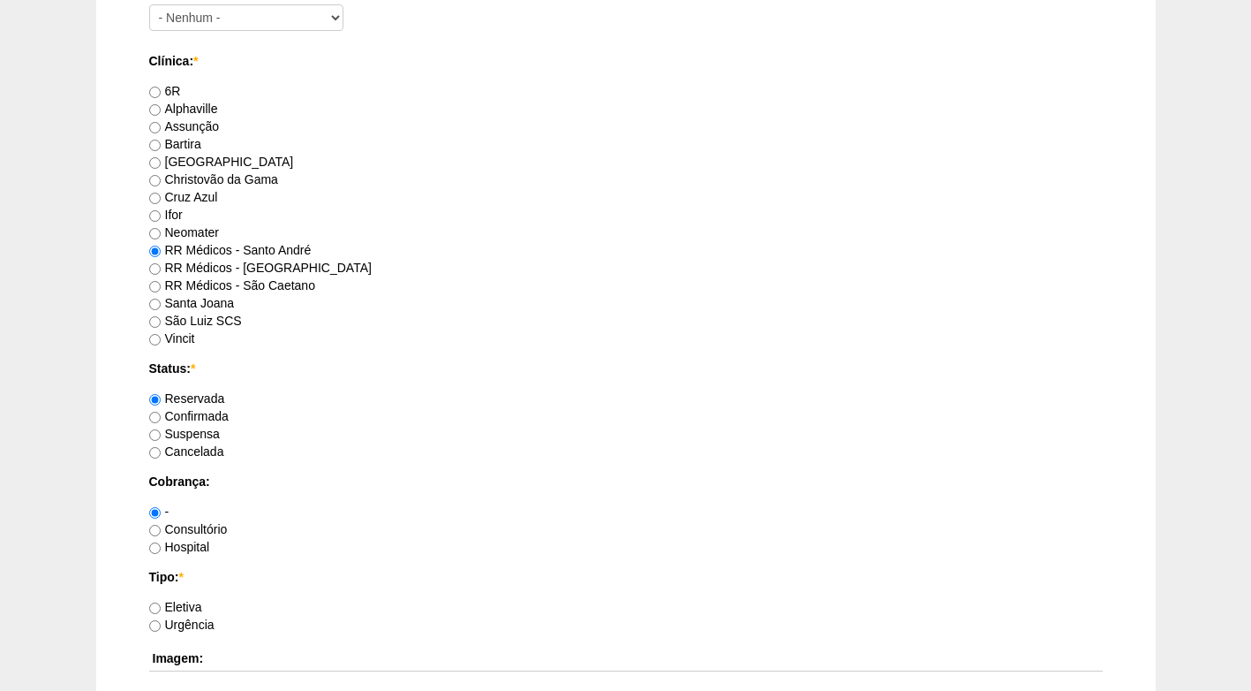
click at [201, 417] on label "Confirmada" at bounding box center [188, 416] width 79 height 14
click at [161, 417] on input "Confirmada" at bounding box center [154, 417] width 11 height 11
radio input "true"
click at [197, 527] on label "Consultório" at bounding box center [188, 529] width 79 height 14
click at [161, 527] on input "Consultório" at bounding box center [154, 530] width 11 height 11
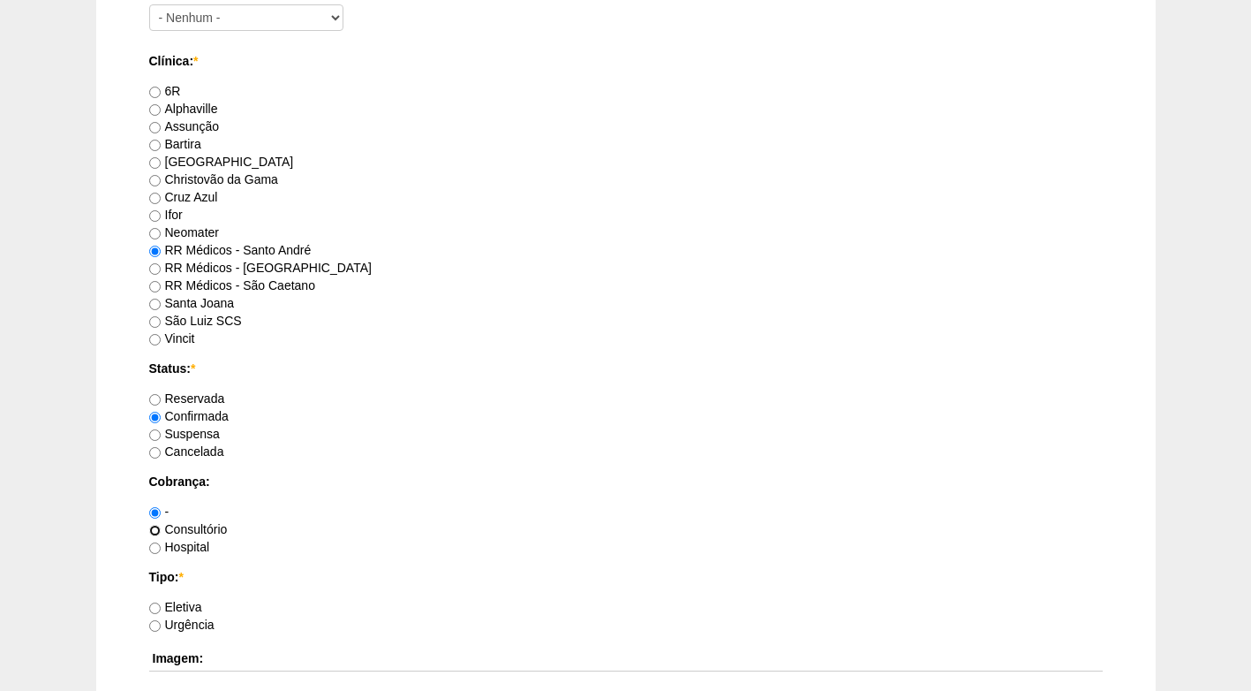
radio input "true"
click at [189, 606] on label "Eletiva" at bounding box center [175, 607] width 53 height 14
click at [161, 606] on input "Eletiva" at bounding box center [154, 607] width 11 height 11
radio input "true"
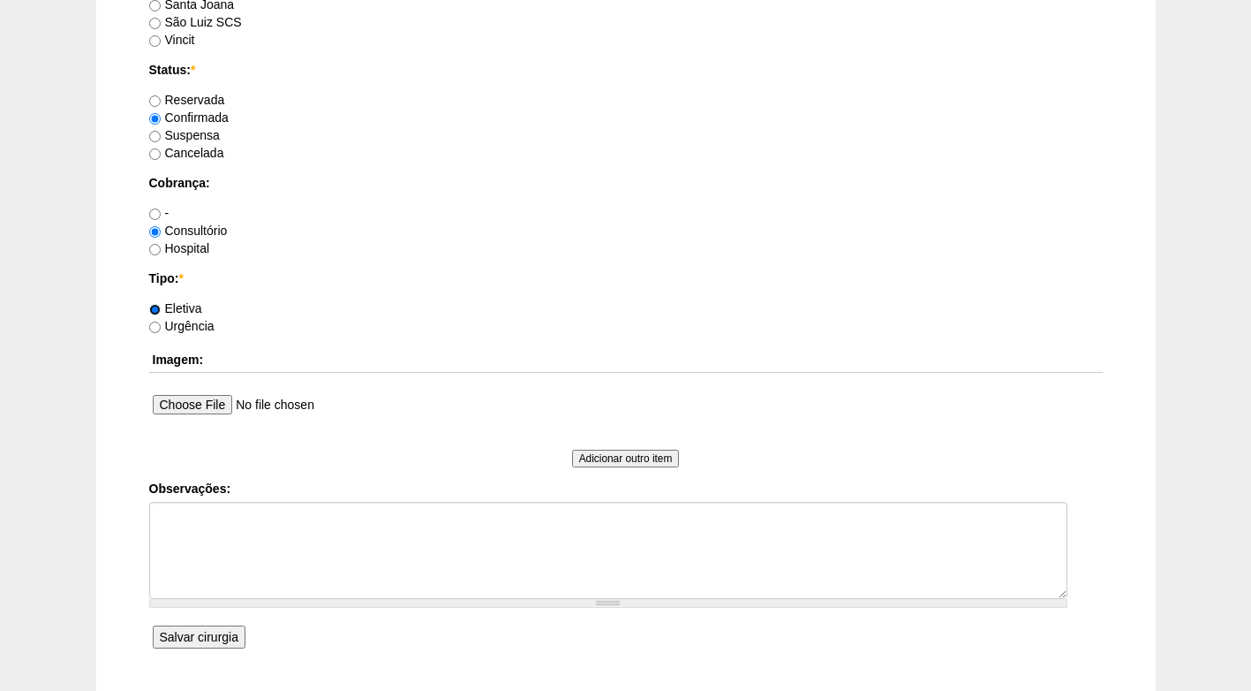
scroll to position [1325, 0]
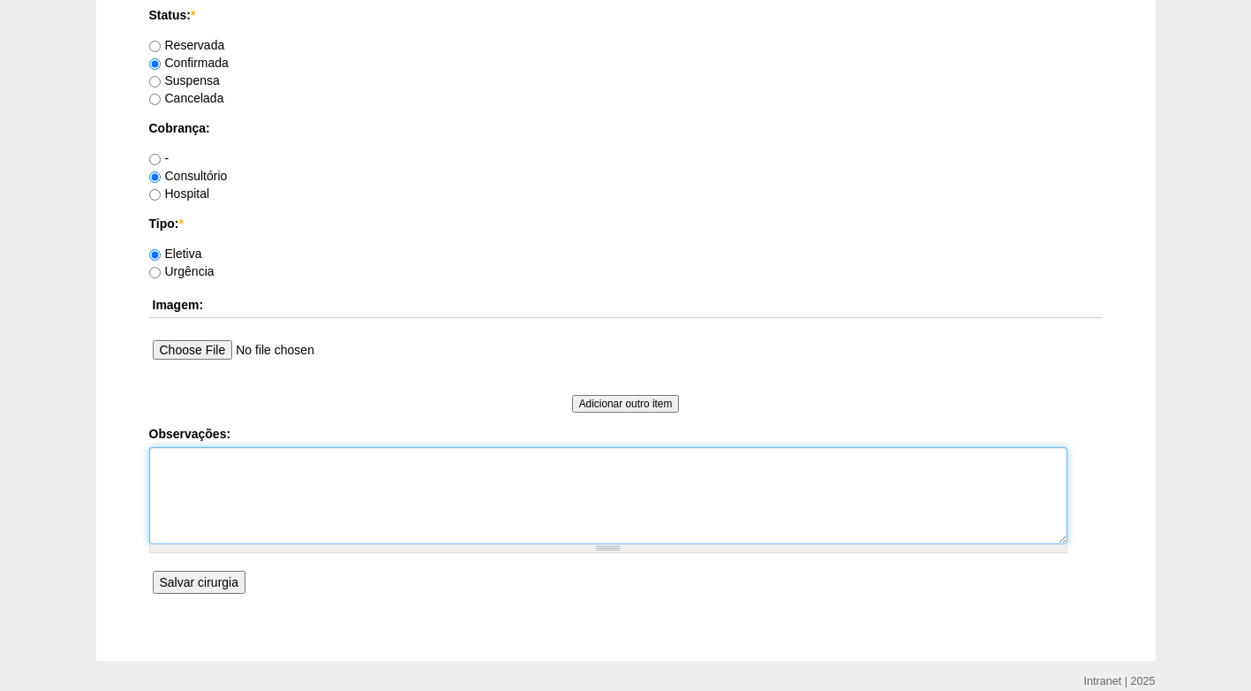
click at [231, 470] on textarea "Observações:" at bounding box center [608, 495] width 918 height 97
paste textarea "[PERSON_NAME]"
type textarea "L"
click at [268, 487] on textarea "FATURADO CONSULTÓRIO CONJ DR ROGERS - ROBÔ" at bounding box center [608, 495] width 918 height 97
paste textarea "BRC15762365"
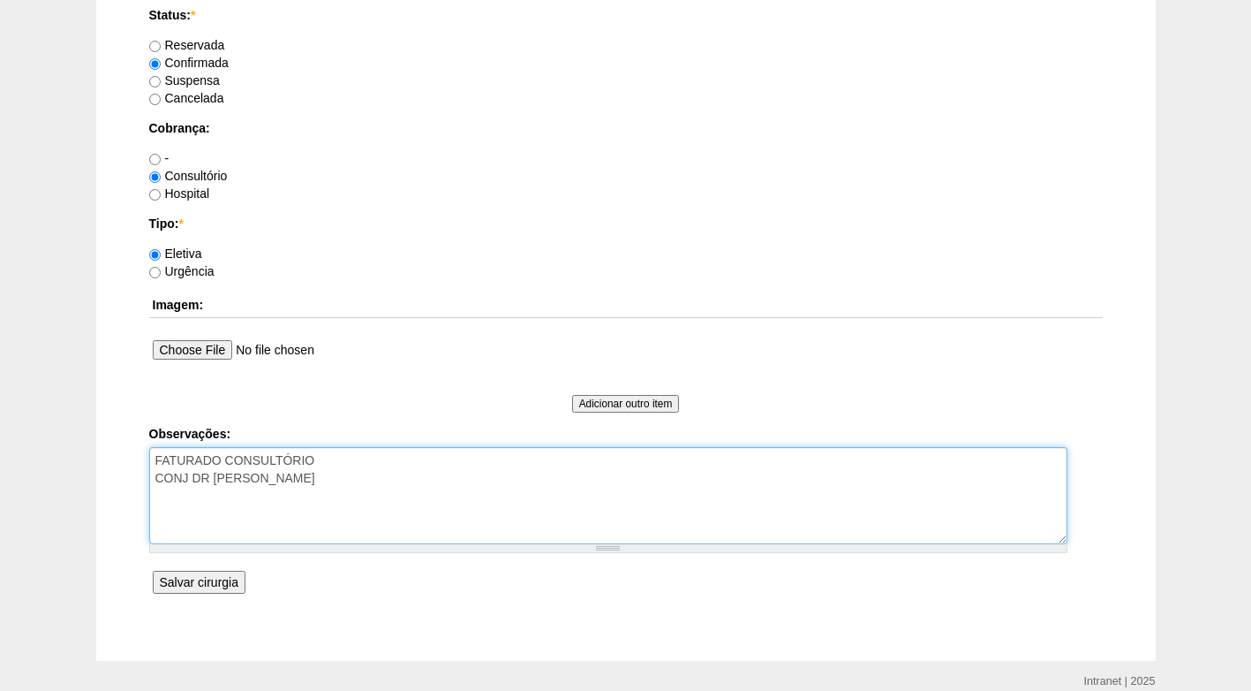
click at [262, 490] on textarea "FATURADO CONSULTÓRIO CONJ DR ROGERS - ROBÔ" at bounding box center [608, 495] width 918 height 97
paste textarea "BRC15762365"
type textarea "FATURADO CONSULTÓRIO CONJ DR ROGERS - ROBÔ BRC15762365"
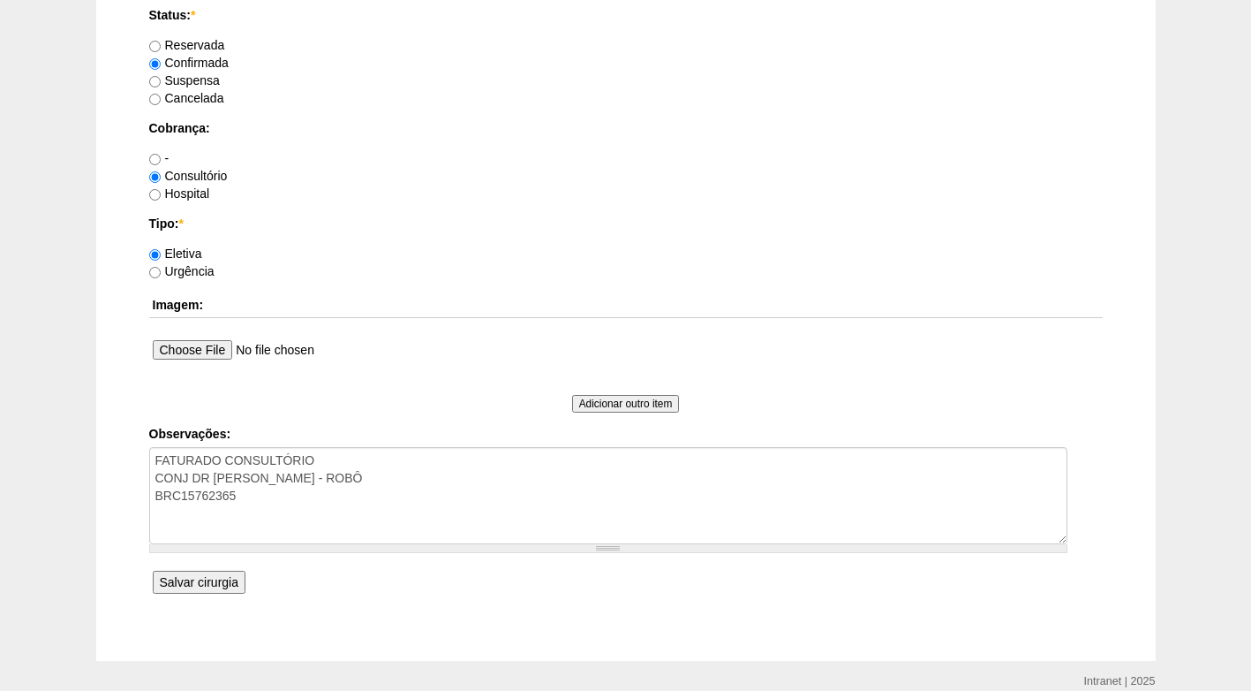
click at [187, 583] on input "Salvar cirurgia" at bounding box center [199, 582] width 93 height 23
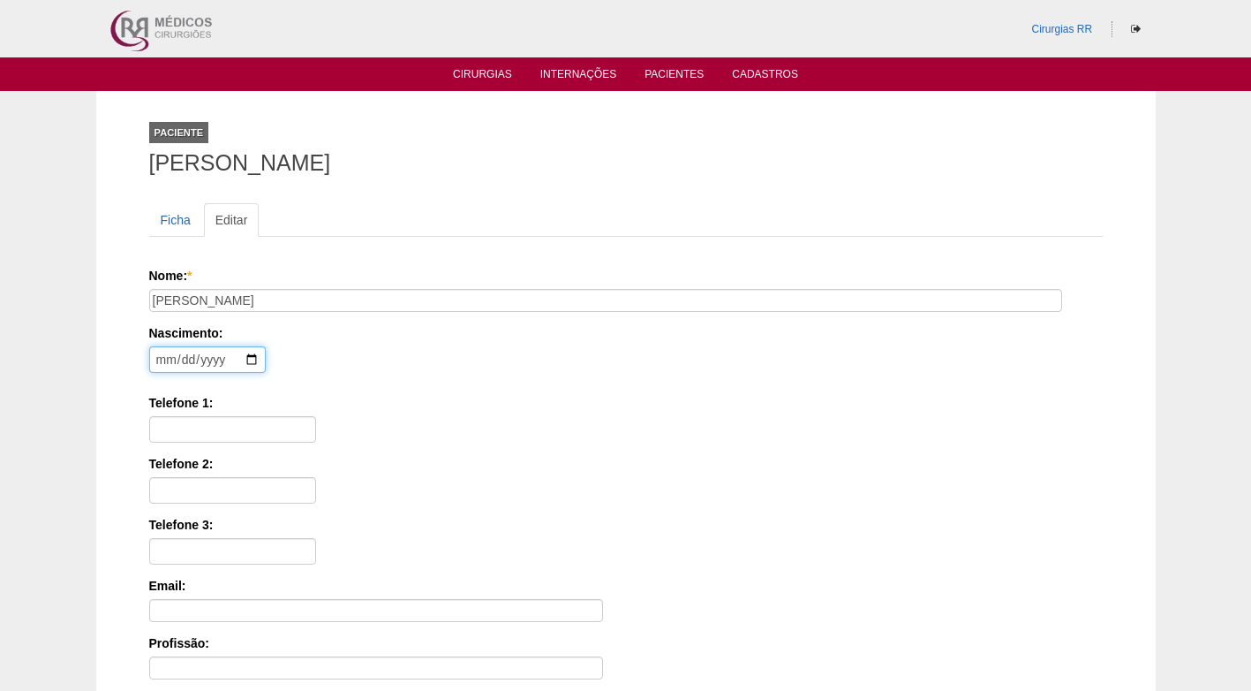
click at [155, 359] on input "date" at bounding box center [207, 359] width 117 height 26
type input "2001-09-01"
click at [370, 386] on div "Nome: * LUANA TAUHYL CORDEIRO Nascimento: 2001-09-01 Formato: 2025-08-14 Telefo…" at bounding box center [626, 565] width 954 height 597
click at [244, 429] on input "Telefone 1:" at bounding box center [232, 429] width 167 height 26
paste input "11 99739-4082"
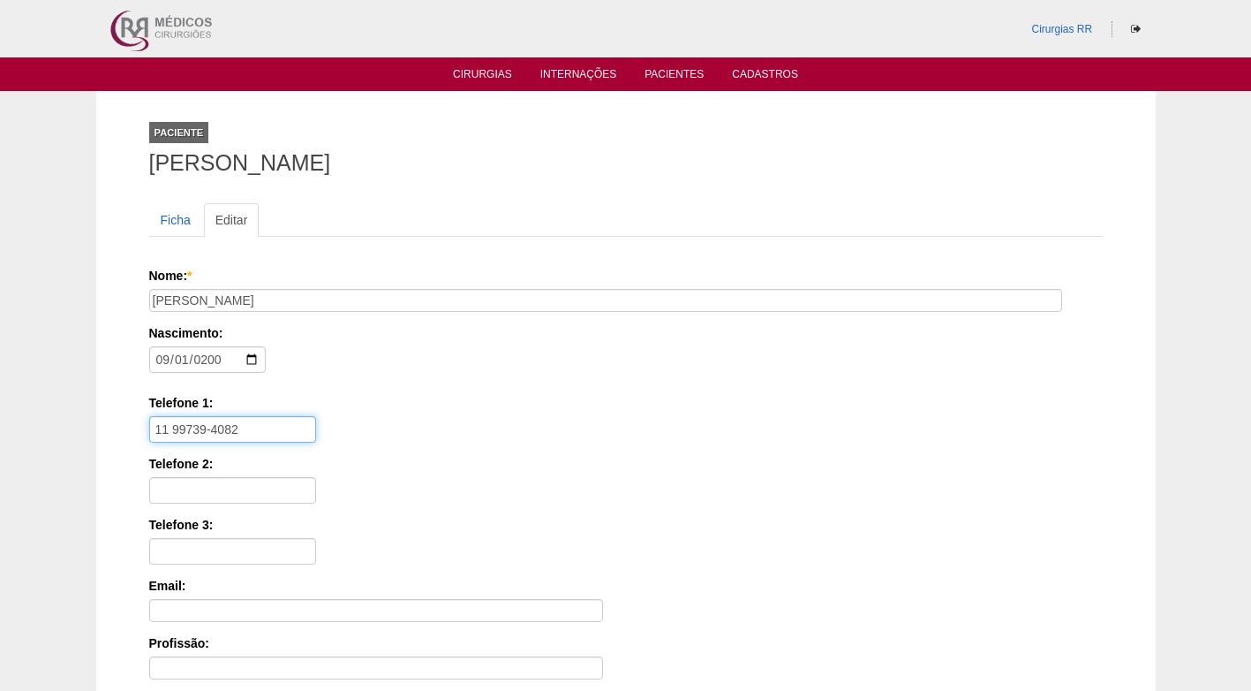
type input "11 99739-4082"
click at [422, 412] on div "Telefone 1: 11 99739-4082" at bounding box center [626, 418] width 954 height 49
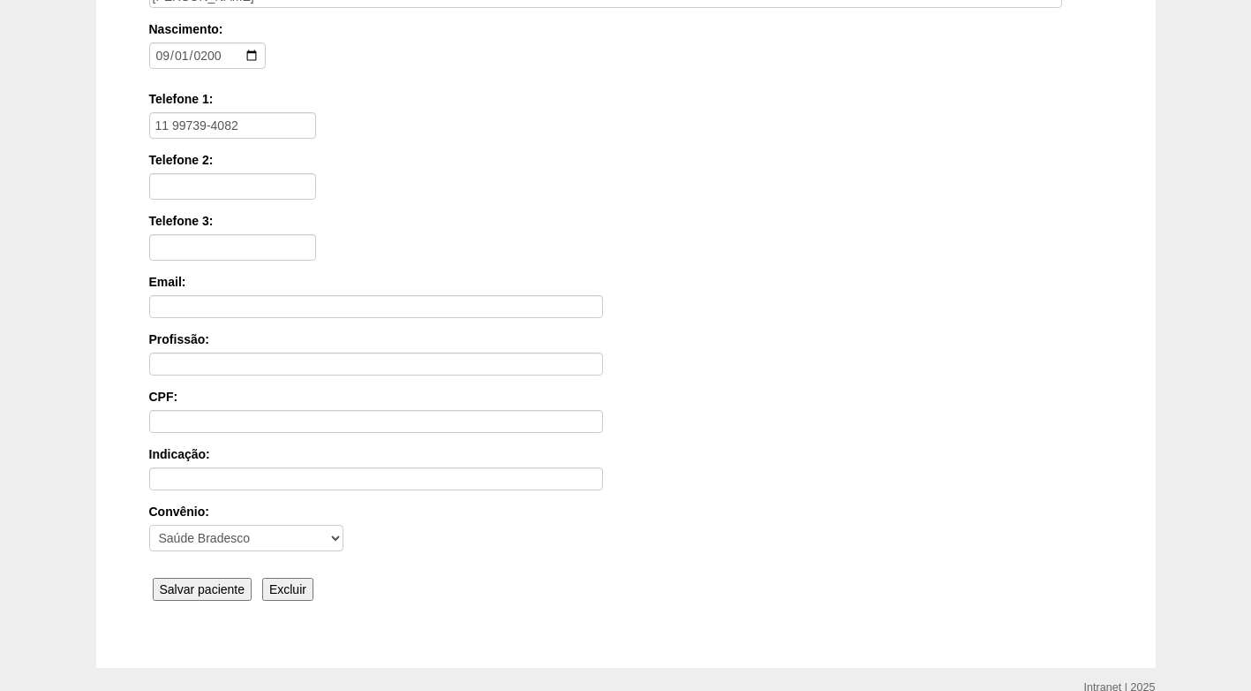
scroll to position [353, 0]
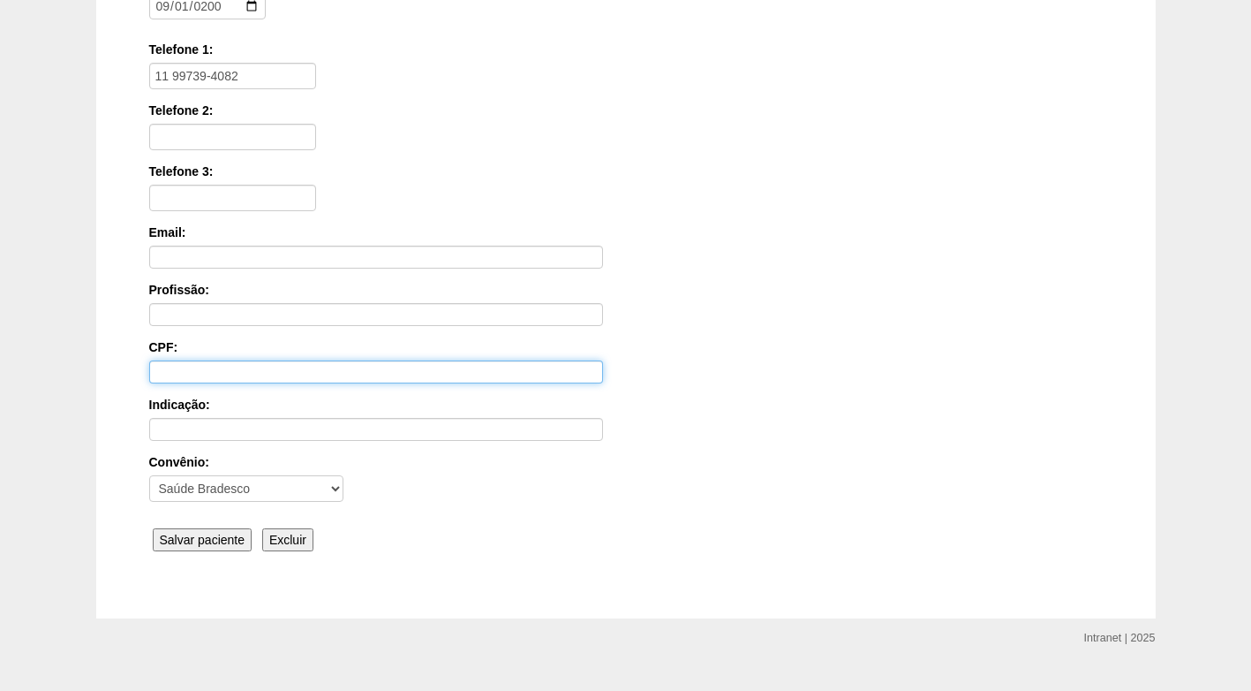
click at [237, 367] on input "CPF:" at bounding box center [376, 371] width 454 height 23
paste input "46792549800"
type input "467.925.498-00"
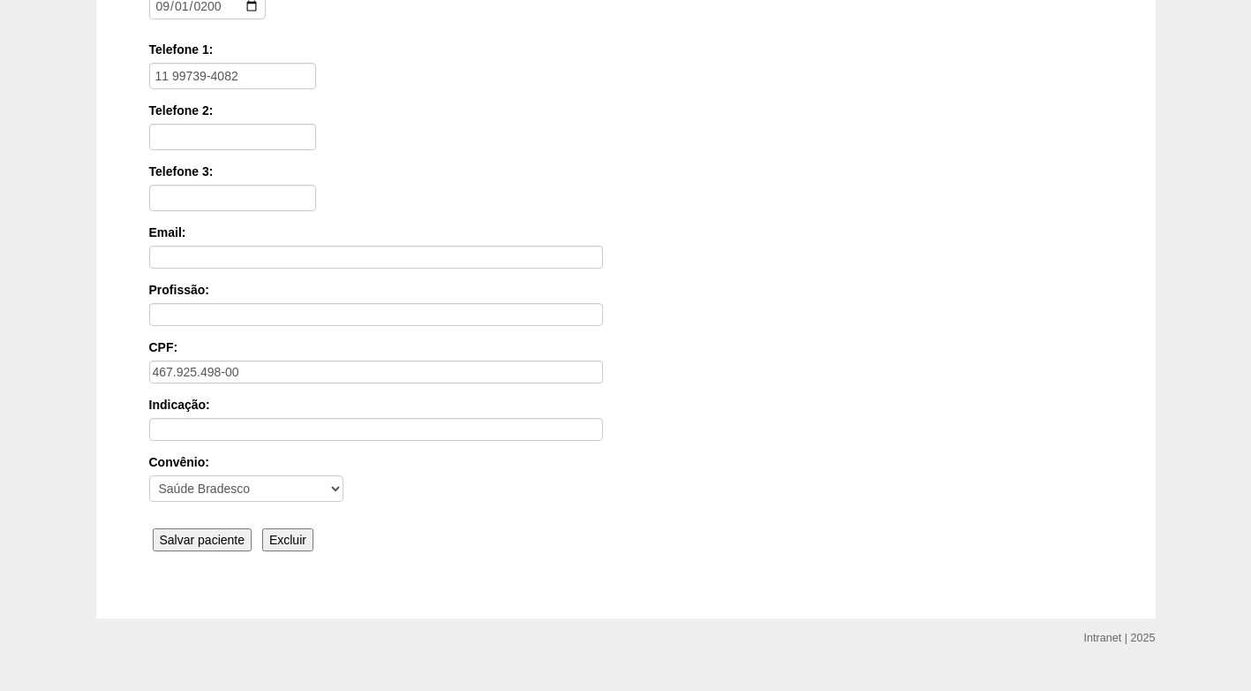
click at [657, 362] on div "CPF: 467.925.498-00" at bounding box center [626, 360] width 954 height 45
click at [226, 536] on input "Salvar paciente" at bounding box center [203, 539] width 100 height 23
